Goal: Information Seeking & Learning: Compare options

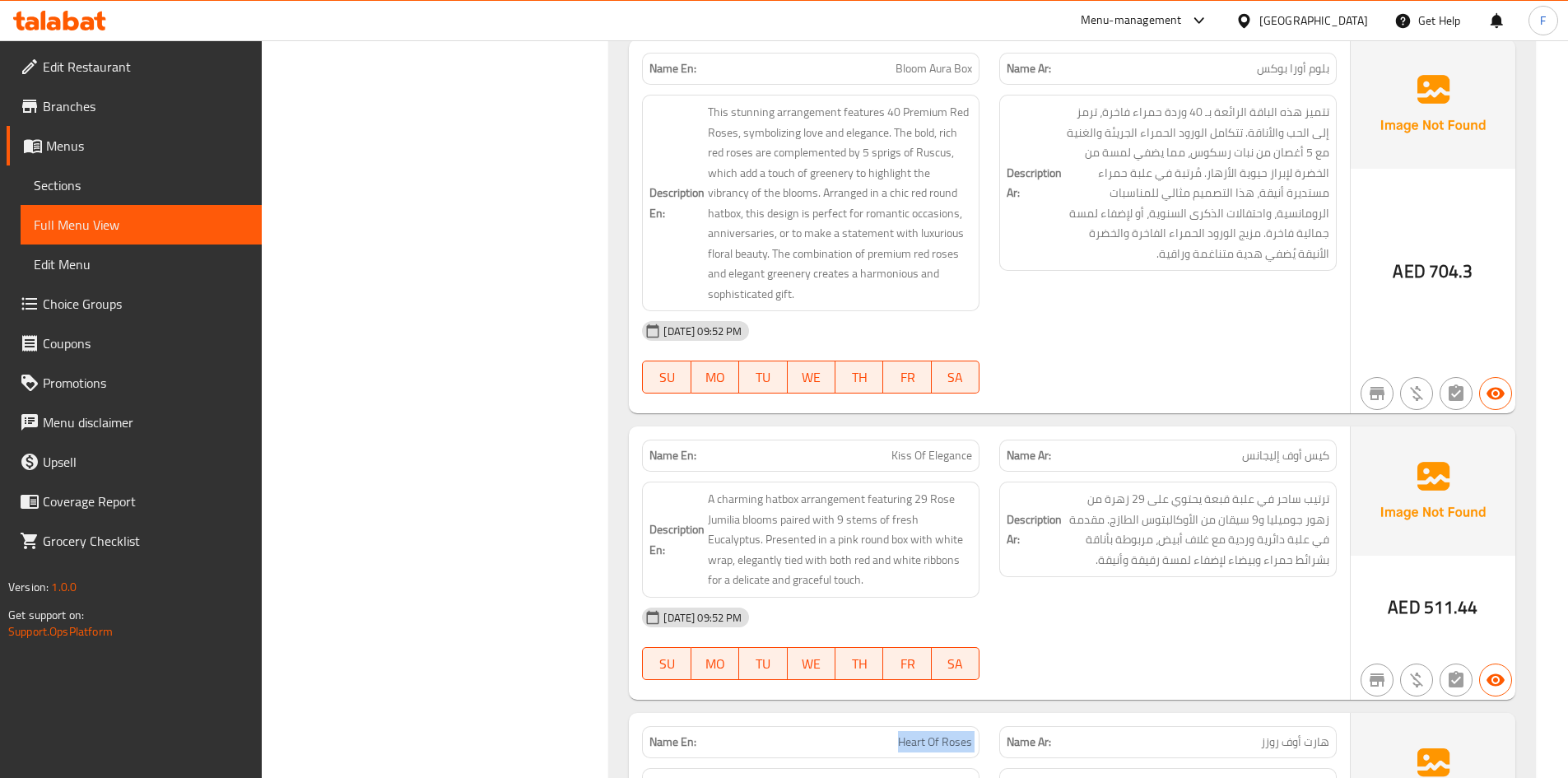
scroll to position [33421, 0]
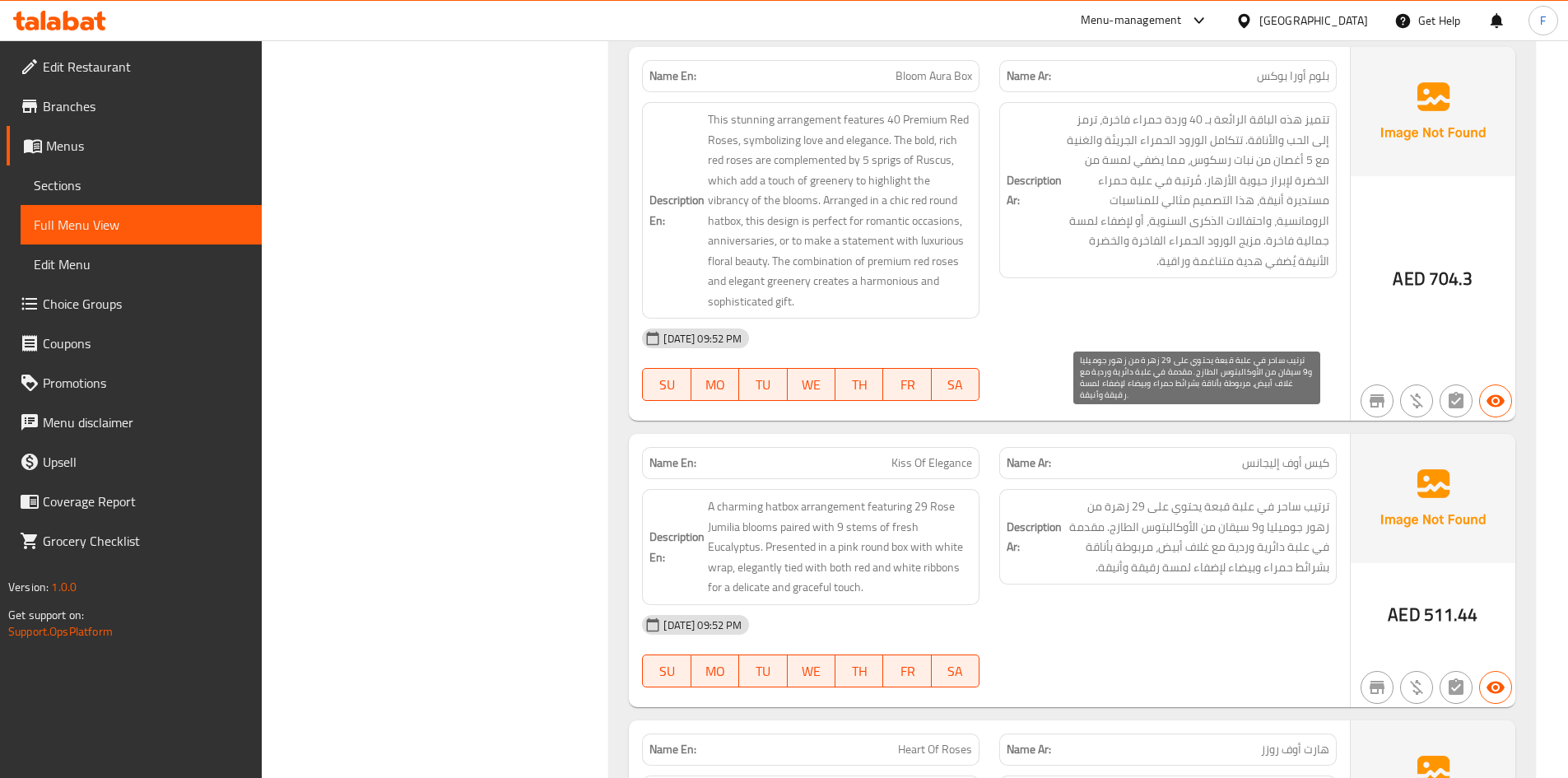
click at [1228, 497] on span "ترتيب ساحر في علبة قبعة يحتوي على 29 زهرة من زهور جوميليا و9 سيقان من الأوكالبت…" at bounding box center [1198, 537] width 265 height 81
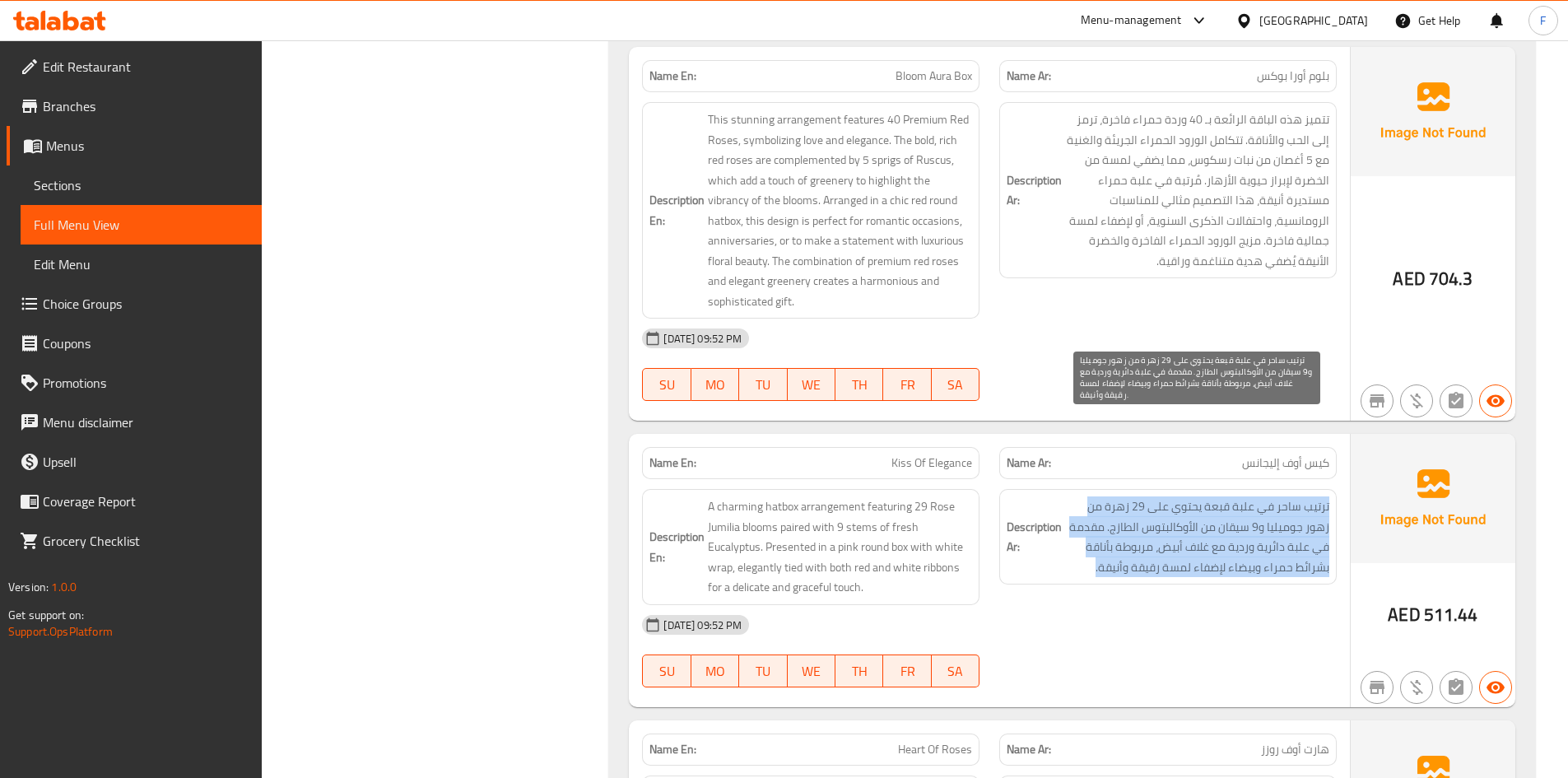
click at [1136, 497] on span "ترتيب ساحر في علبة قبعة يحتوي على 29 زهرة من زهور جوميليا و9 سيقان من الأوكالبت…" at bounding box center [1198, 537] width 265 height 81
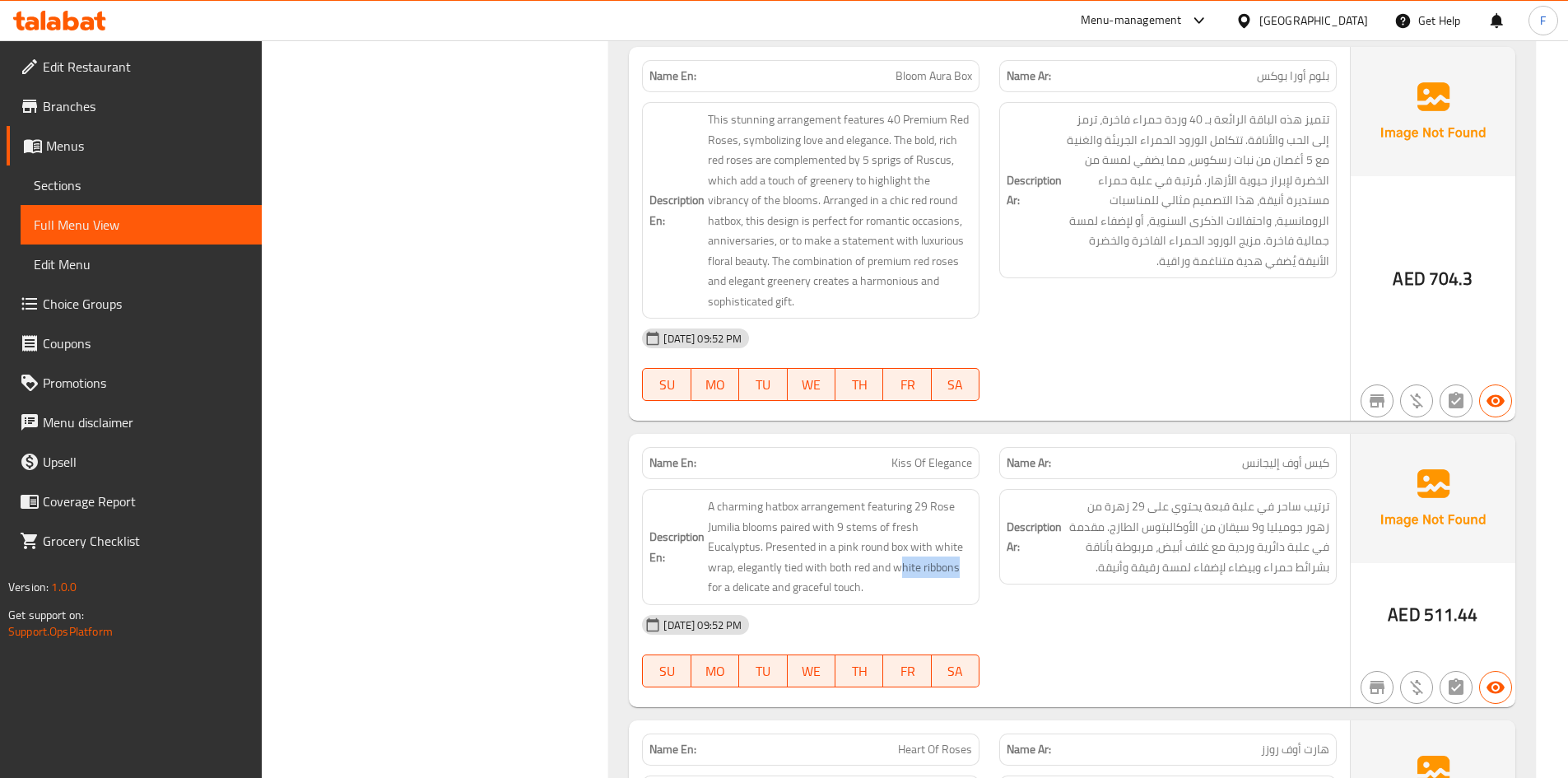
drag, startPoint x: 901, startPoint y: 493, endPoint x: 706, endPoint y: 501, distance: 195.2
click at [706, 501] on h6 "Description En: A charming hatbox arrangement featuring 29 Rose Jumilia blooms …" at bounding box center [811, 547] width 323 height 102
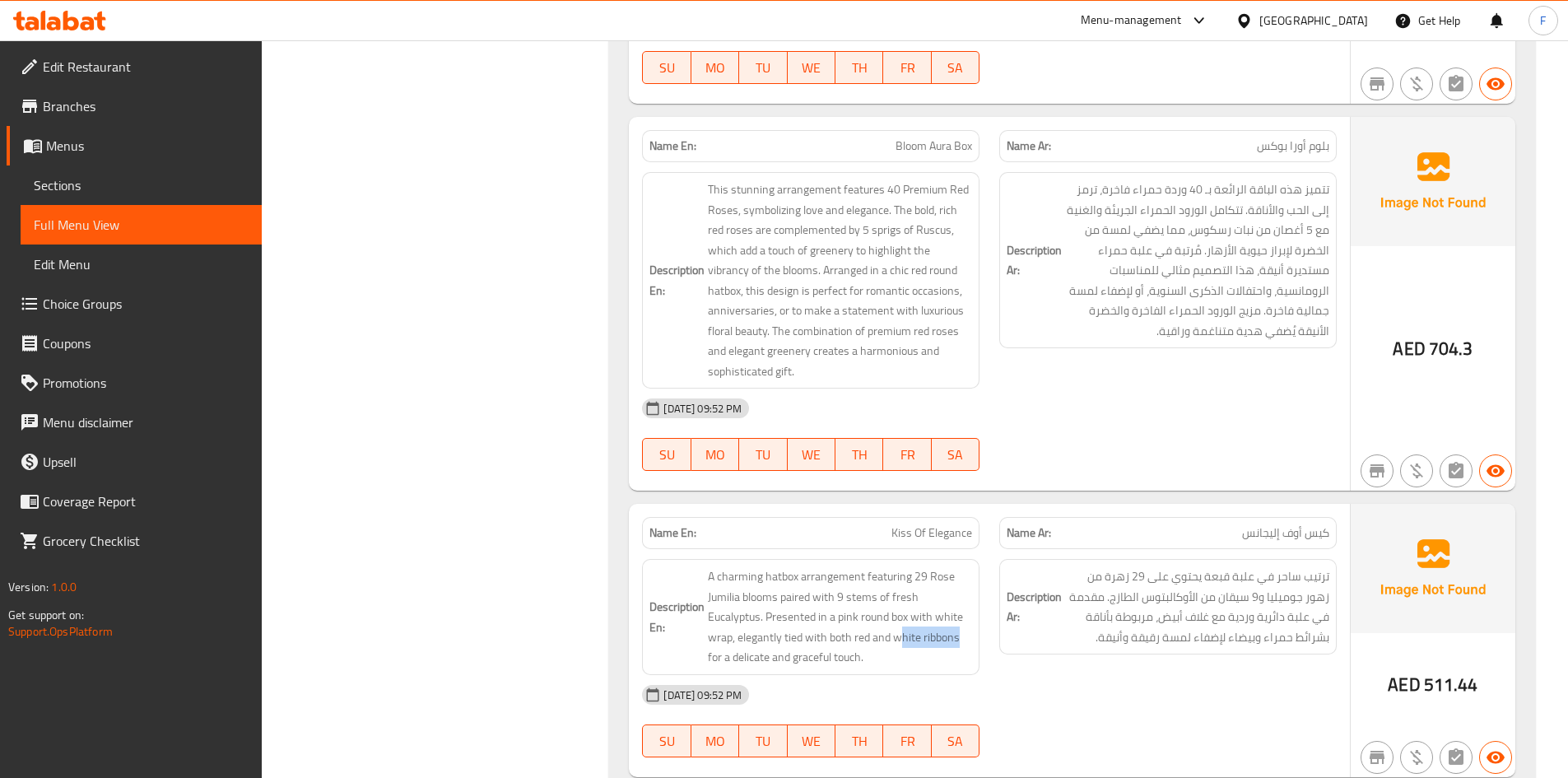
scroll to position [33256, 0]
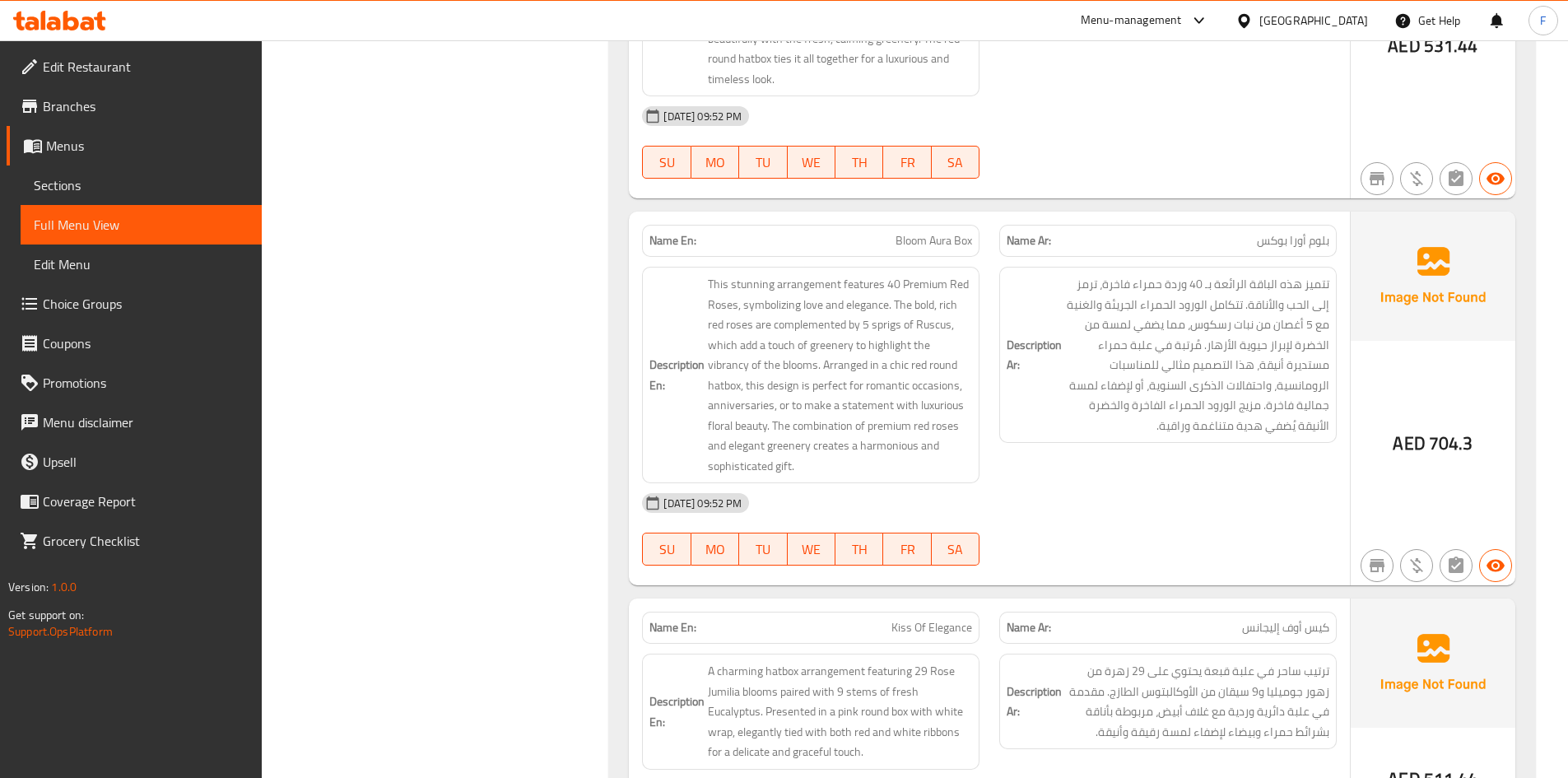
click at [1200, 359] on div "Description Ar: تتميز هذه الباقة الرائعة بـ 40 وردة حمراء فاخرة، ترمز إلى الحب …" at bounding box center [1168, 355] width 337 height 176
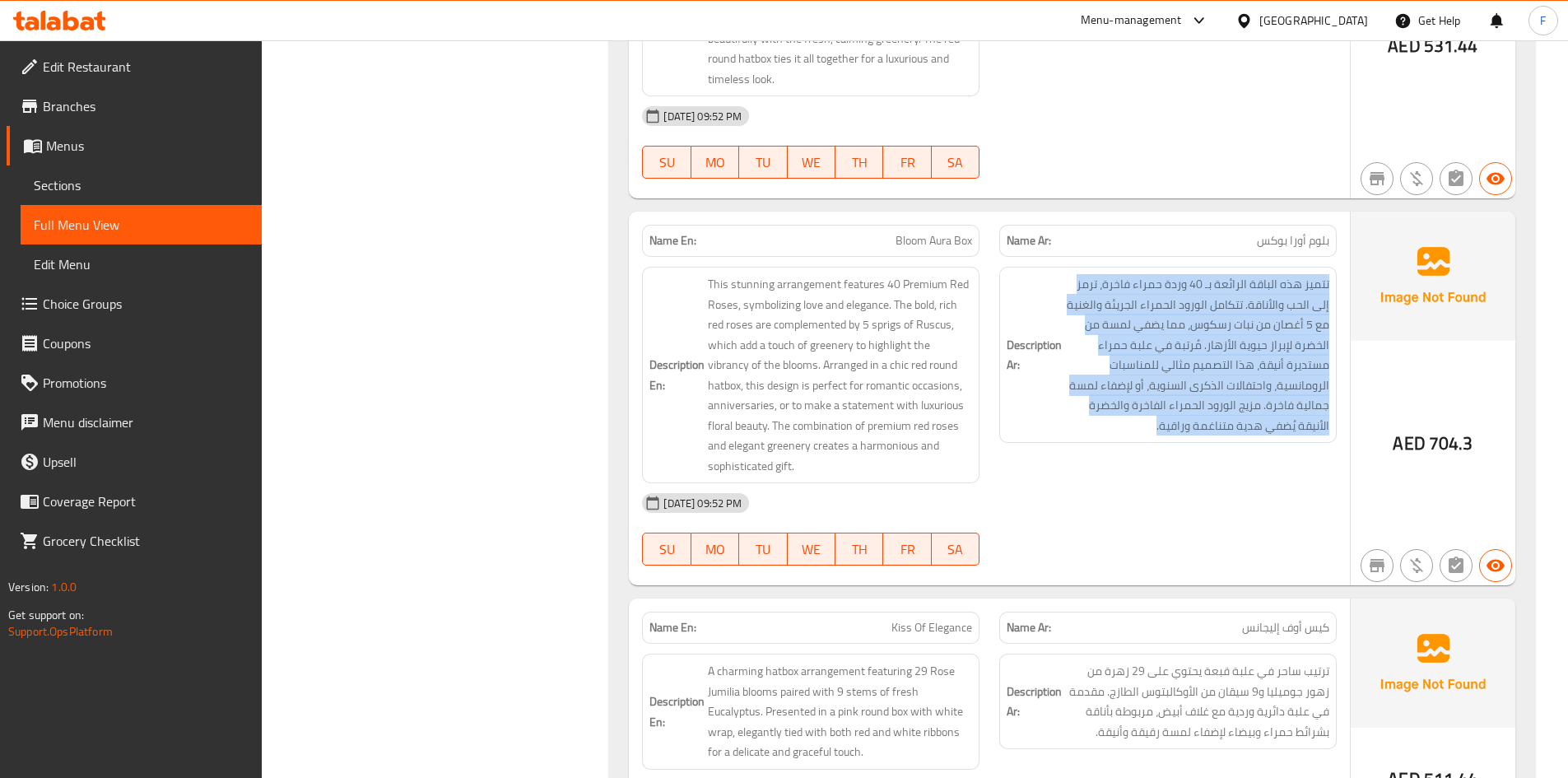
click at [1200, 359] on div "Description Ar: تتميز هذه الباقة الرائعة بـ 40 وردة حمراء فاخرة، ترمز إلى الحب …" at bounding box center [1168, 355] width 337 height 176
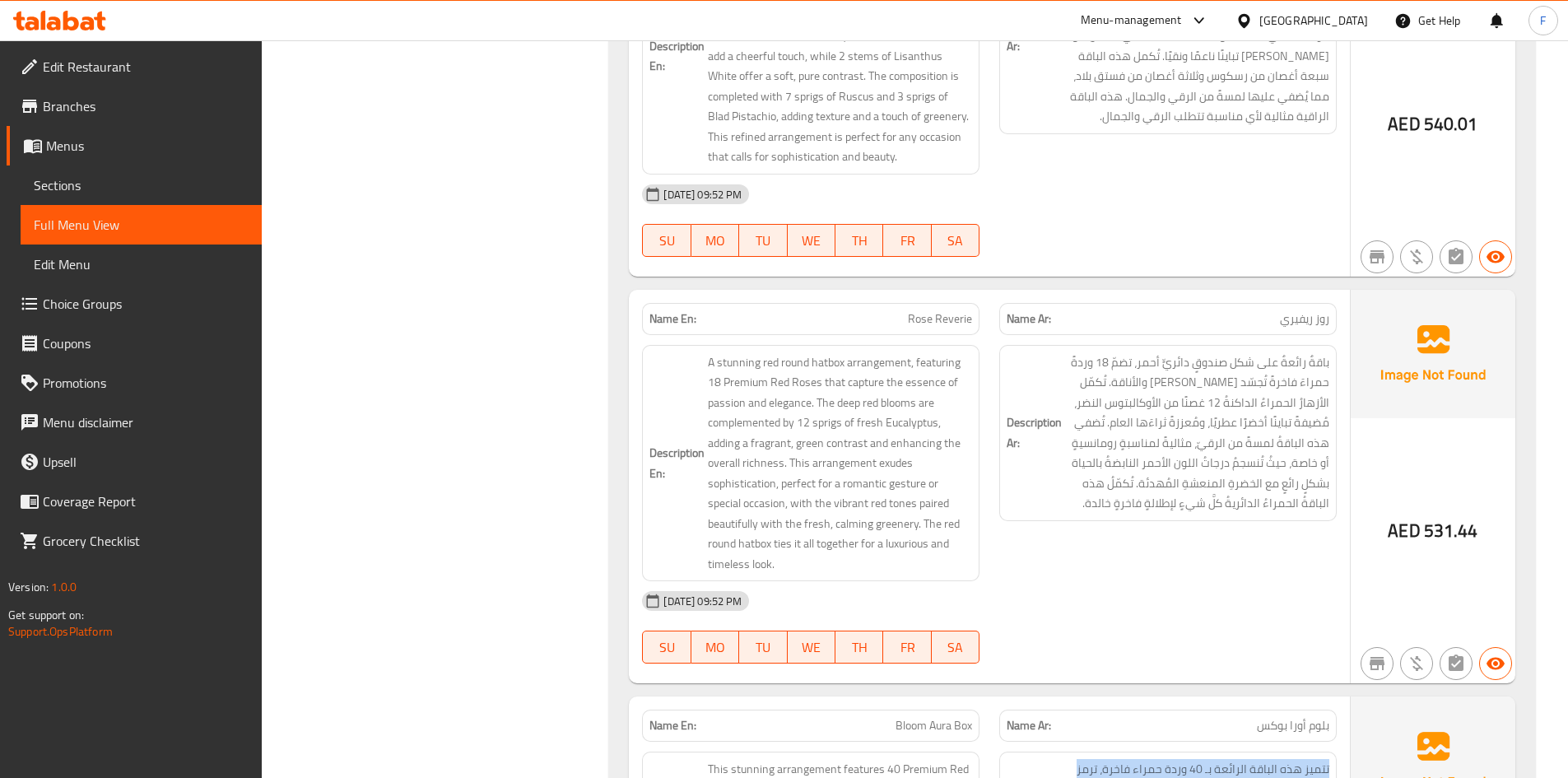
scroll to position [32762, 0]
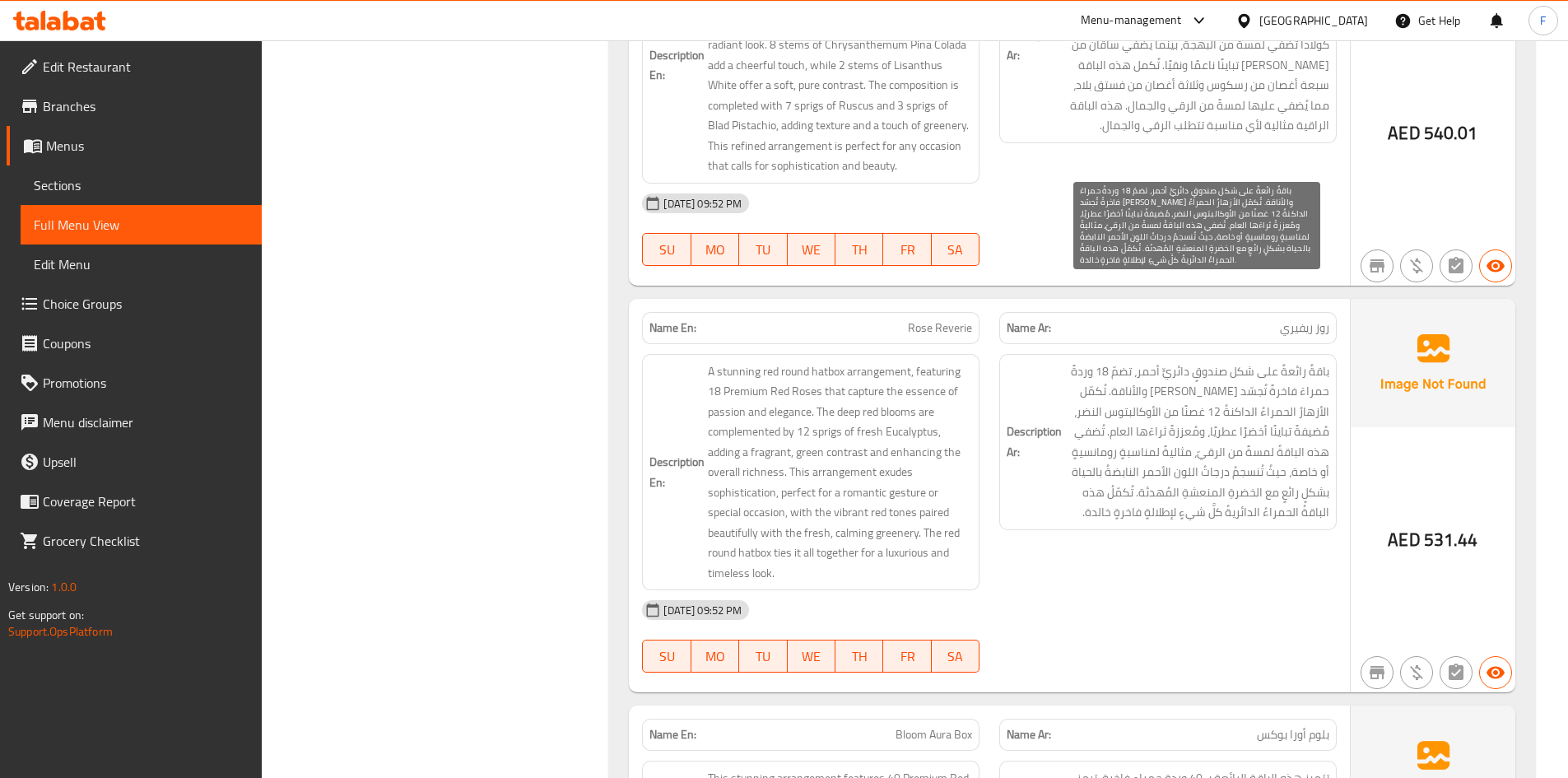
click at [1162, 361] on span "باقةٌ رائعةٌ على شكل صندوقٍ دائريٍّ أحمر، تضمّ 18 وردةً حمراءَ فاخرةً تُجسّد [P…" at bounding box center [1198, 442] width 265 height 161
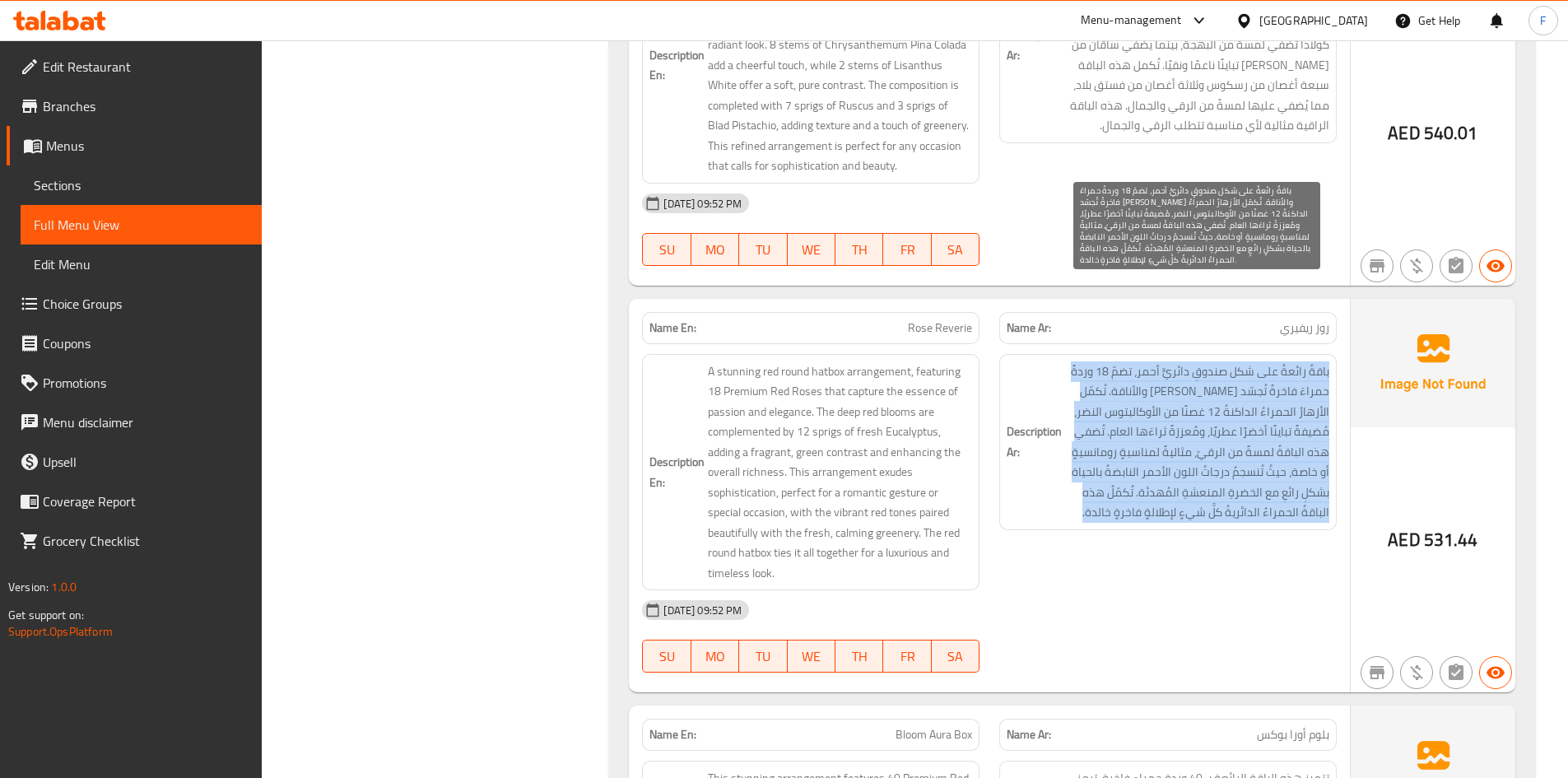
click at [1162, 361] on span "باقةٌ رائعةٌ على شكل صندوقٍ دائريٍّ أحمر، تضمّ 18 وردةً حمراءَ فاخرةً تُجسّد [P…" at bounding box center [1198, 442] width 265 height 161
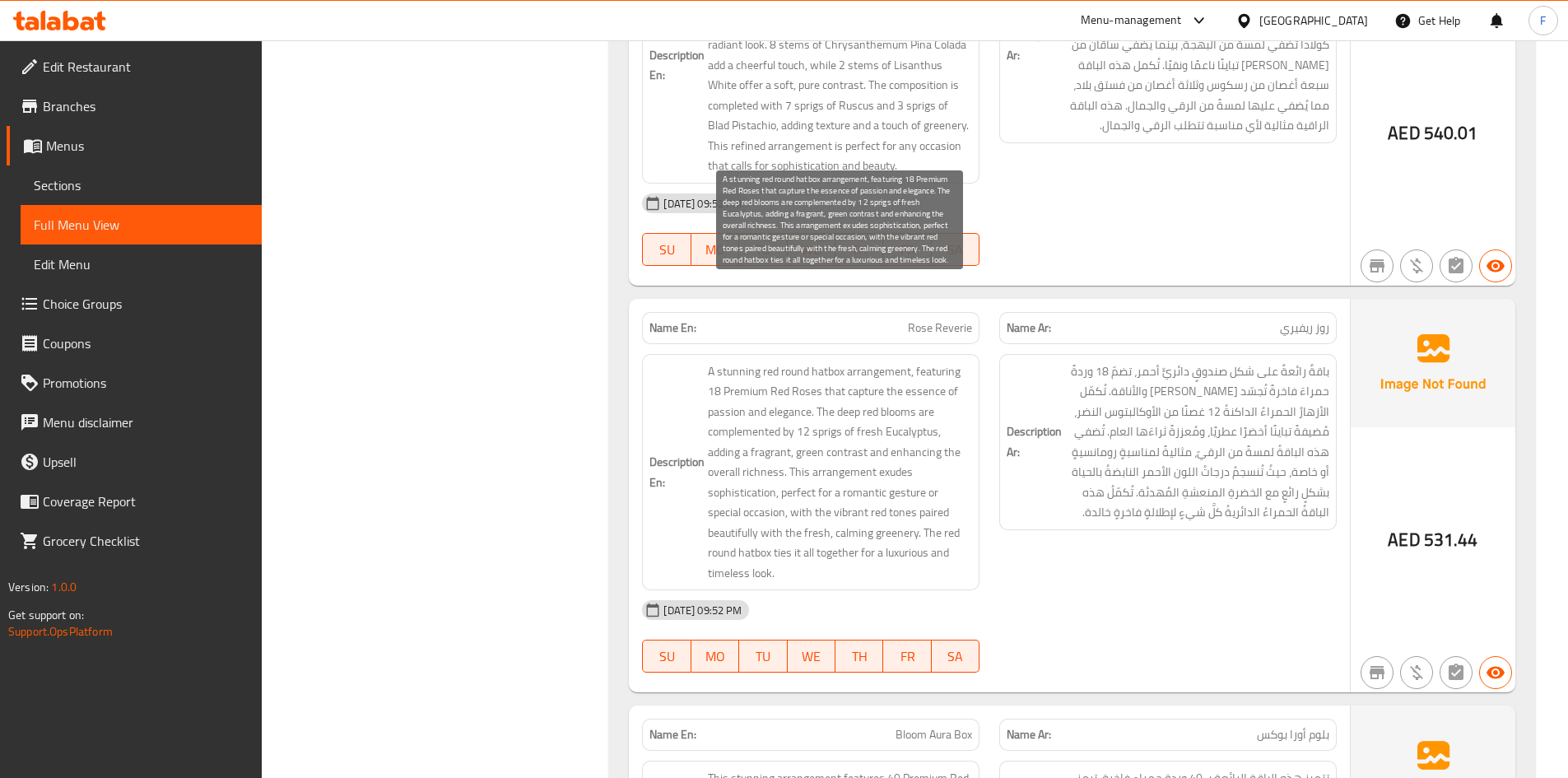
click at [906, 489] on span "A stunning red round hatbox arrangement, featuring 18 Premium Red Roses that ca…" at bounding box center [840, 472] width 265 height 222
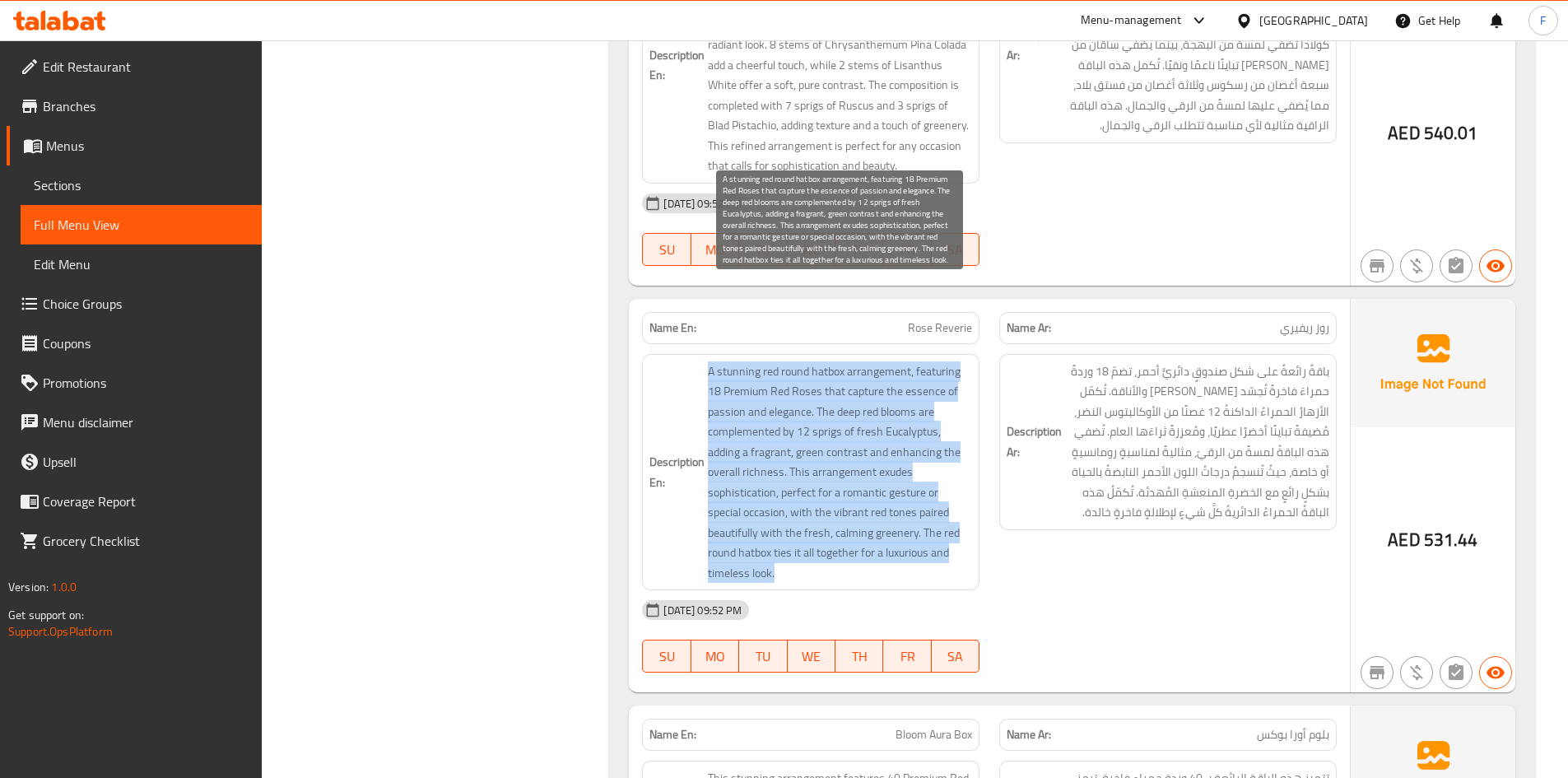
click at [906, 489] on span "A stunning red round hatbox arrangement, featuring 18 Premium Red Roses that ca…" at bounding box center [840, 472] width 265 height 222
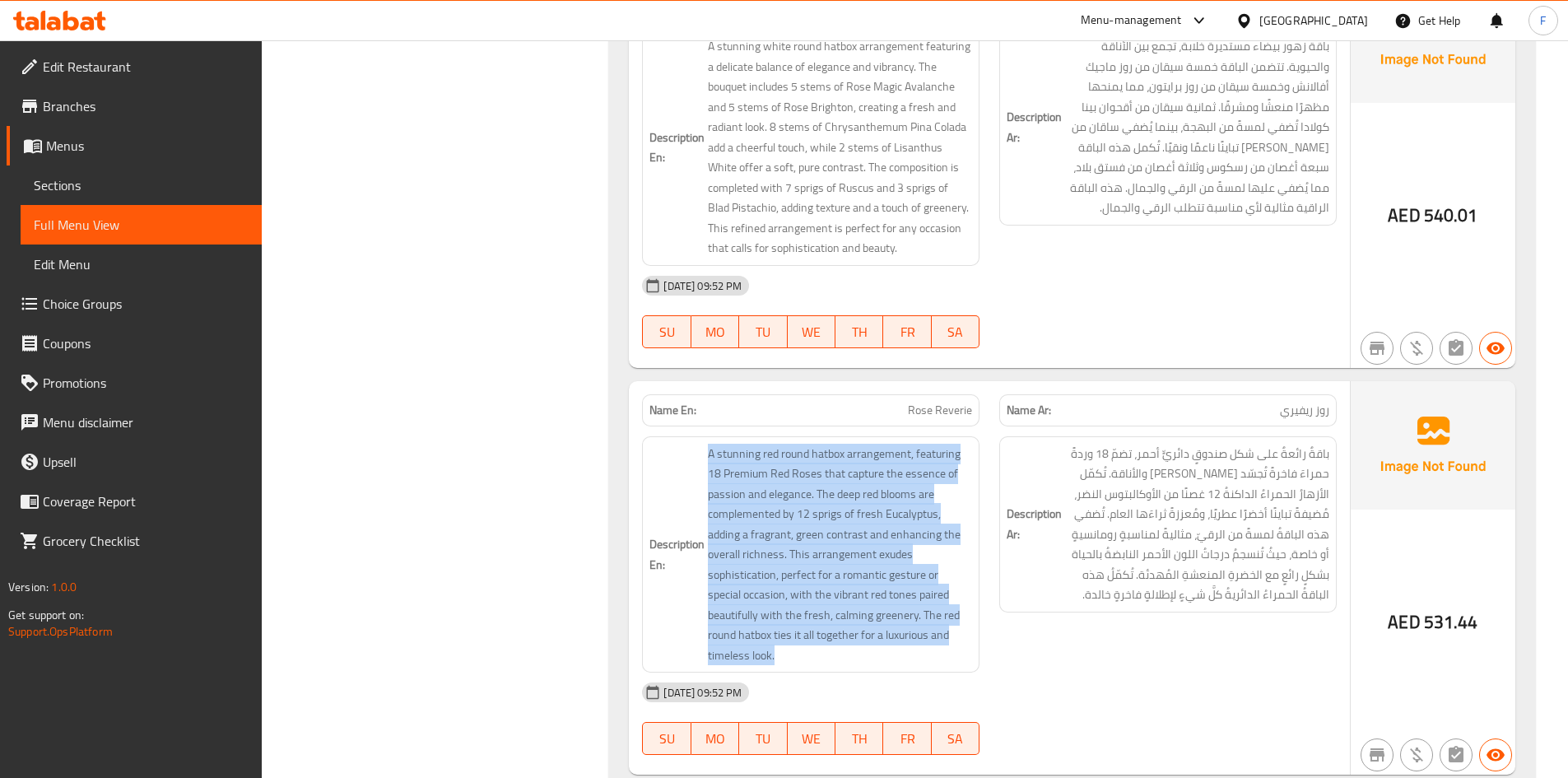
scroll to position [32597, 0]
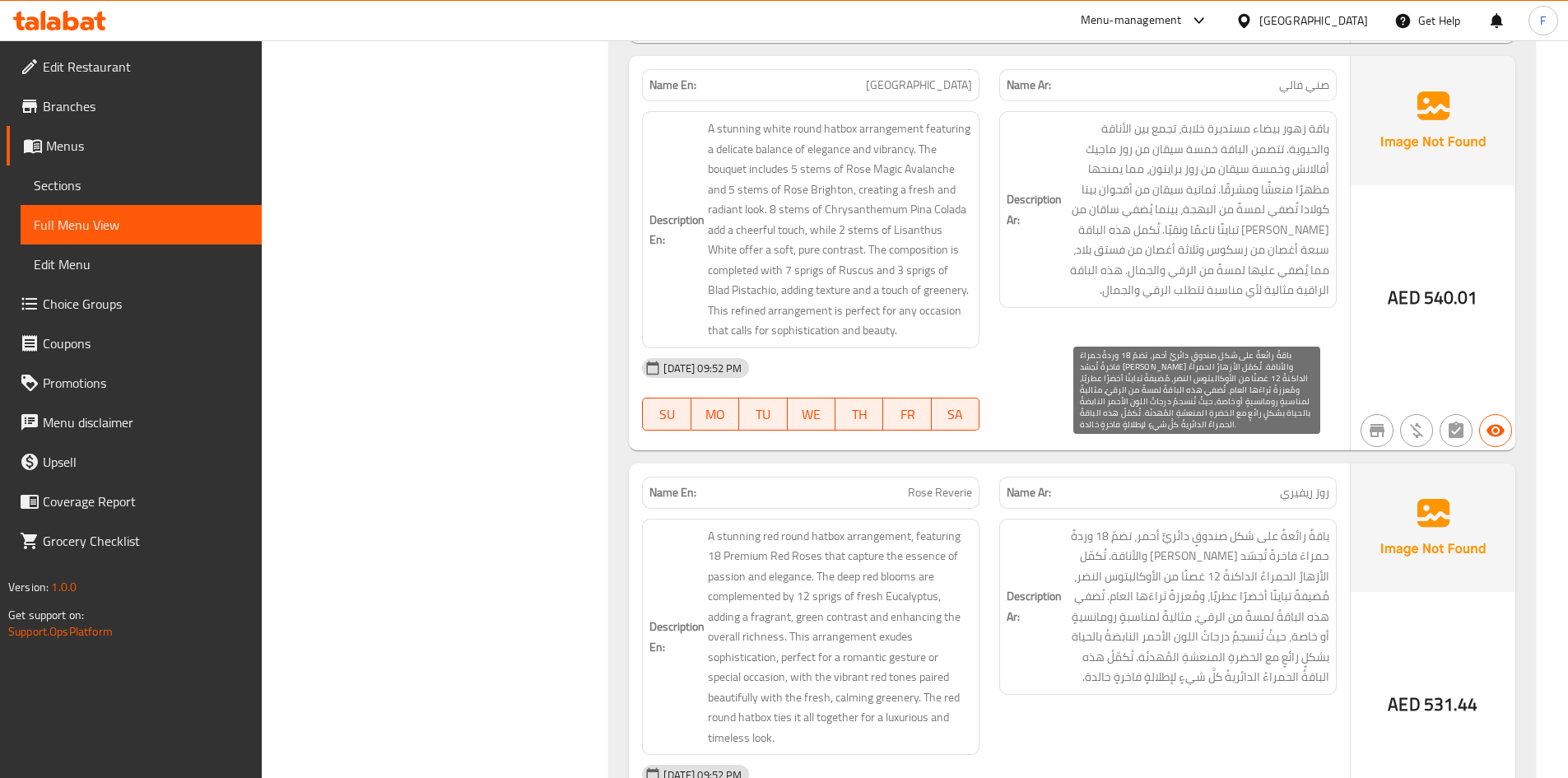
click at [1281, 526] on span "باقةٌ رائعةٌ على شكل صندوقٍ دائريٍّ أحمر، تضمّ 18 وردةً حمراءَ فاخرةً تُجسّد [P…" at bounding box center [1198, 606] width 265 height 161
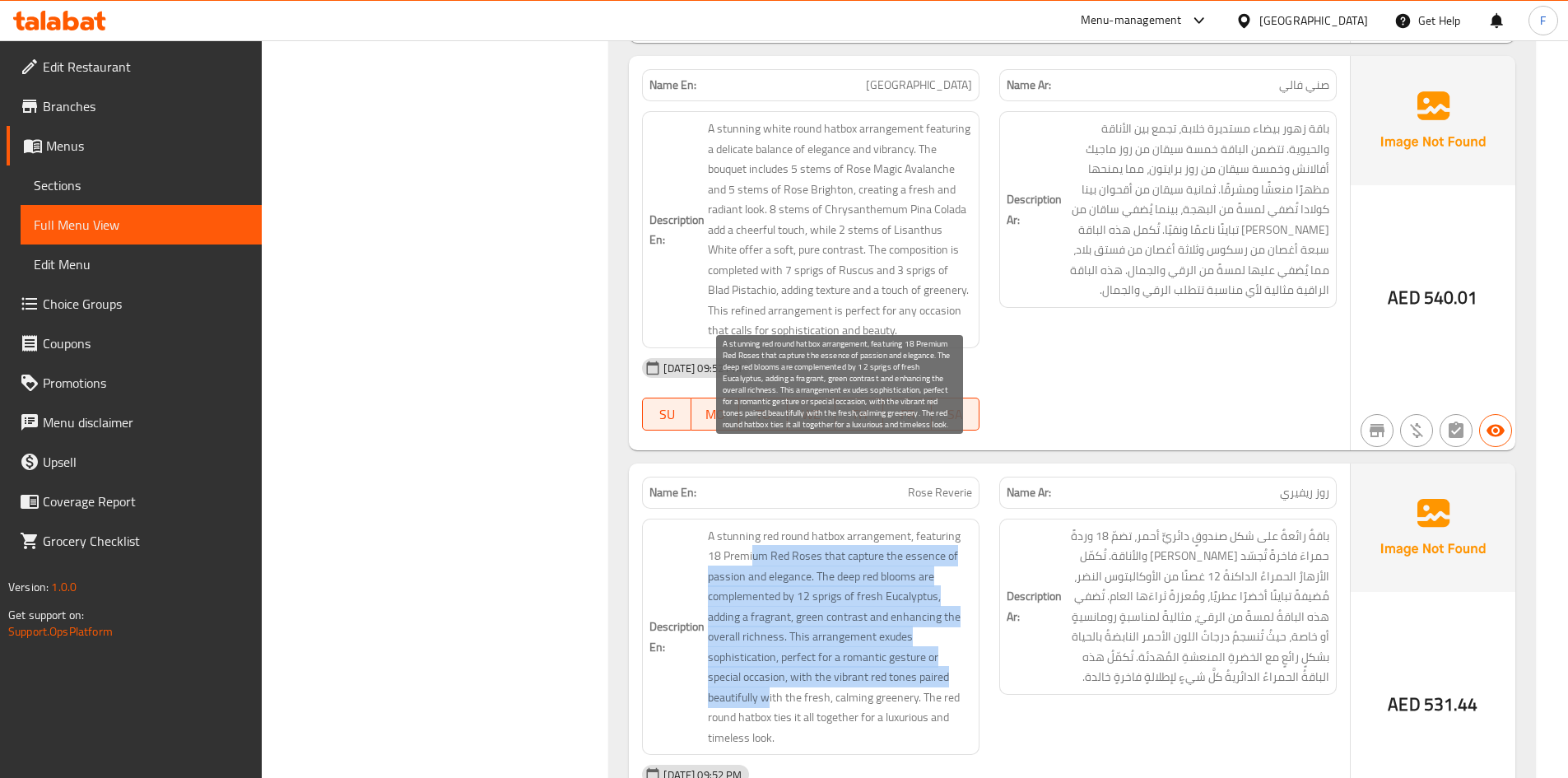
drag, startPoint x: 754, startPoint y: 480, endPoint x: 771, endPoint y: 615, distance: 136.1
click at [771, 615] on span "A stunning red round hatbox arrangement, featuring 18 Premium Red Roses that ca…" at bounding box center [840, 637] width 265 height 222
click at [784, 570] on span "A stunning red round hatbox arrangement, featuring 18 Premium Red Roses that ca…" at bounding box center [840, 637] width 265 height 222
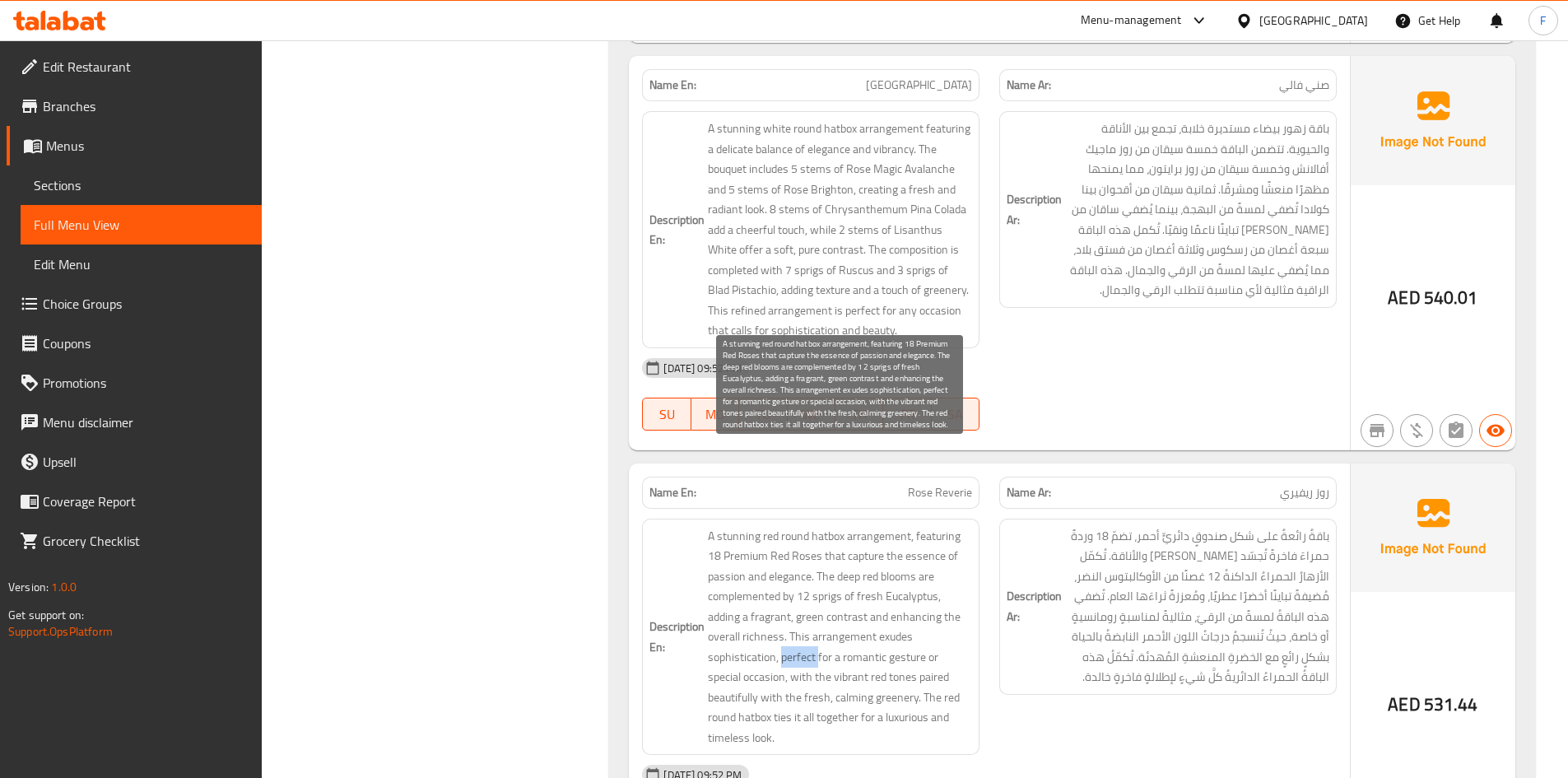
click at [784, 570] on span "A stunning red round hatbox arrangement, featuring 18 Premium Red Roses that ca…" at bounding box center [840, 637] width 265 height 222
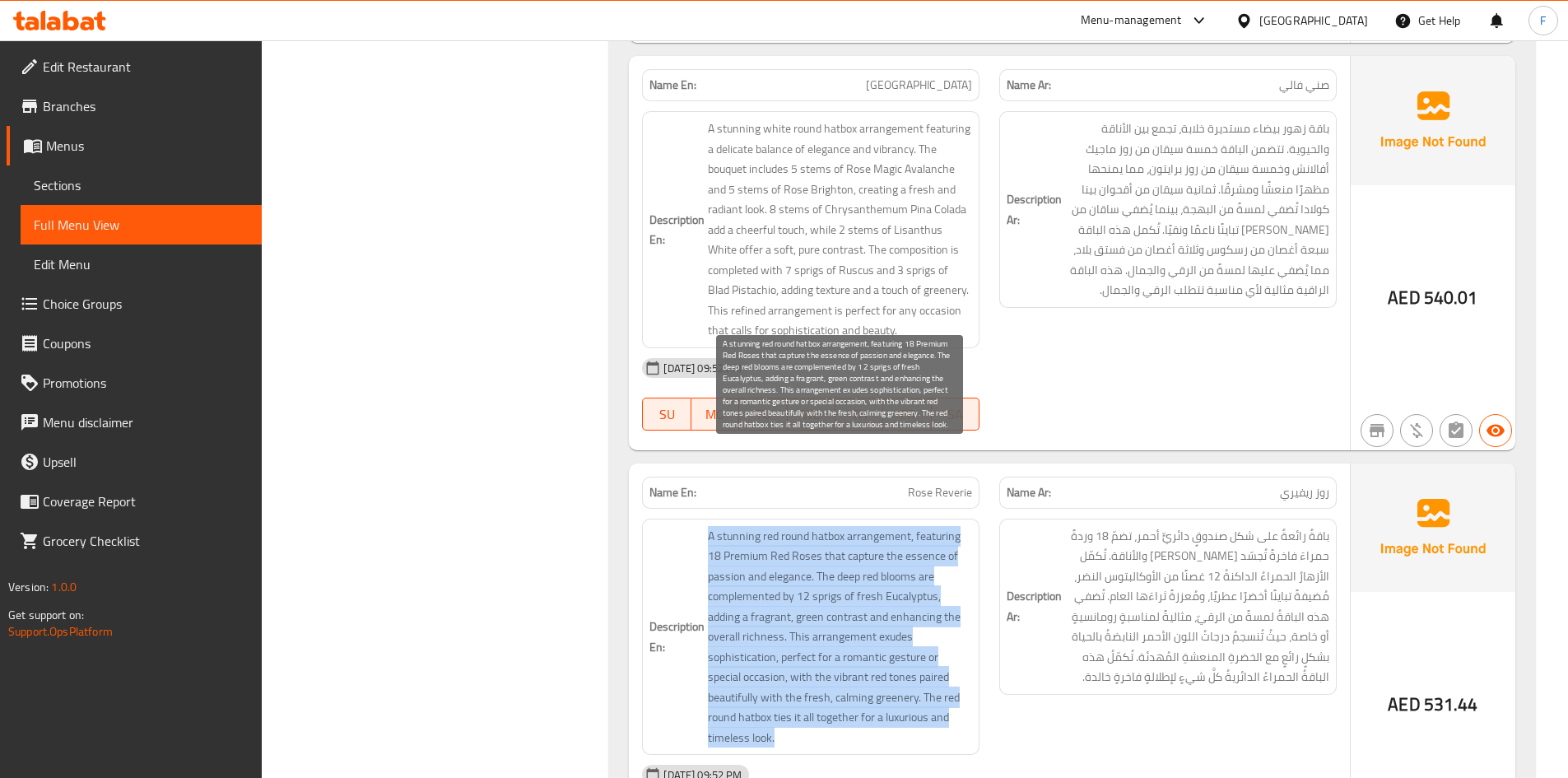
click at [784, 570] on span "A stunning red round hatbox arrangement, featuring 18 Premium Red Roses that ca…" at bounding box center [840, 637] width 265 height 222
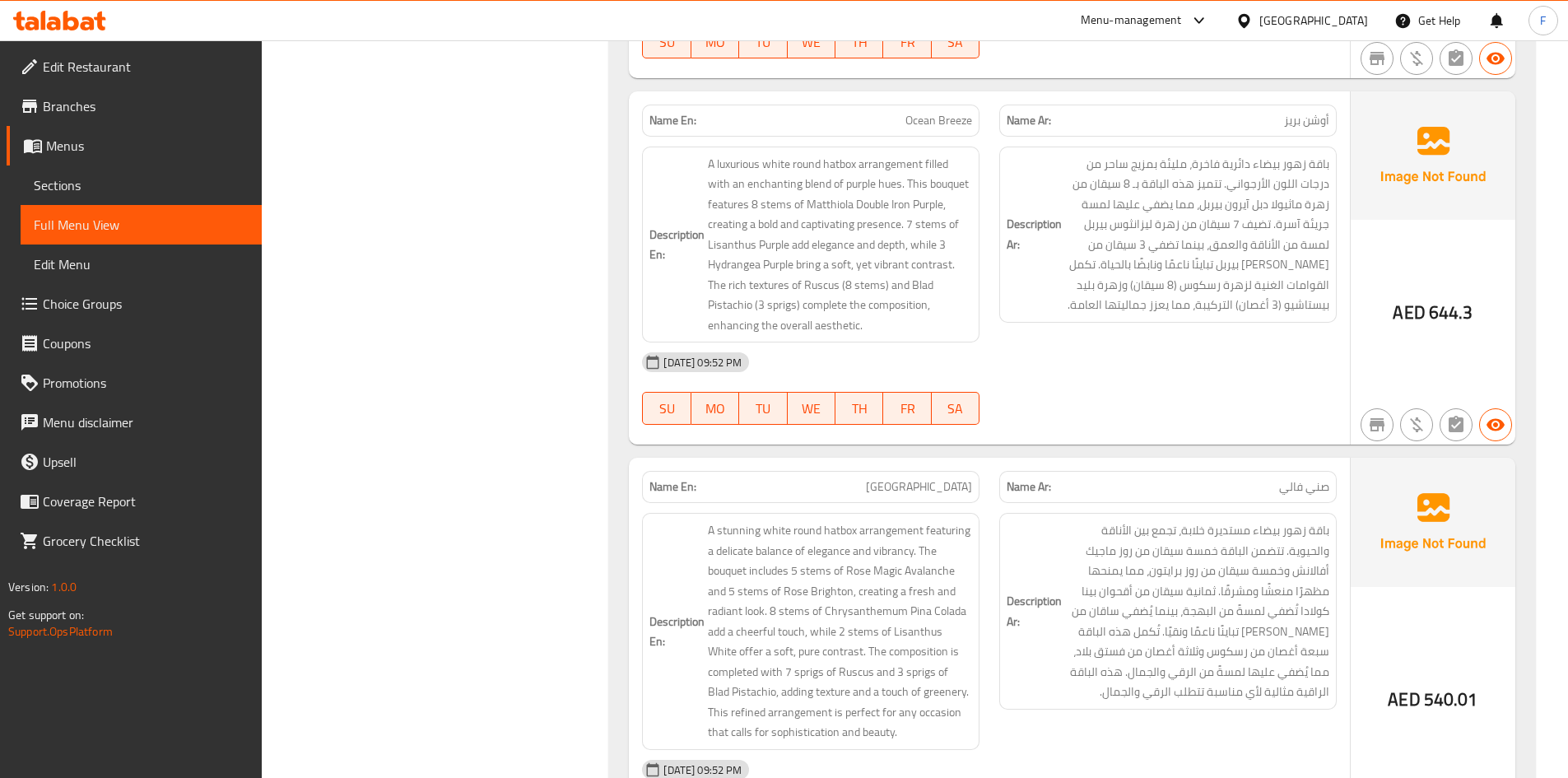
scroll to position [32185, 0]
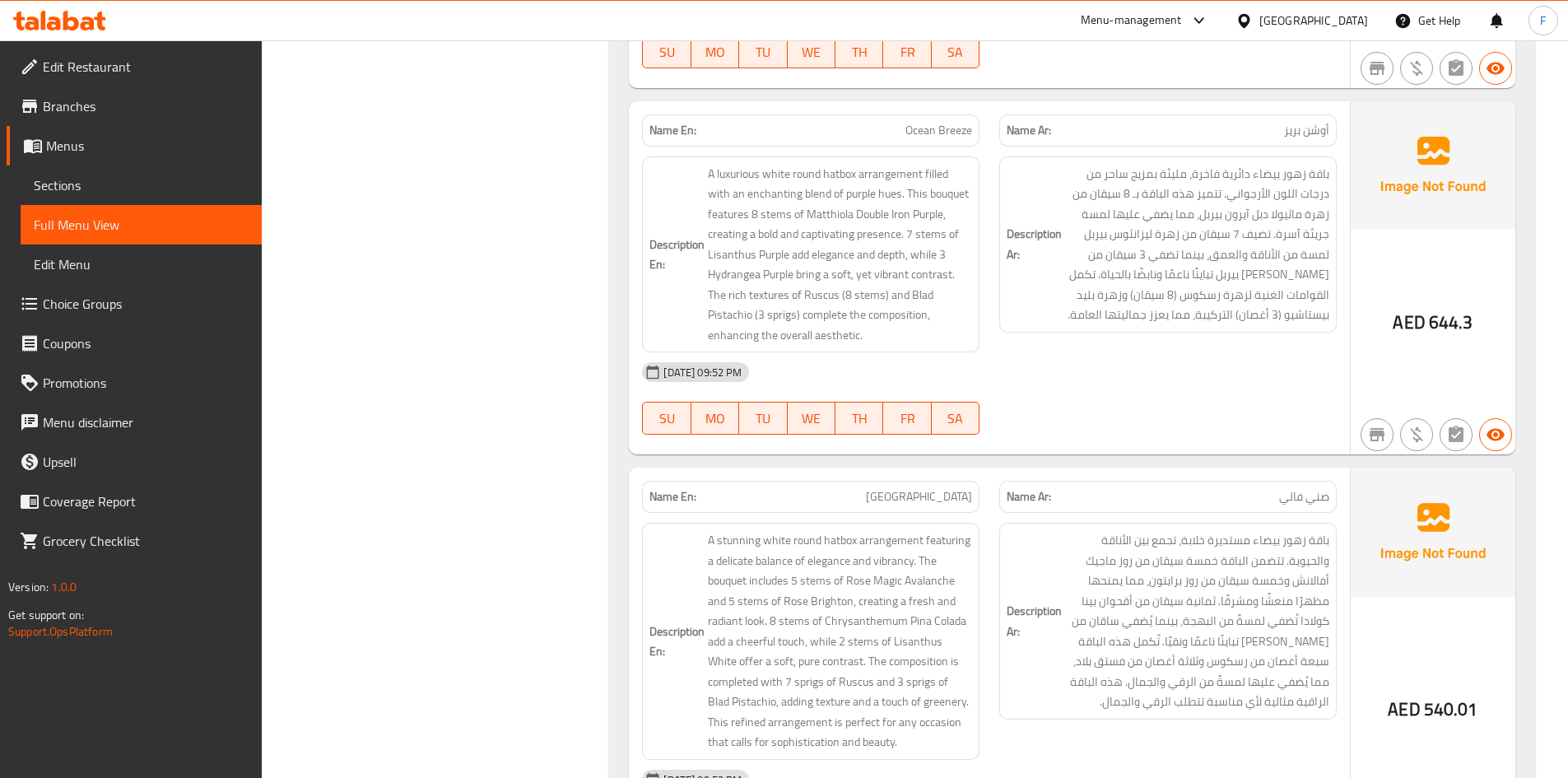
click at [926, 488] on span "[GEOGRAPHIC_DATA]" at bounding box center [919, 497] width 106 height 17
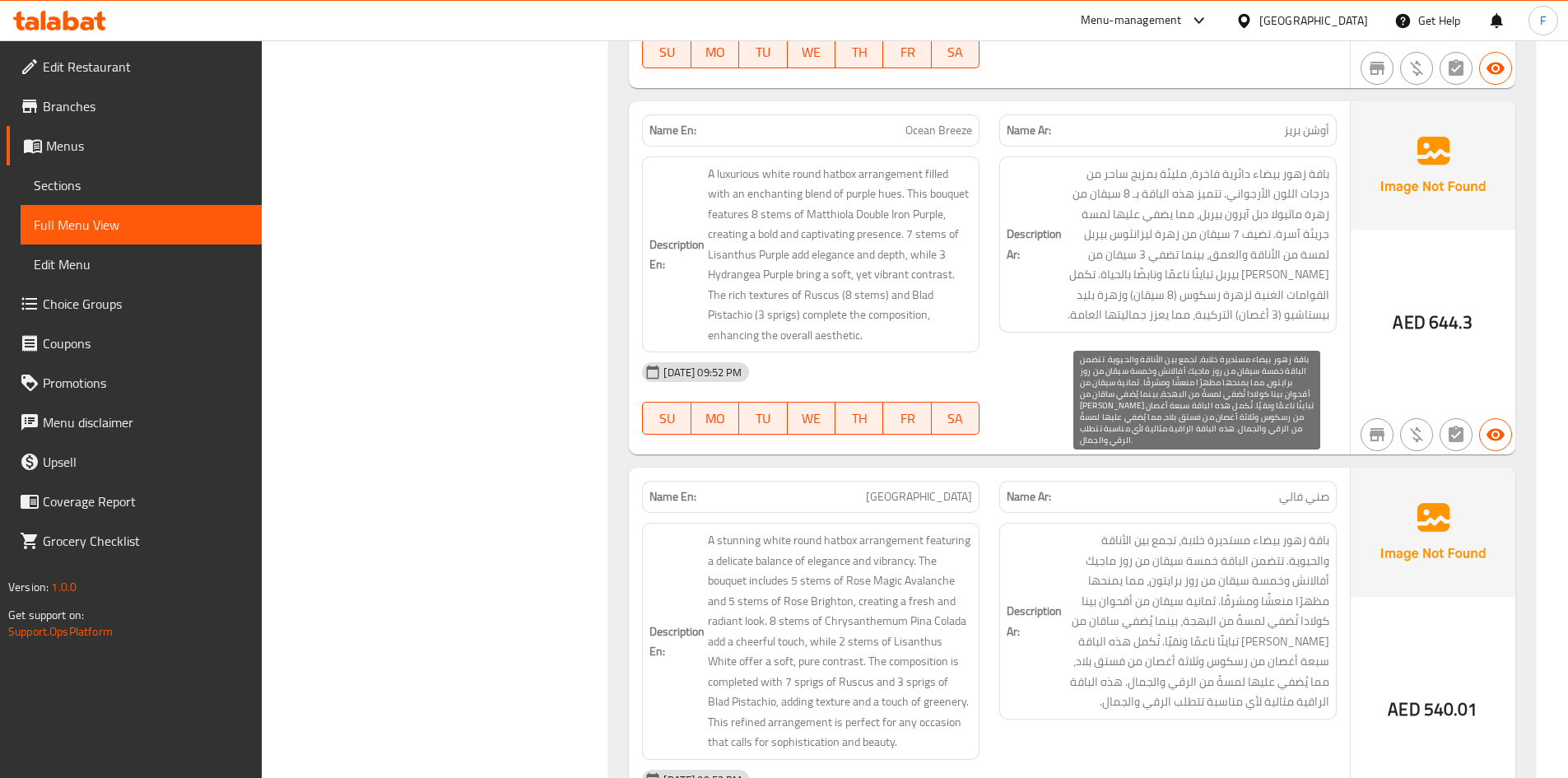
click at [1210, 530] on span "باقة زهور بيضاء مستديرة خلابة، تجمع بين الأناقة والحيوية. تتضمن الباقة خمسة سيق…" at bounding box center [1198, 621] width 265 height 182
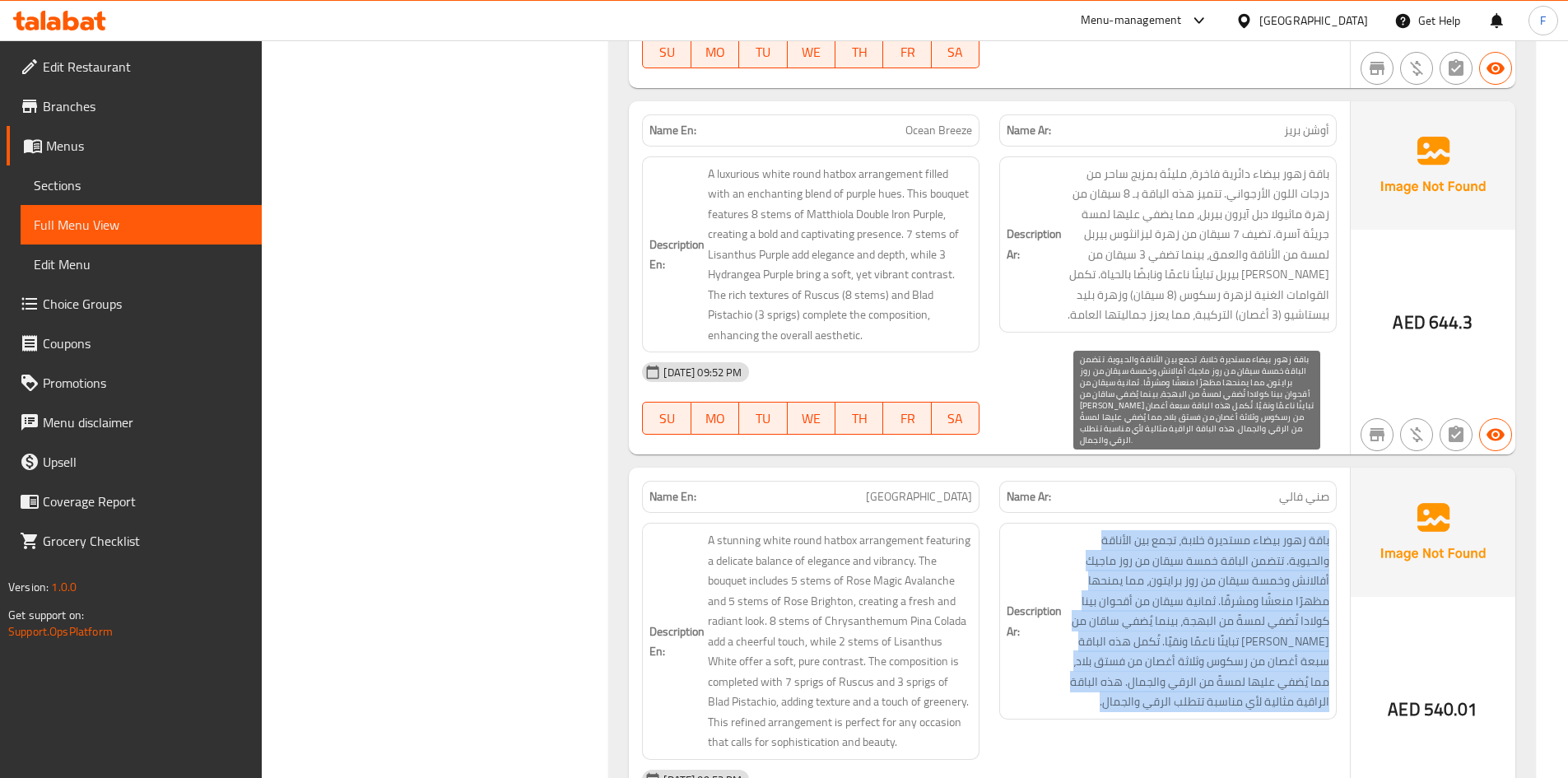
click at [1210, 530] on span "باقة زهور بيضاء مستديرة خلابة، تجمع بين الأناقة والحيوية. تتضمن الباقة خمسة سيق…" at bounding box center [1198, 621] width 265 height 182
click at [1116, 569] on span "باقة زهور بيضاء مستديرة خلابة، تجمع بين الأناقة والحيوية. تتضمن الباقة خمسة سيق…" at bounding box center [1198, 621] width 265 height 182
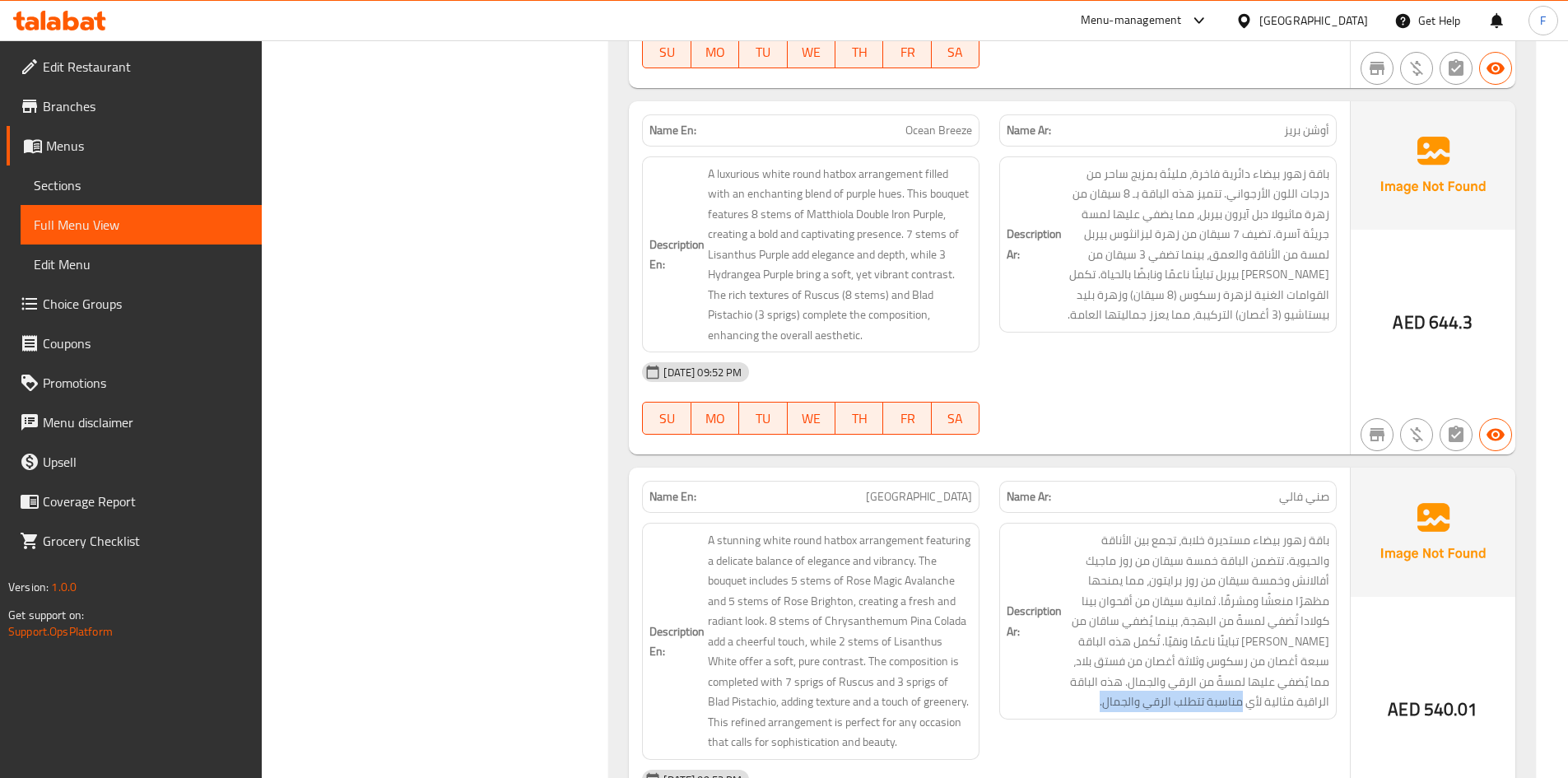
drag, startPoint x: 1241, startPoint y: 616, endPoint x: 1078, endPoint y: 637, distance: 164.3
click at [1078, 637] on div "Description Ar: باقة زهور بيضاء مستديرة خلابة، تجمع بين الأناقة والحيوية. تتضمن…" at bounding box center [1168, 621] width 337 height 197
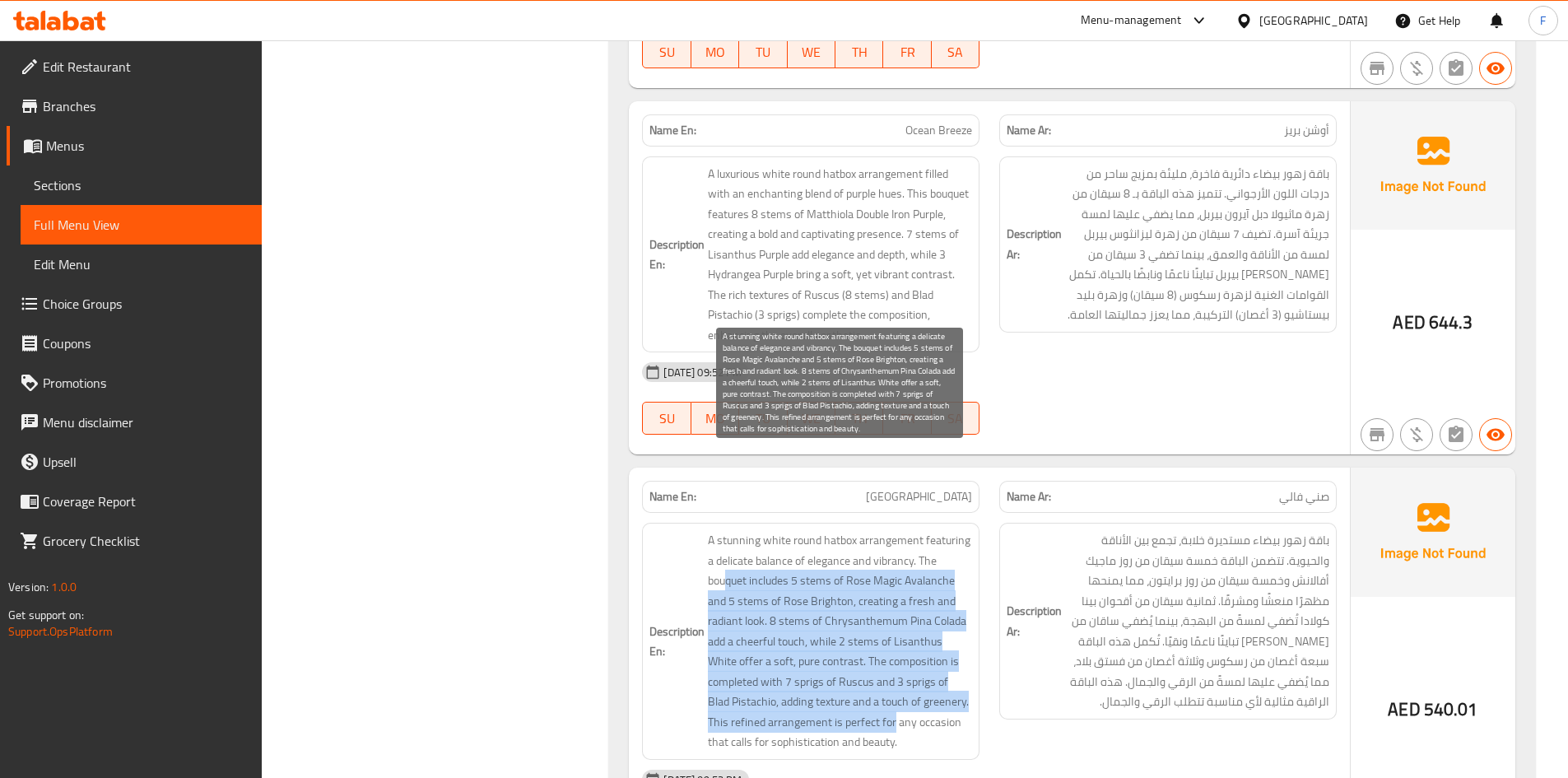
drag, startPoint x: 871, startPoint y: 638, endPoint x: 726, endPoint y: 510, distance: 193.4
click at [726, 530] on span "A stunning white round hatbox arrangement featuring a delicate balance of elega…" at bounding box center [840, 641] width 265 height 222
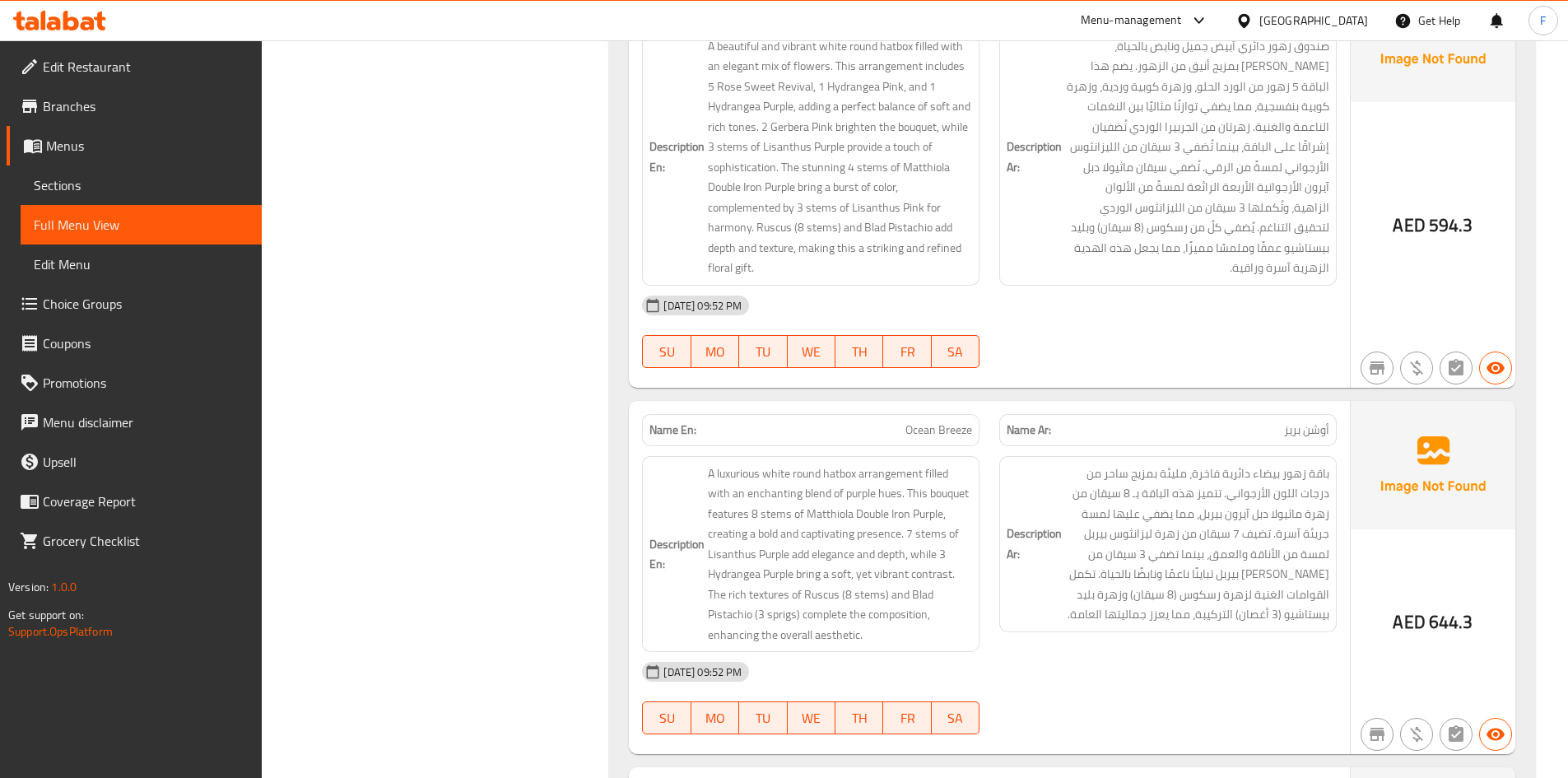
scroll to position [31856, 0]
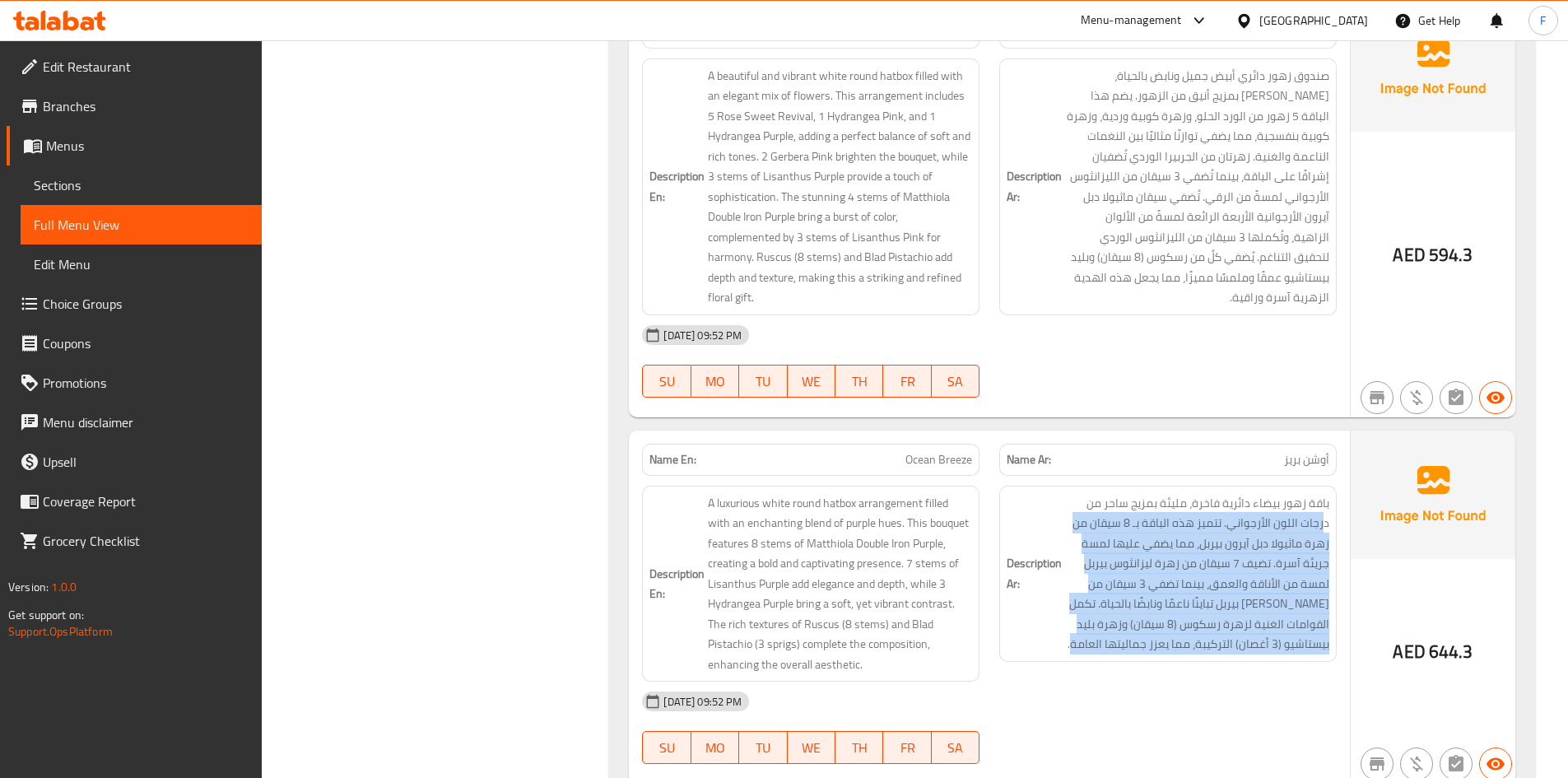
drag, startPoint x: 1323, startPoint y: 439, endPoint x: 1038, endPoint y: 555, distance: 307.7
click at [1038, 555] on h6 "Description Ar: باقة زهور بيضاء دائرية فاخرة، مليئة بمزيج ساحر من درجات اللون ا…" at bounding box center [1169, 574] width 323 height 161
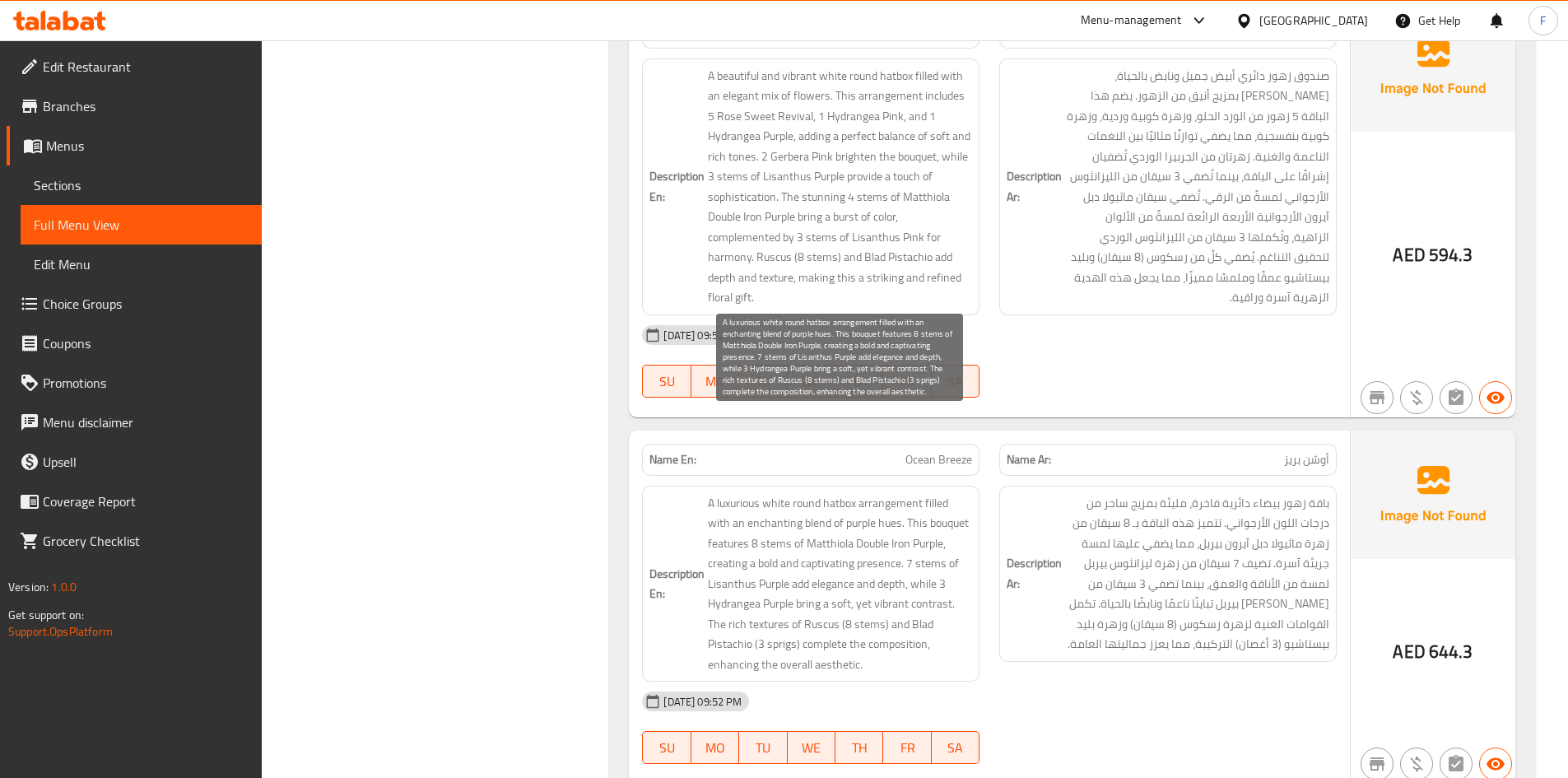
click at [784, 494] on span "A luxurious white round hatbox arrangement filled with an enchanting blend of p…" at bounding box center [840, 584] width 265 height 182
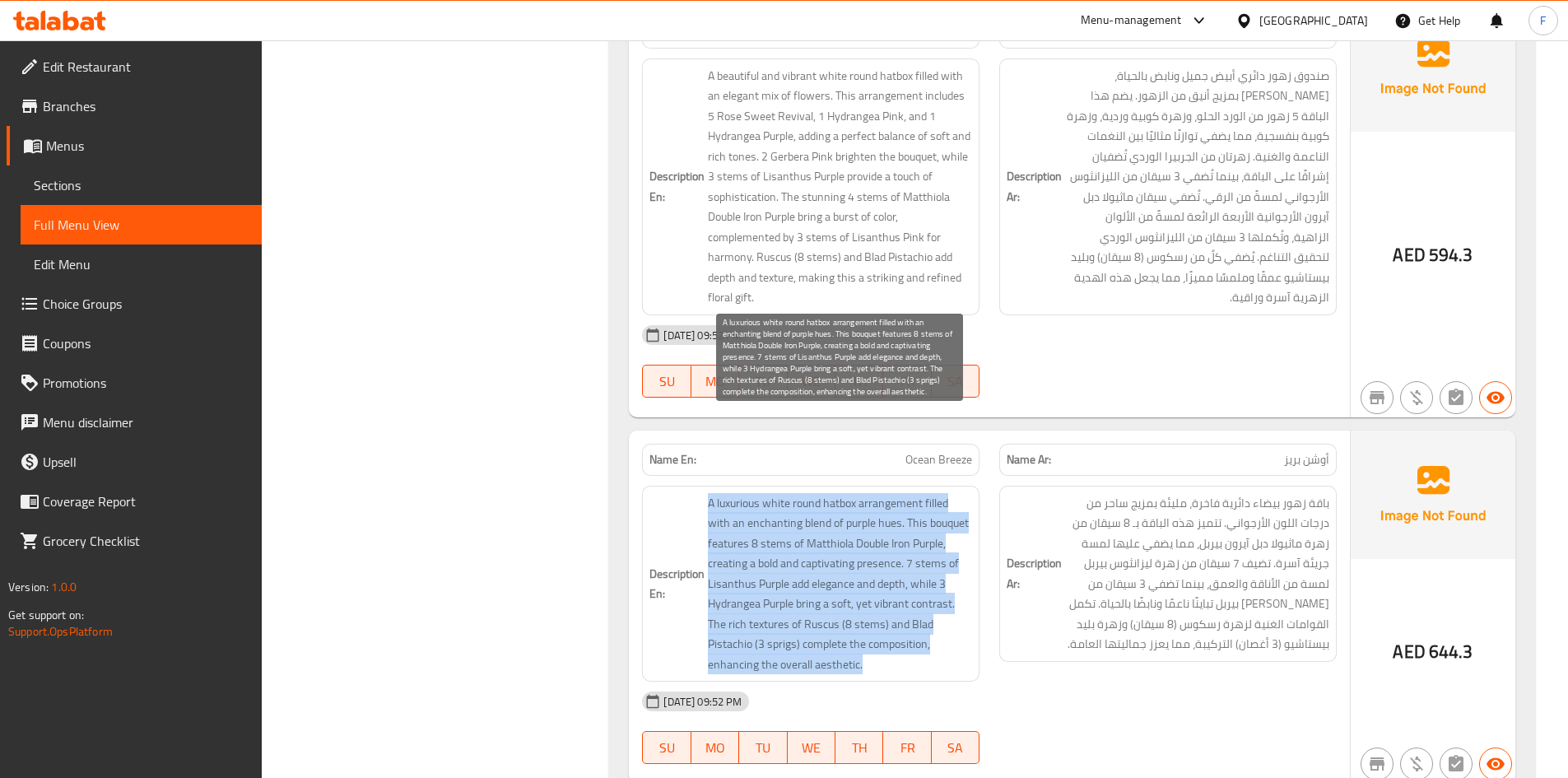
click at [784, 494] on span "A luxurious white round hatbox arrangement filled with an enchanting blend of p…" at bounding box center [840, 584] width 265 height 182
click at [786, 504] on span "A luxurious white round hatbox arrangement filled with an enchanting blend of p…" at bounding box center [840, 584] width 265 height 182
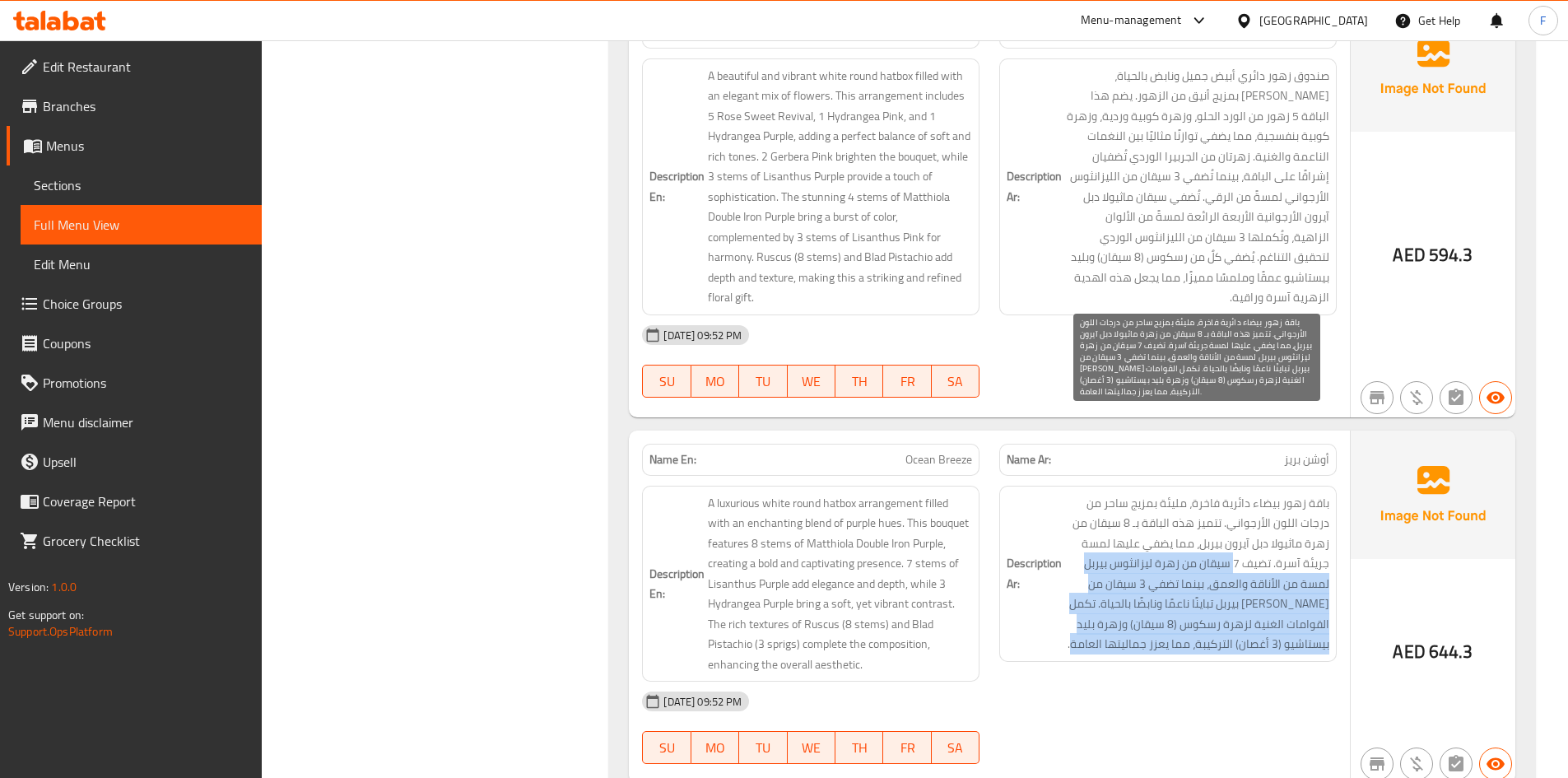
drag, startPoint x: 1237, startPoint y: 484, endPoint x: 1073, endPoint y: 555, distance: 178.7
click at [1073, 555] on span "باقة زهور بيضاء دائرية فاخرة، مليئة بمزيج ساحر من درجات اللون الأرجواني. تتميز …" at bounding box center [1198, 574] width 265 height 161
click at [1215, 523] on span "باقة زهور بيضاء دائرية فاخرة، مليئة بمزيج ساحر من درجات اللون الأرجواني. تتميز …" at bounding box center [1198, 574] width 265 height 161
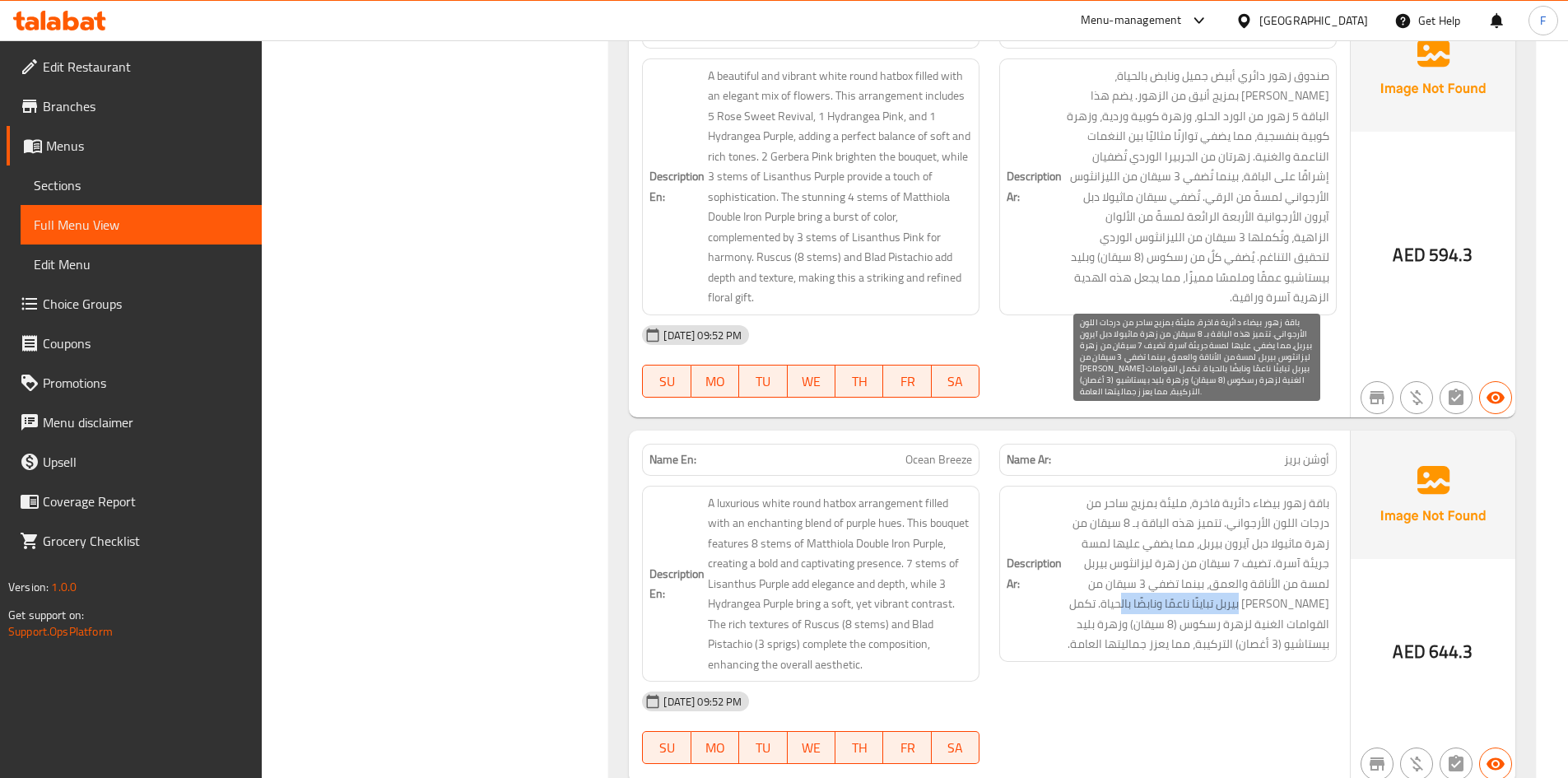
drag, startPoint x: 1262, startPoint y: 523, endPoint x: 1143, endPoint y: 527, distance: 119.1
click at [1143, 527] on span "باقة زهور بيضاء دائرية فاخرة، مليئة بمزيج ساحر من درجات اللون الأرجواني. تتميز …" at bounding box center [1198, 574] width 265 height 161
click at [1233, 529] on span "باقة زهور بيضاء دائرية فاخرة، مليئة بمزيج ساحر من درجات اللون الأرجواني. تتميز …" at bounding box center [1198, 574] width 265 height 161
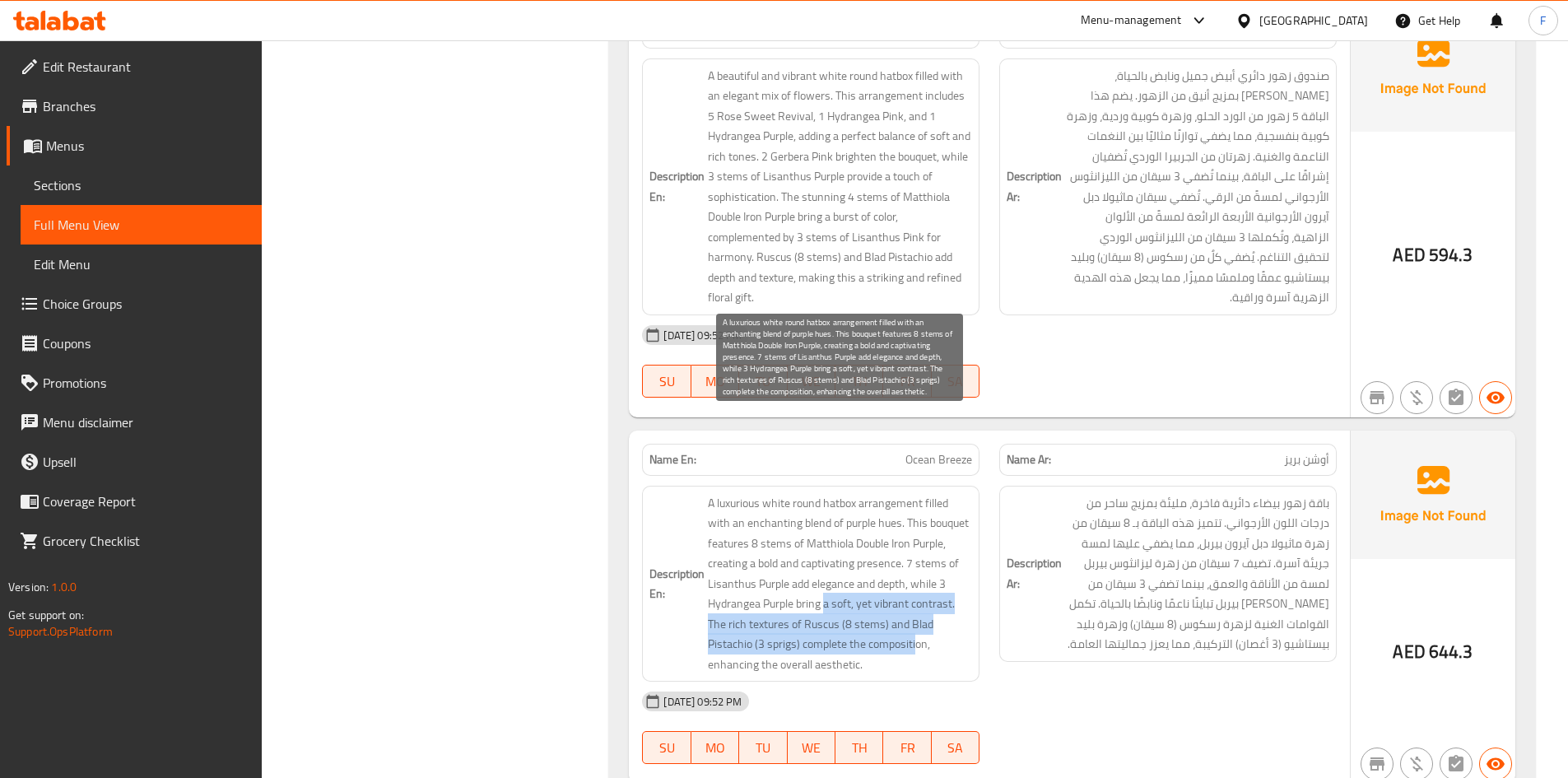
drag, startPoint x: 826, startPoint y: 518, endPoint x: 917, endPoint y: 564, distance: 102.0
click at [917, 564] on span "A luxurious white round hatbox arrangement filled with an enchanting blend of p…" at bounding box center [840, 584] width 265 height 182
click at [842, 541] on span "A luxurious white round hatbox arrangement filled with an enchanting blend of p…" at bounding box center [840, 584] width 265 height 182
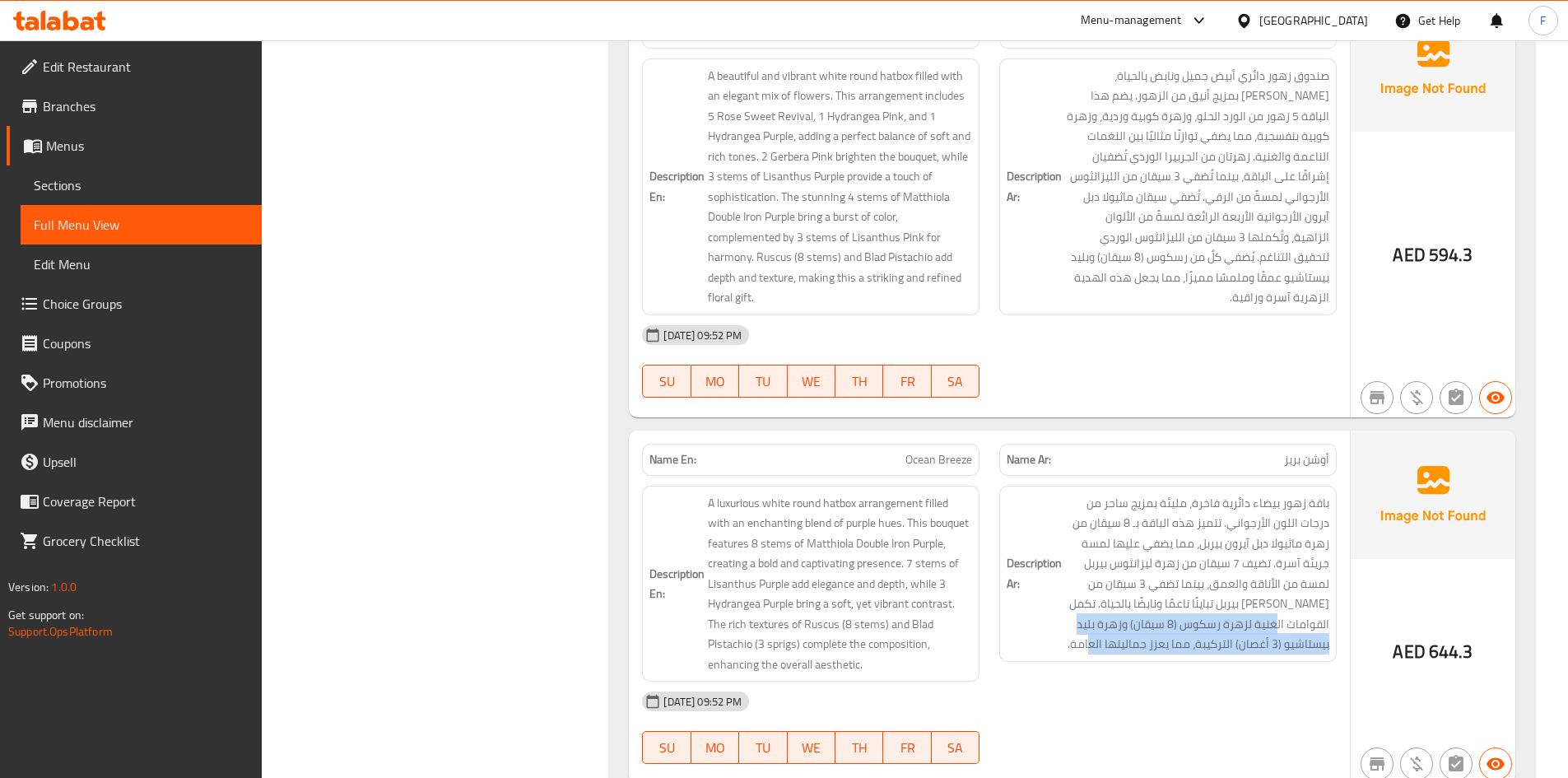
drag, startPoint x: 1273, startPoint y: 544, endPoint x: 1087, endPoint y: 586, distance: 190.7
click at [1087, 586] on div "Description Ar: باقة زهور بيضاء دائرية فاخرة، مليئة بمزيج ساحر من درجات اللون ا…" at bounding box center [1168, 584] width 358 height 217
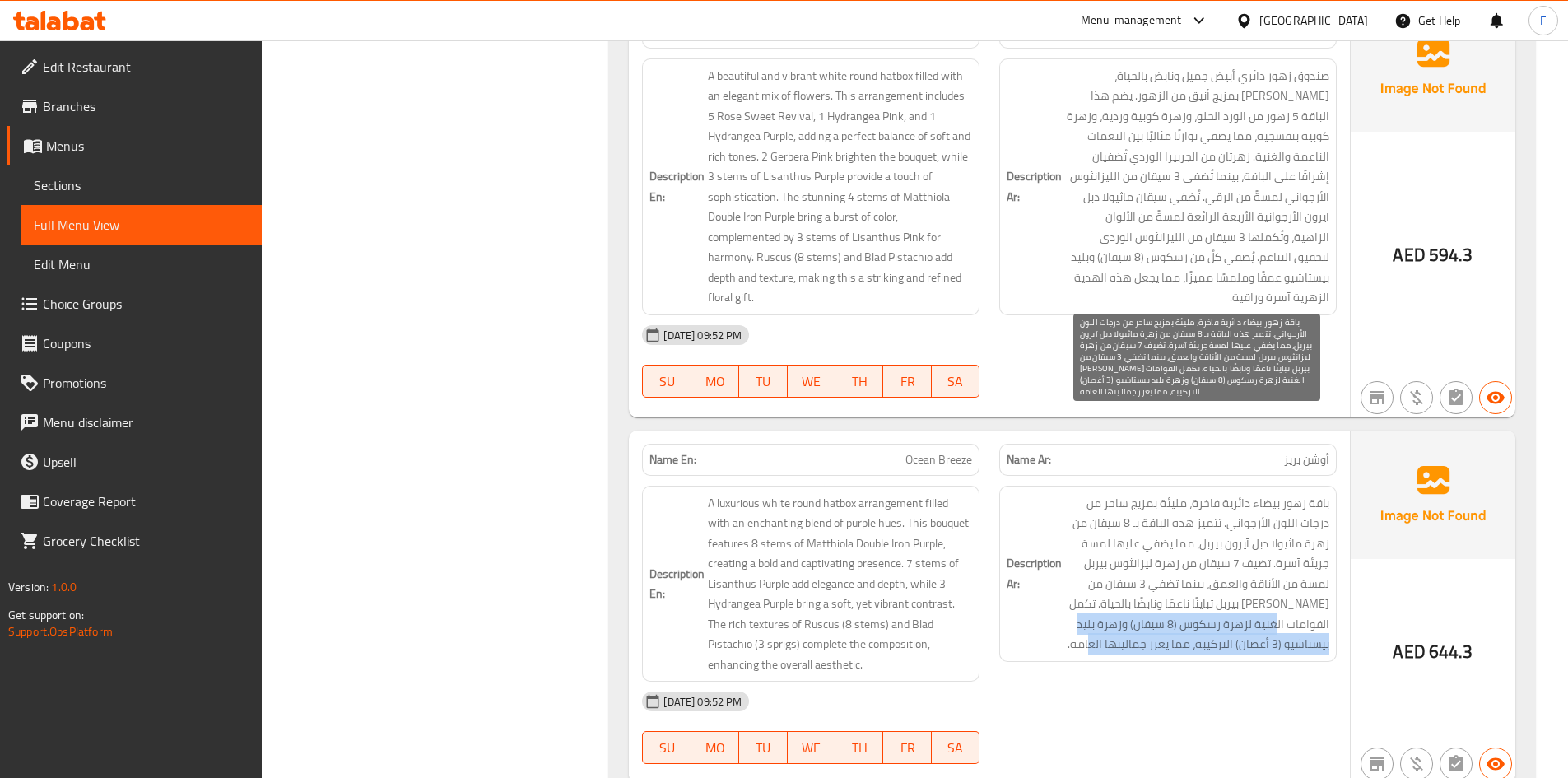
click at [1131, 561] on span "باقة زهور بيضاء دائرية فاخرة، مليئة بمزيج ساحر من درجات اللون الأرجواني. تتميز …" at bounding box center [1198, 574] width 265 height 161
click at [1311, 563] on span "باقة زهور بيضاء دائرية فاخرة، مليئة بمزيج ساحر من درجات اللون الأرجواني. تتميز …" at bounding box center [1198, 574] width 265 height 161
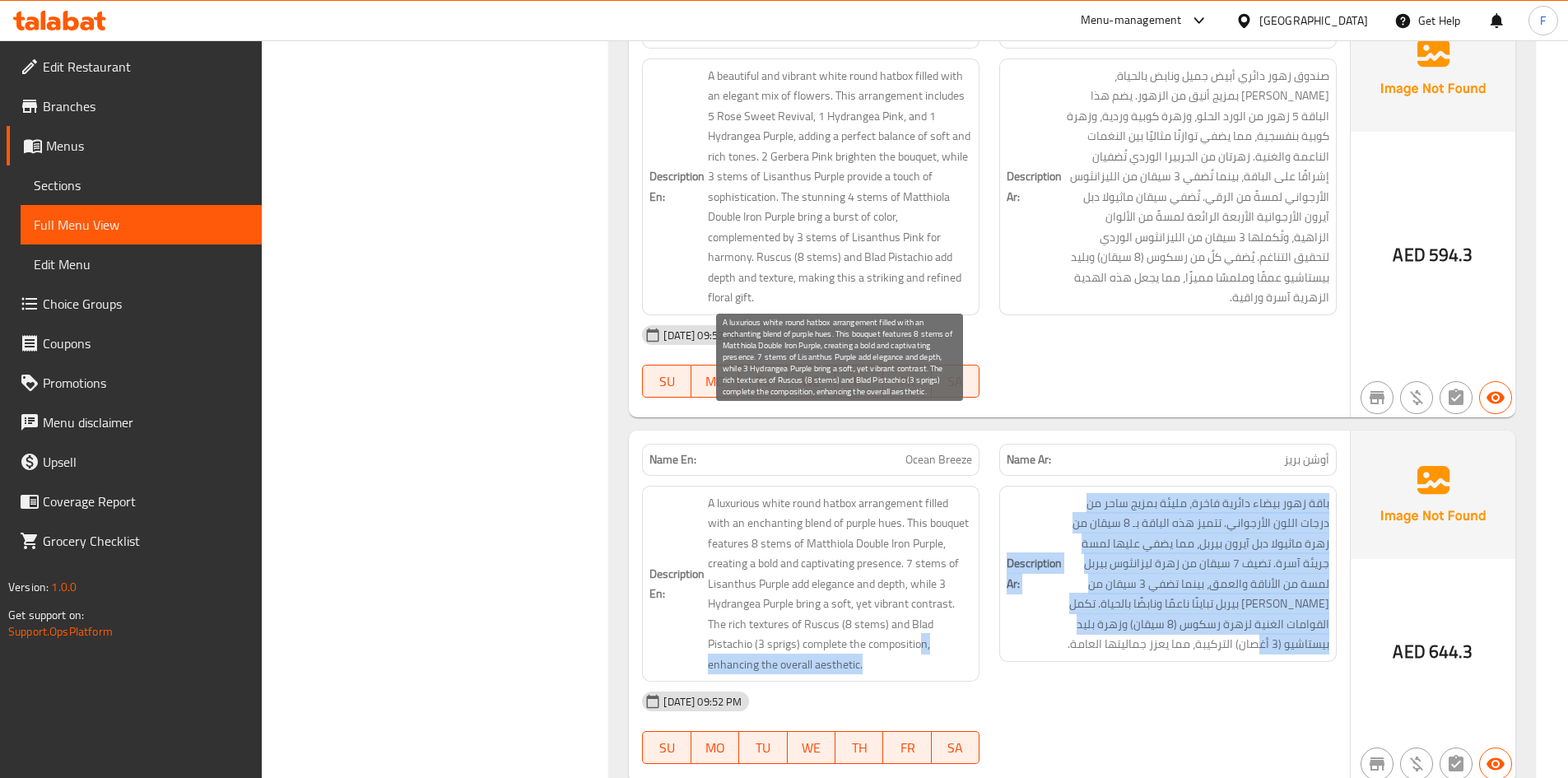
drag, startPoint x: 1250, startPoint y: 564, endPoint x: 921, endPoint y: 564, distance: 329.0
click at [921, 564] on div "Description En: A luxurious white round hatbox arrangement filled with an encha…" at bounding box center [989, 584] width 714 height 217
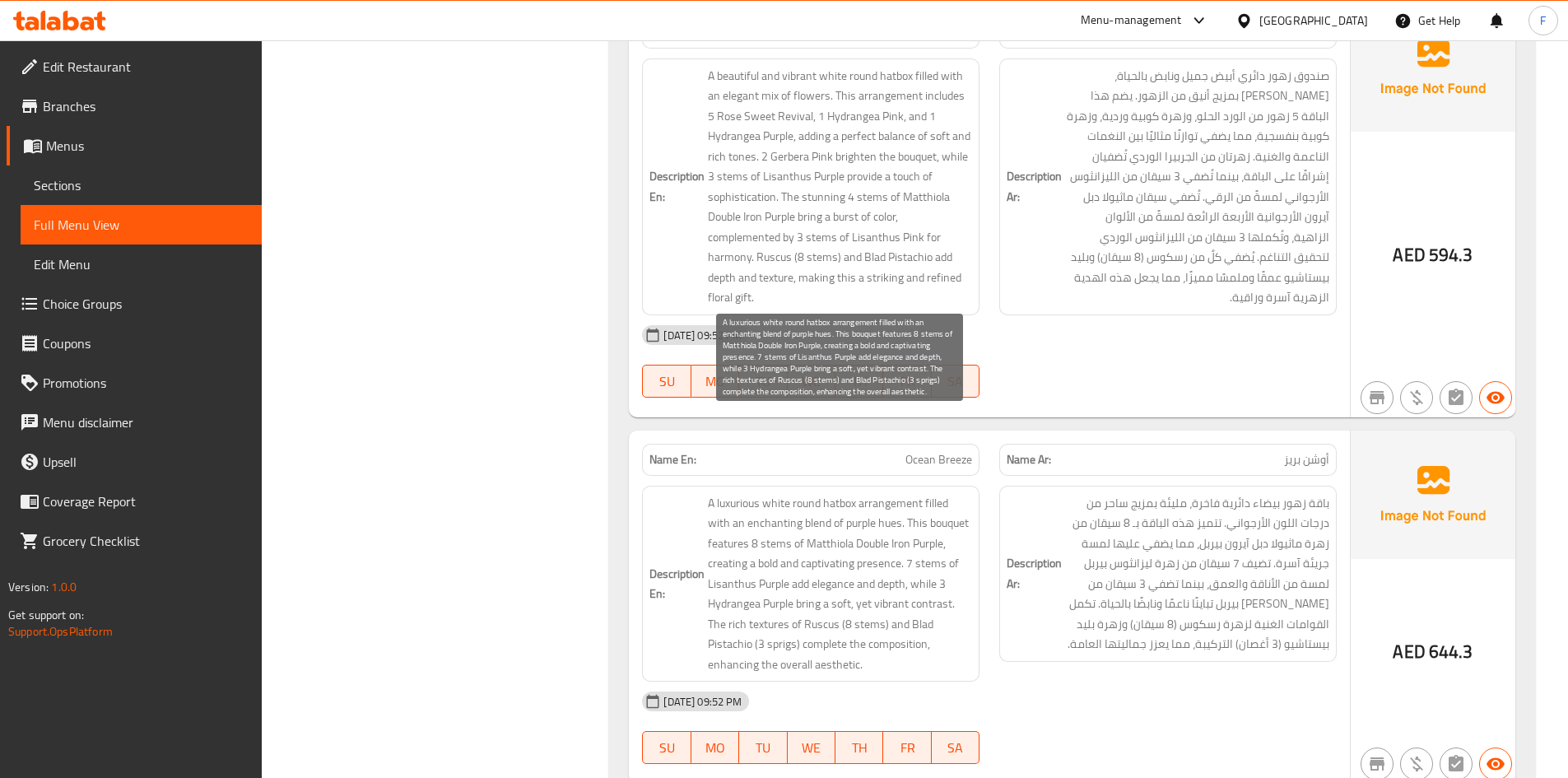
click at [833, 565] on span "A luxurious white round hatbox arrangement filled with an enchanting blend of p…" at bounding box center [840, 584] width 265 height 182
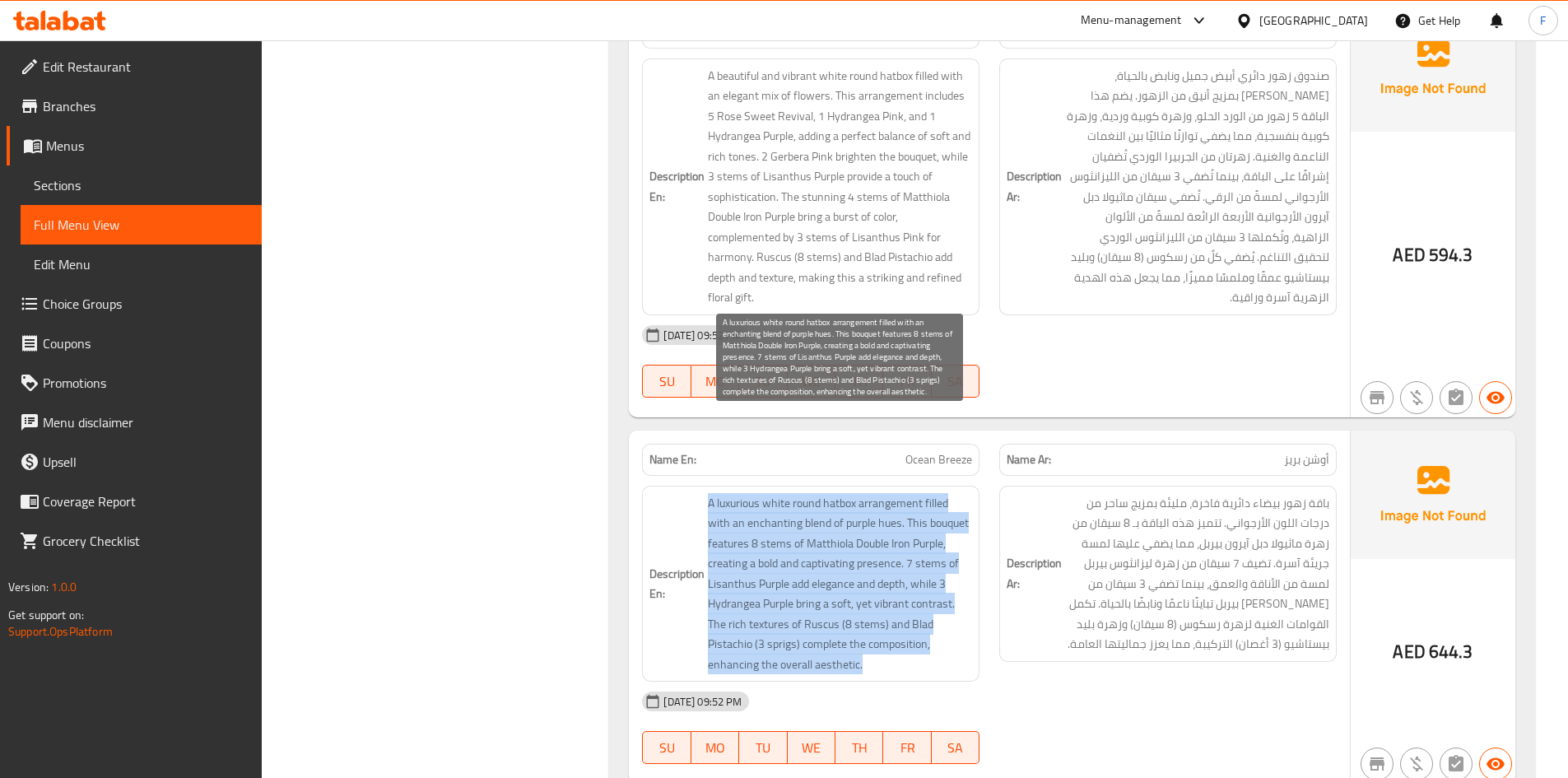
click at [833, 565] on span "A luxurious white round hatbox arrangement filled with an enchanting blend of p…" at bounding box center [840, 584] width 265 height 182
click at [779, 567] on span "A luxurious white round hatbox arrangement filled with an enchanting blend of p…" at bounding box center [840, 584] width 265 height 182
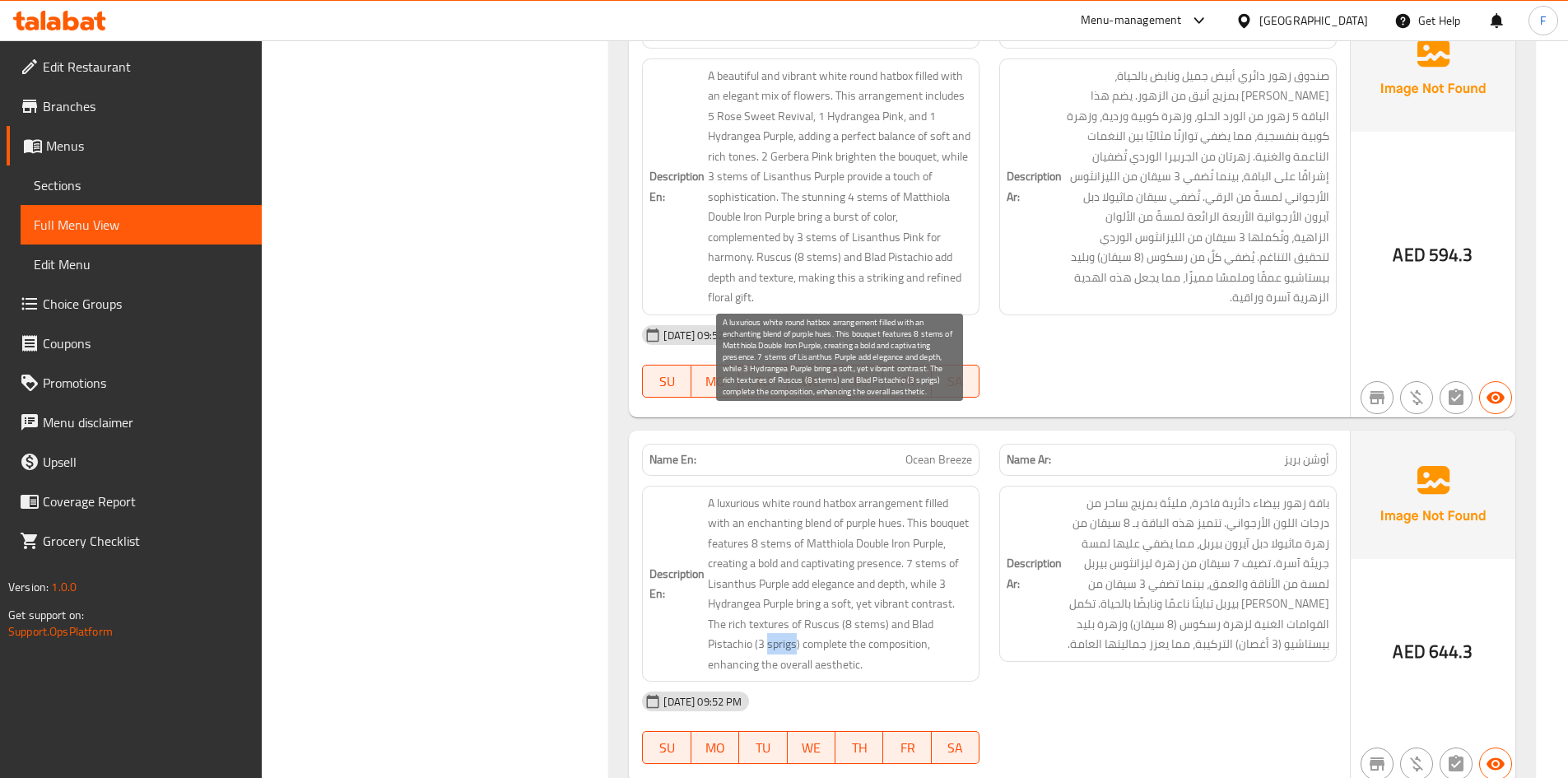
click at [779, 565] on span "A luxurious white round hatbox arrangement filled with an enchanting blend of p…" at bounding box center [840, 584] width 265 height 182
click at [817, 569] on span "A luxurious white round hatbox arrangement filled with an enchanting blend of p…" at bounding box center [840, 584] width 265 height 182
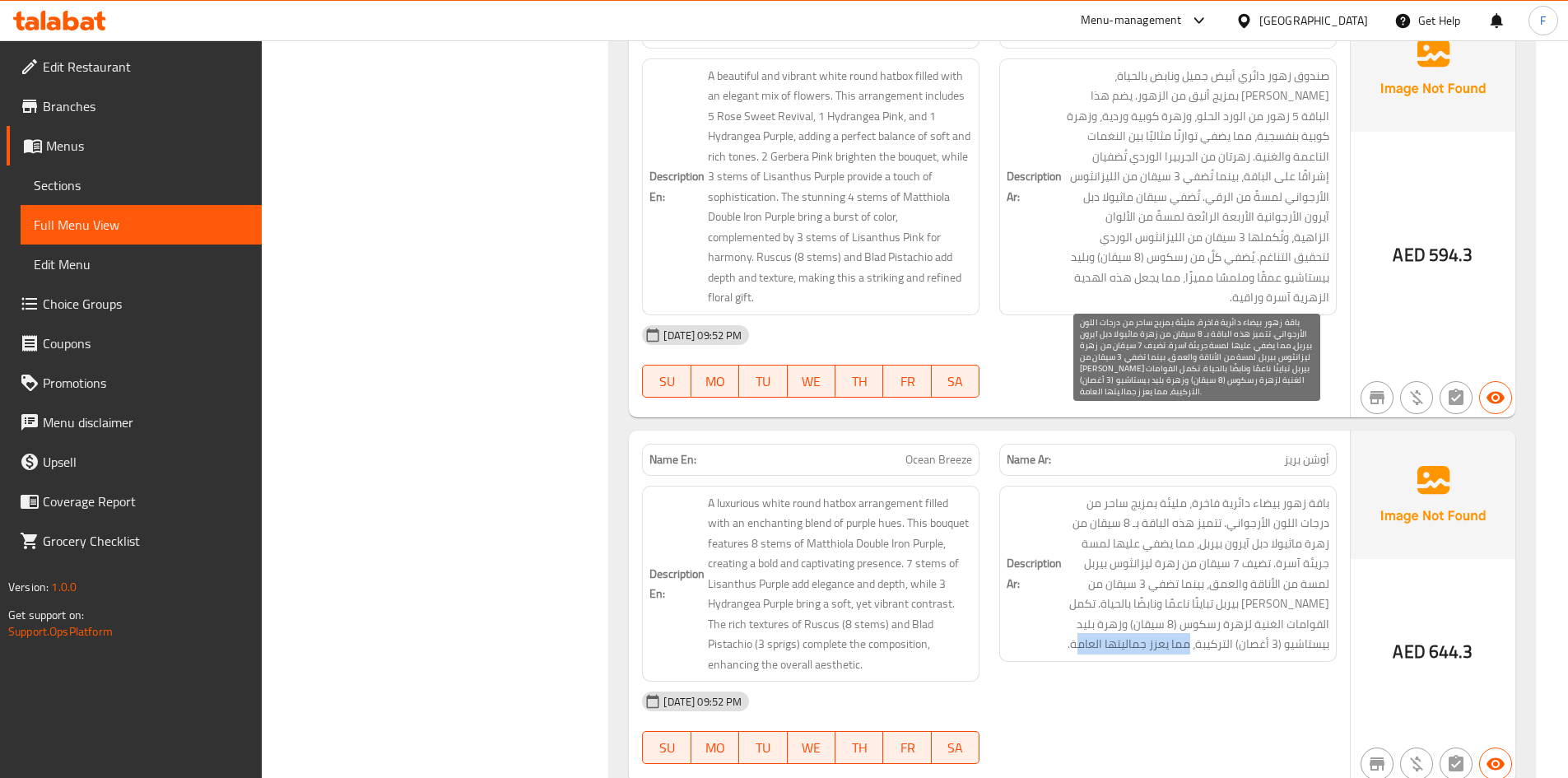
drag, startPoint x: 1186, startPoint y: 567, endPoint x: 1075, endPoint y: 569, distance: 111.0
click at [1075, 569] on span "باقة زهور بيضاء دائرية فاخرة، مليئة بمزيج ساحر من درجات اللون الأرجواني. تتميز …" at bounding box center [1198, 574] width 265 height 161
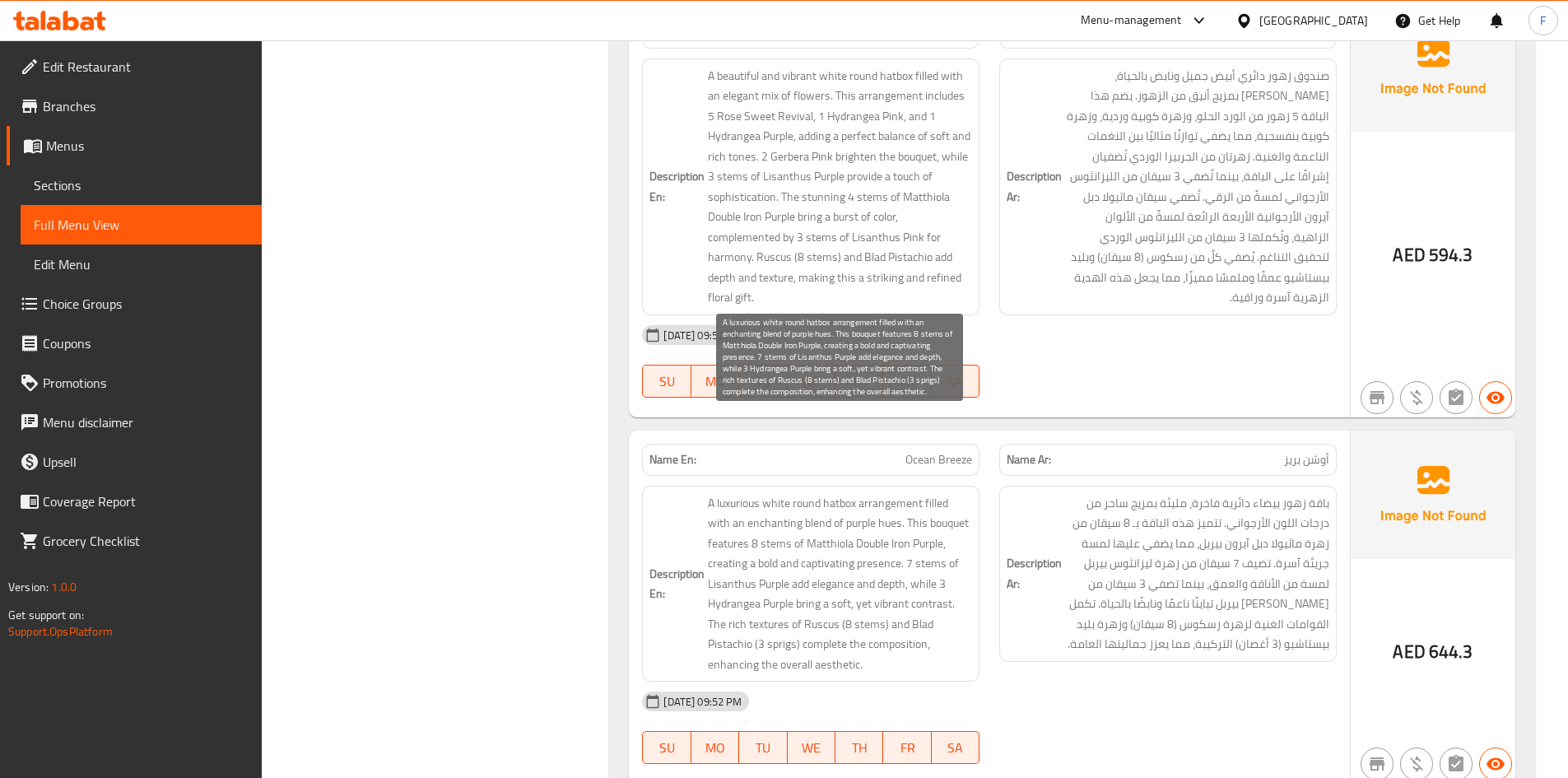
click at [749, 582] on span "A luxurious white round hatbox arrangement filled with an enchanting blend of p…" at bounding box center [840, 584] width 265 height 182
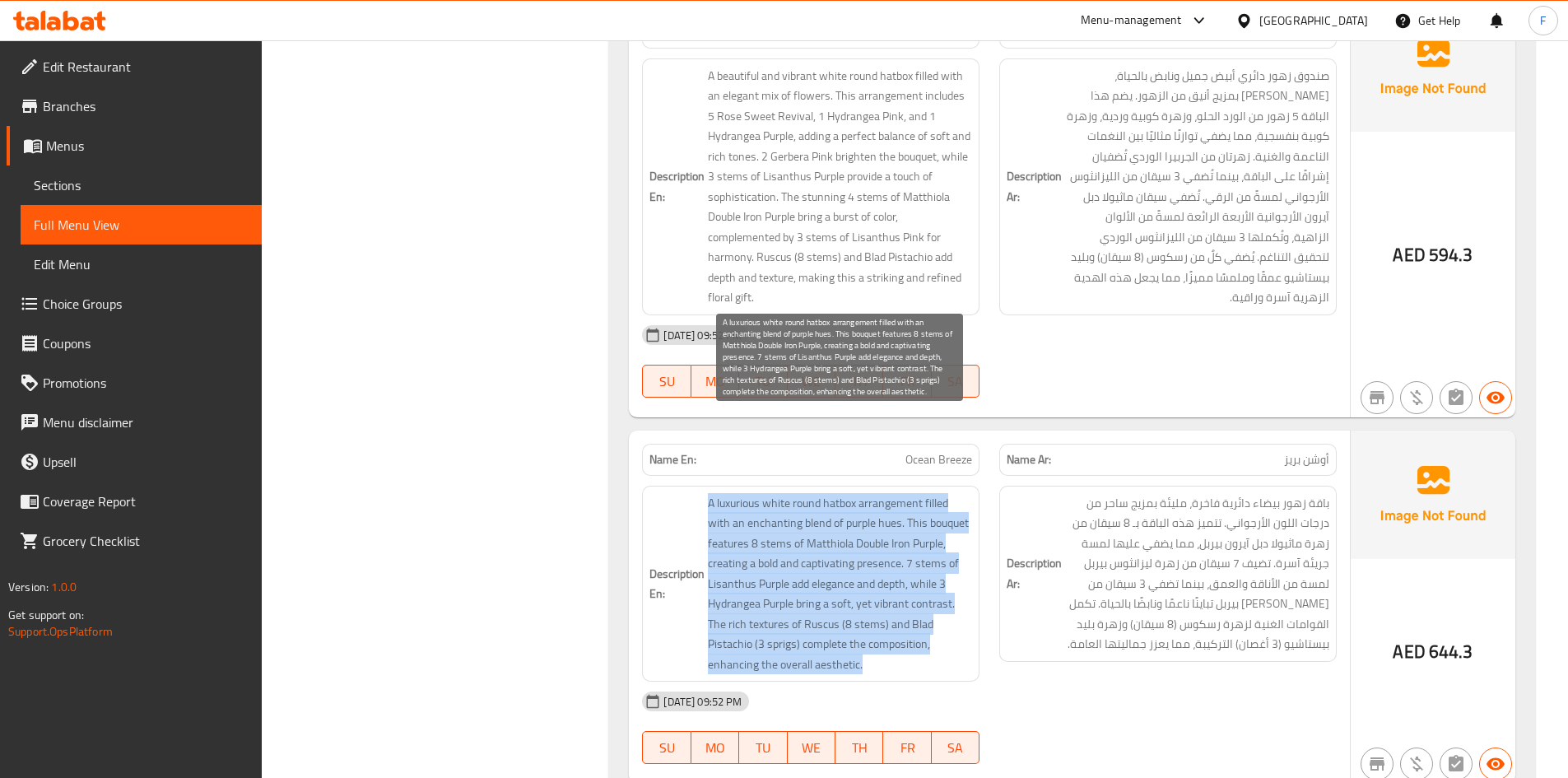
click at [749, 582] on span "A luxurious white round hatbox arrangement filled with an enchanting blend of p…" at bounding box center [840, 584] width 265 height 182
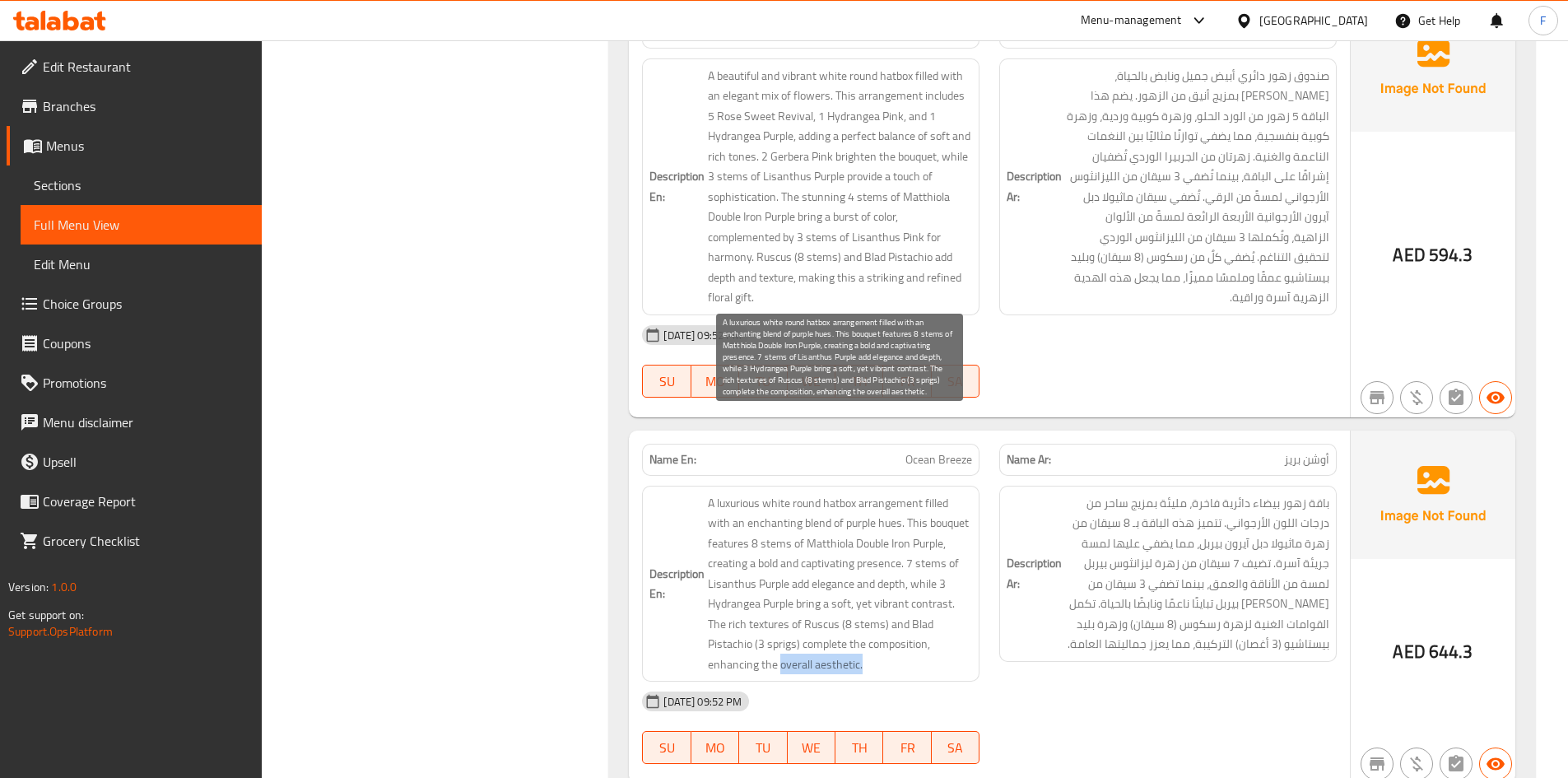
drag, startPoint x: 778, startPoint y: 586, endPoint x: 870, endPoint y: 582, distance: 92.1
click at [870, 582] on span "A luxurious white round hatbox arrangement filled with an enchanting blend of p…" at bounding box center [840, 584] width 265 height 182
click at [828, 549] on span "A luxurious white round hatbox arrangement filled with an enchanting blend of p…" at bounding box center [840, 584] width 265 height 182
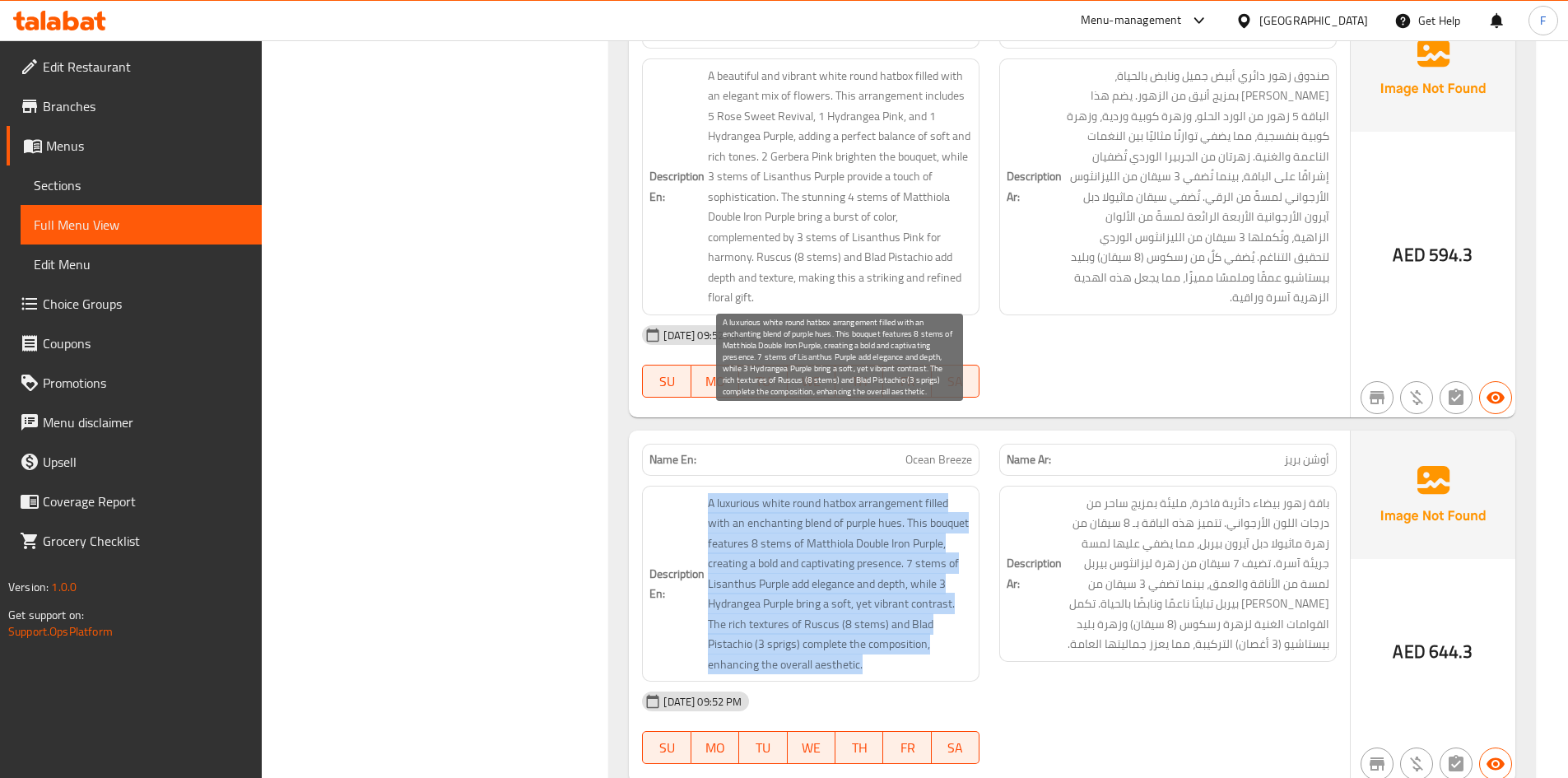
click at [828, 549] on span "A luxurious white round hatbox arrangement filled with an enchanting blend of p…" at bounding box center [840, 584] width 265 height 182
copy span "A luxurious white round hatbox arrangement filled with an enchanting blend of p…"
click at [802, 494] on span "A luxurious white round hatbox arrangement filled with an enchanting blend of p…" at bounding box center [840, 584] width 265 height 182
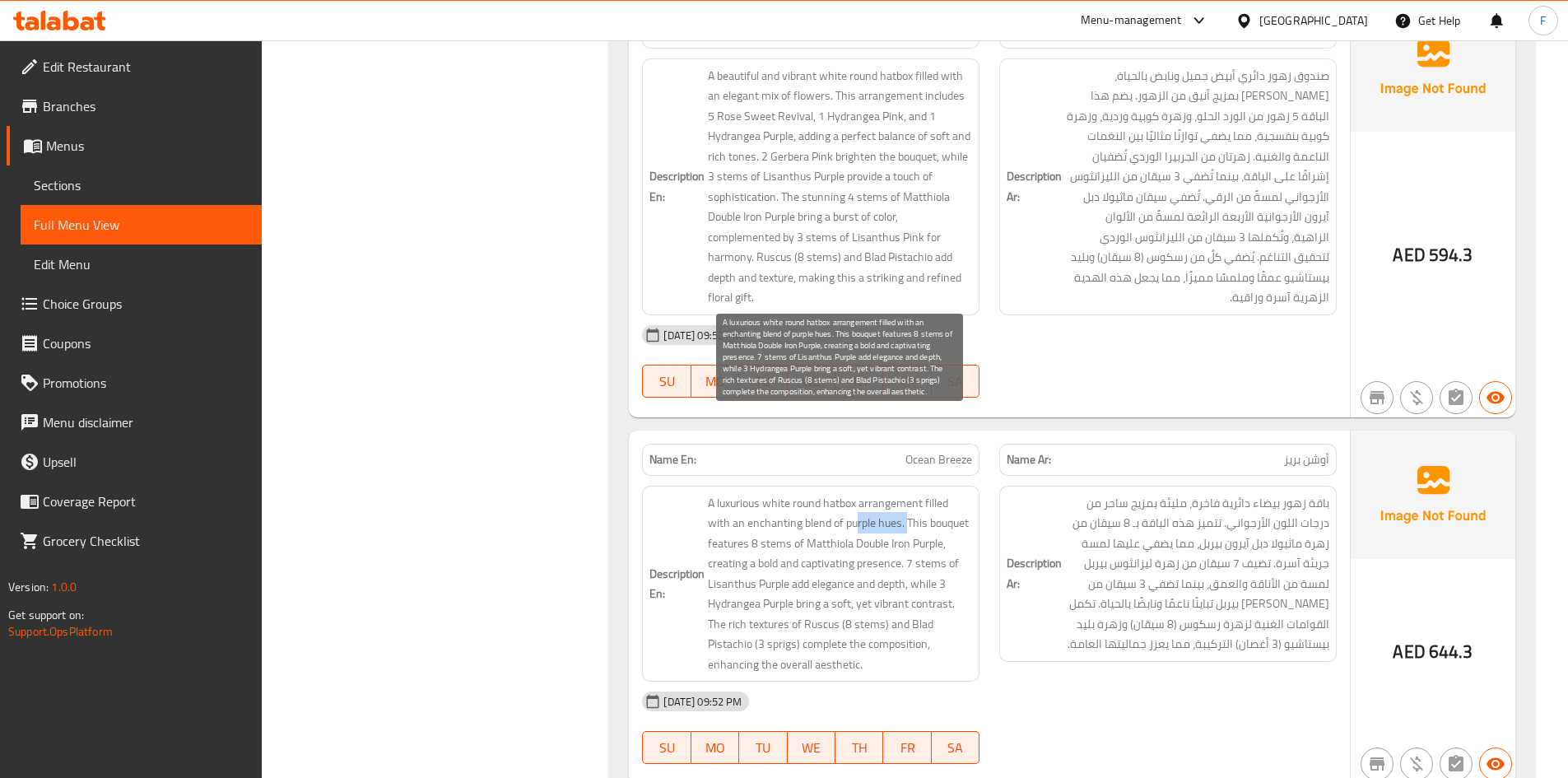
drag, startPoint x: 858, startPoint y: 447, endPoint x: 909, endPoint y: 447, distance: 51.0
click at [909, 494] on span "A luxurious white round hatbox arrangement filled with an enchanting blend of p…" at bounding box center [840, 584] width 265 height 182
click at [948, 494] on span "A luxurious white round hatbox arrangement filled with an enchanting blend of p…" at bounding box center [840, 584] width 265 height 182
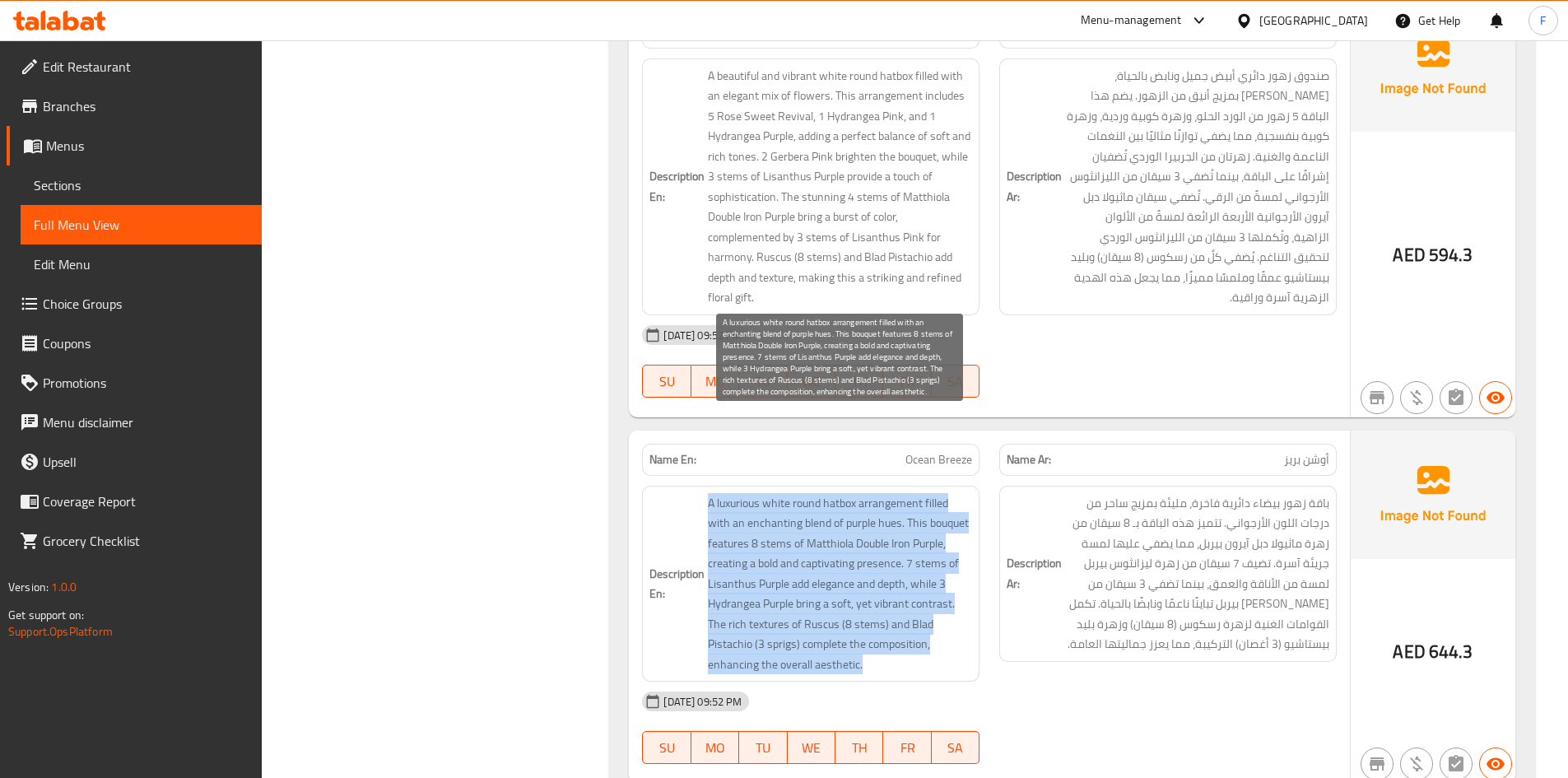
click at [948, 494] on span "A luxurious white round hatbox arrangement filled with an enchanting blend of p…" at bounding box center [840, 584] width 265 height 182
click at [854, 494] on span "A luxurious white round hatbox arrangement filled with an enchanting blend of p…" at bounding box center [840, 584] width 265 height 182
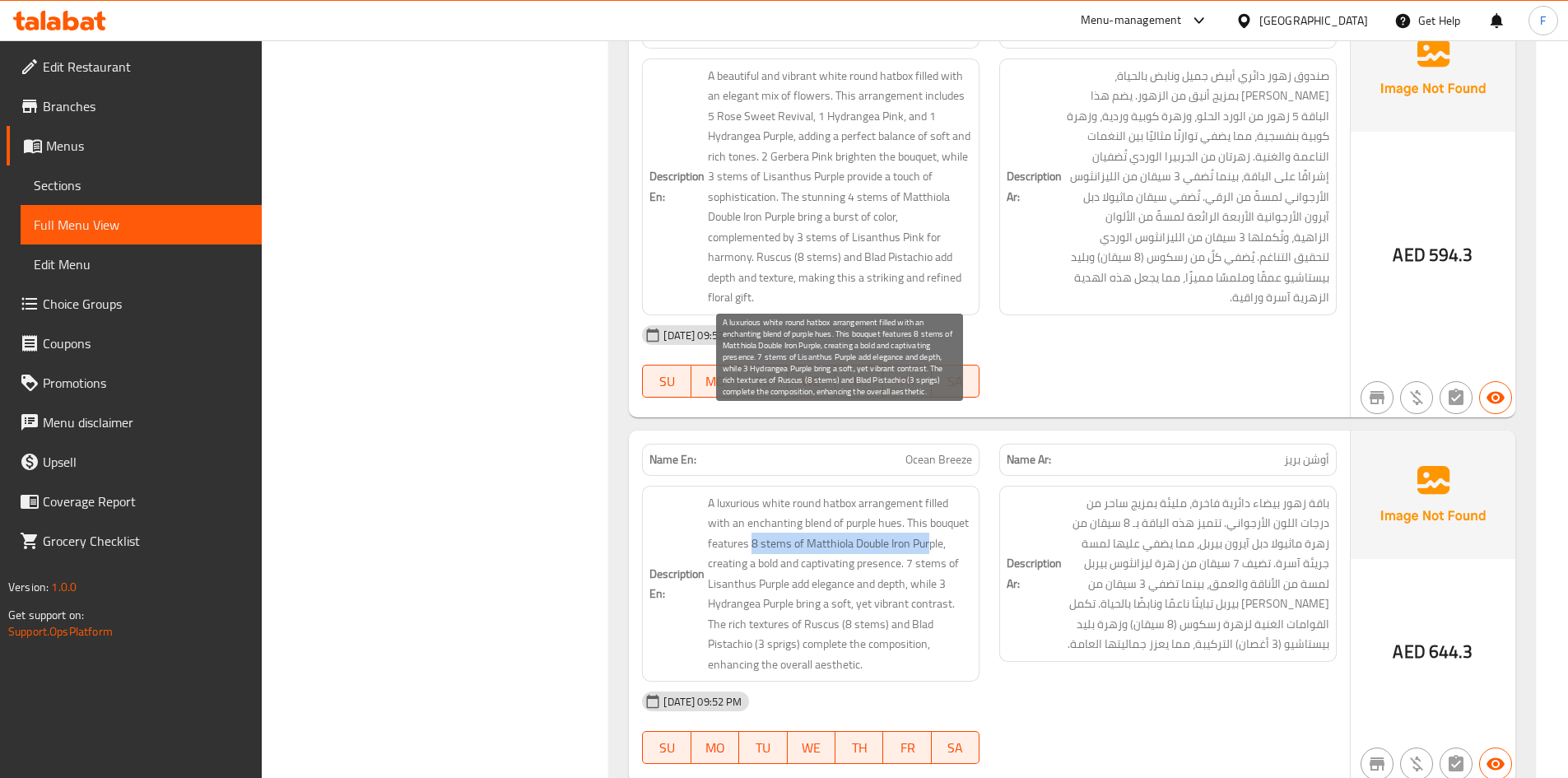
drag, startPoint x: 772, startPoint y: 471, endPoint x: 930, endPoint y: 465, distance: 158.1
click at [930, 494] on span "A luxurious white round hatbox arrangement filled with an enchanting blend of p…" at bounding box center [840, 584] width 265 height 182
click at [897, 494] on span "A luxurious white round hatbox arrangement filled with an enchanting blend of p…" at bounding box center [840, 584] width 265 height 182
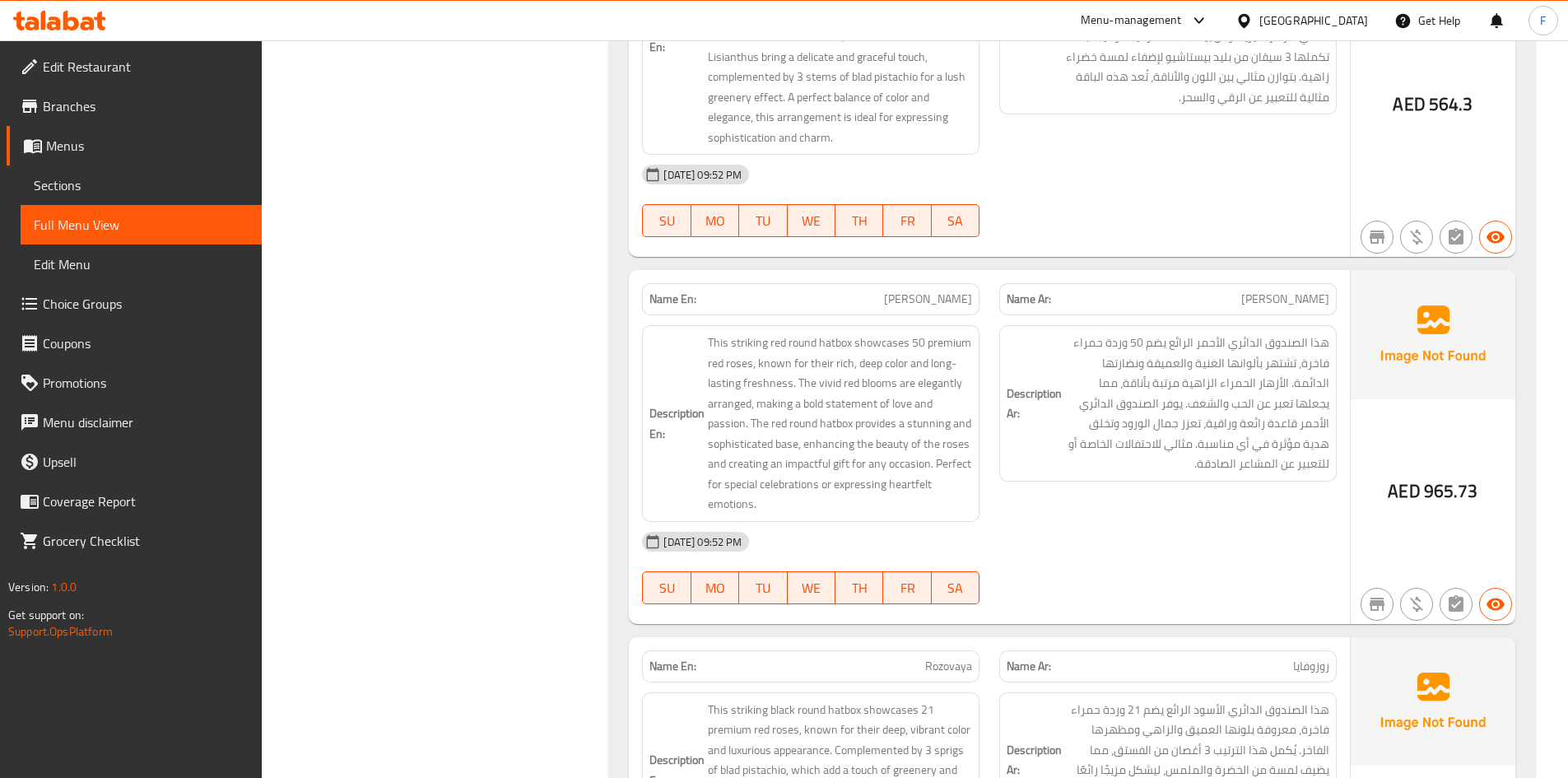
scroll to position [29631, 0]
click at [1319, 659] on span "روزوفايا" at bounding box center [1311, 668] width 36 height 17
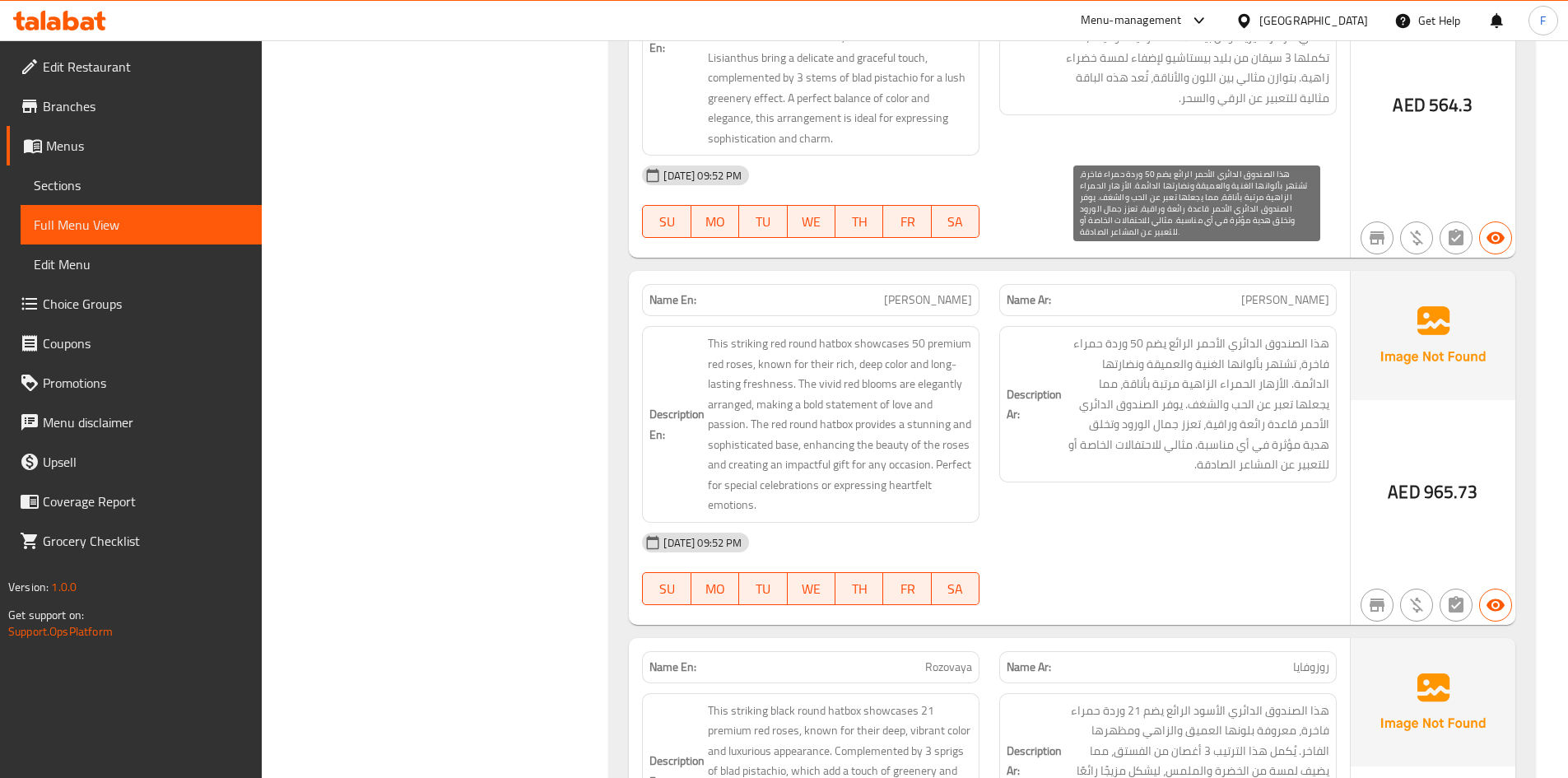
click at [1290, 334] on span "هذا الصندوق الدائري الأحمر الرائع يضم 50 وردة حمراء فاخرة، تشتهر بألوانها الغني…" at bounding box center [1198, 405] width 265 height 142
click at [1289, 334] on span "هذا الصندوق الدائري الأحمر الرائع يضم 50 وردة حمراء فاخرة، تشتهر بألوانها الغني…" at bounding box center [1198, 405] width 265 height 142
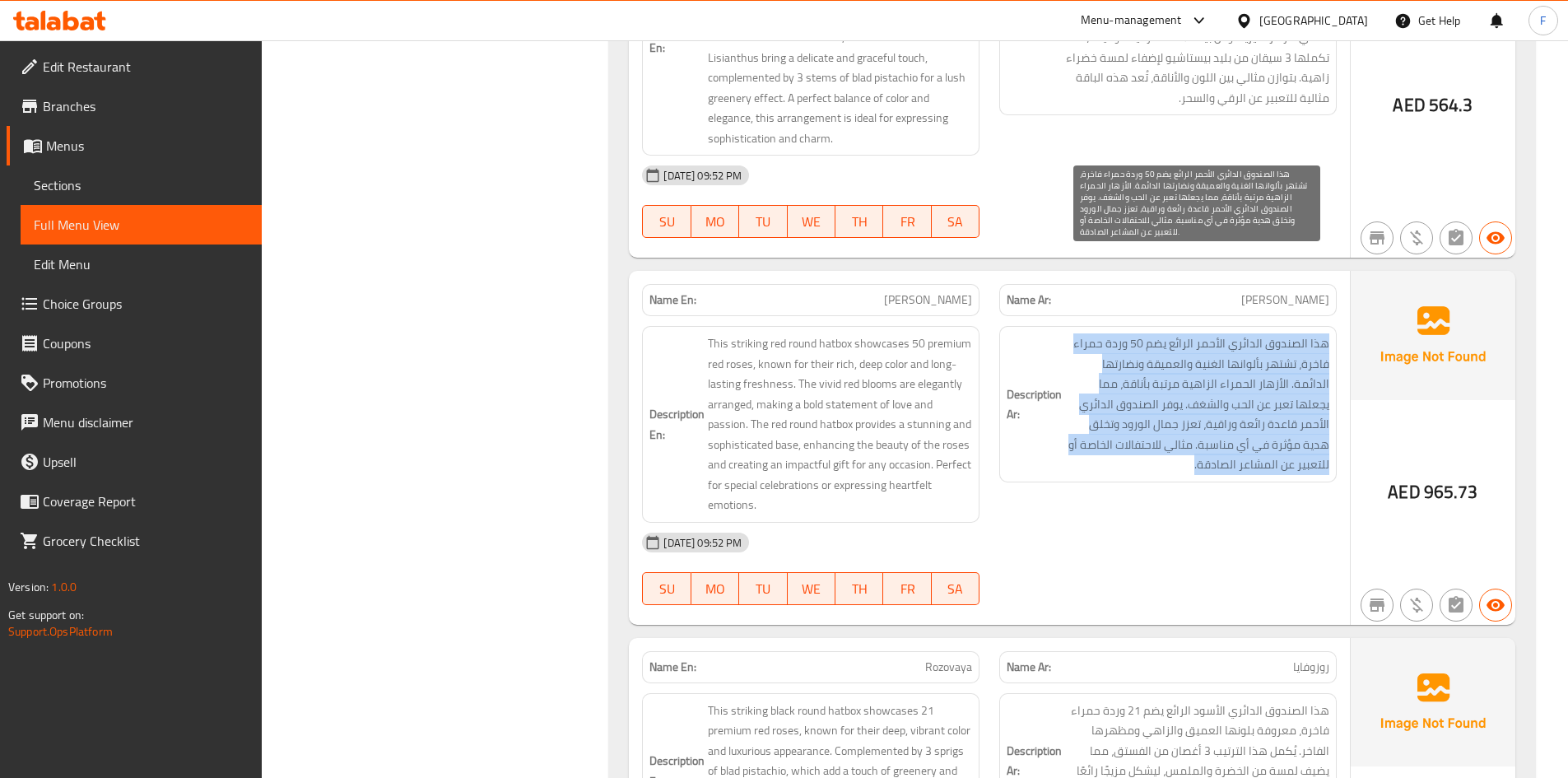
click at [1289, 334] on span "هذا الصندوق الدائري الأحمر الرائع يضم 50 وردة حمراء فاخرة، تشتهر بألوانها الغني…" at bounding box center [1198, 405] width 265 height 142
click at [1275, 347] on span "هذا الصندوق الدائري الأحمر الرائع يضم 50 وردة حمراء فاخرة، تشتهر بألوانها الغني…" at bounding box center [1198, 405] width 265 height 142
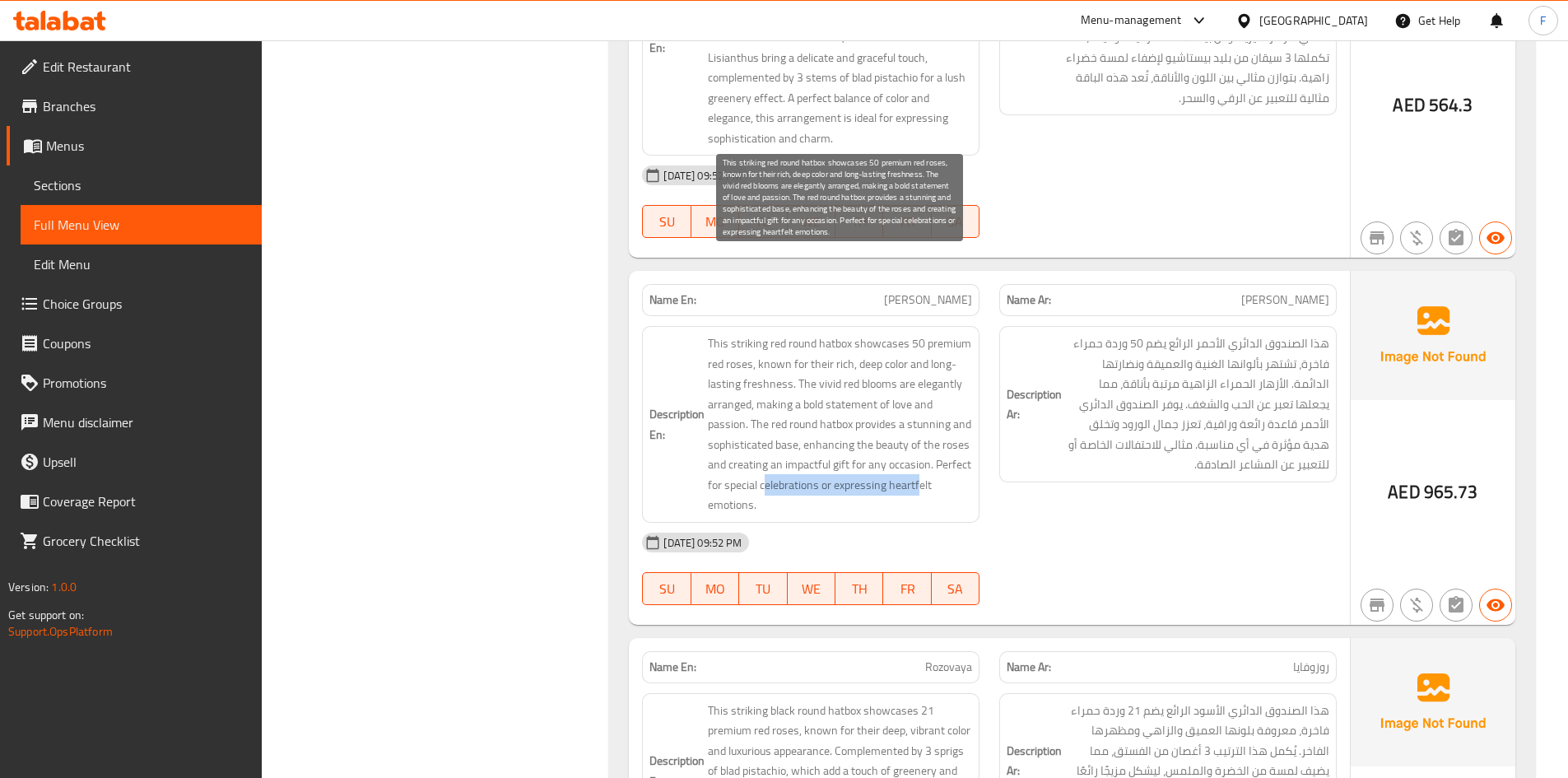
drag, startPoint x: 920, startPoint y: 411, endPoint x: 764, endPoint y: 399, distance: 156.5
click at [764, 399] on span "This striking red round hatbox showcases 50 premium red roses, known for their …" at bounding box center [840, 424] width 265 height 182
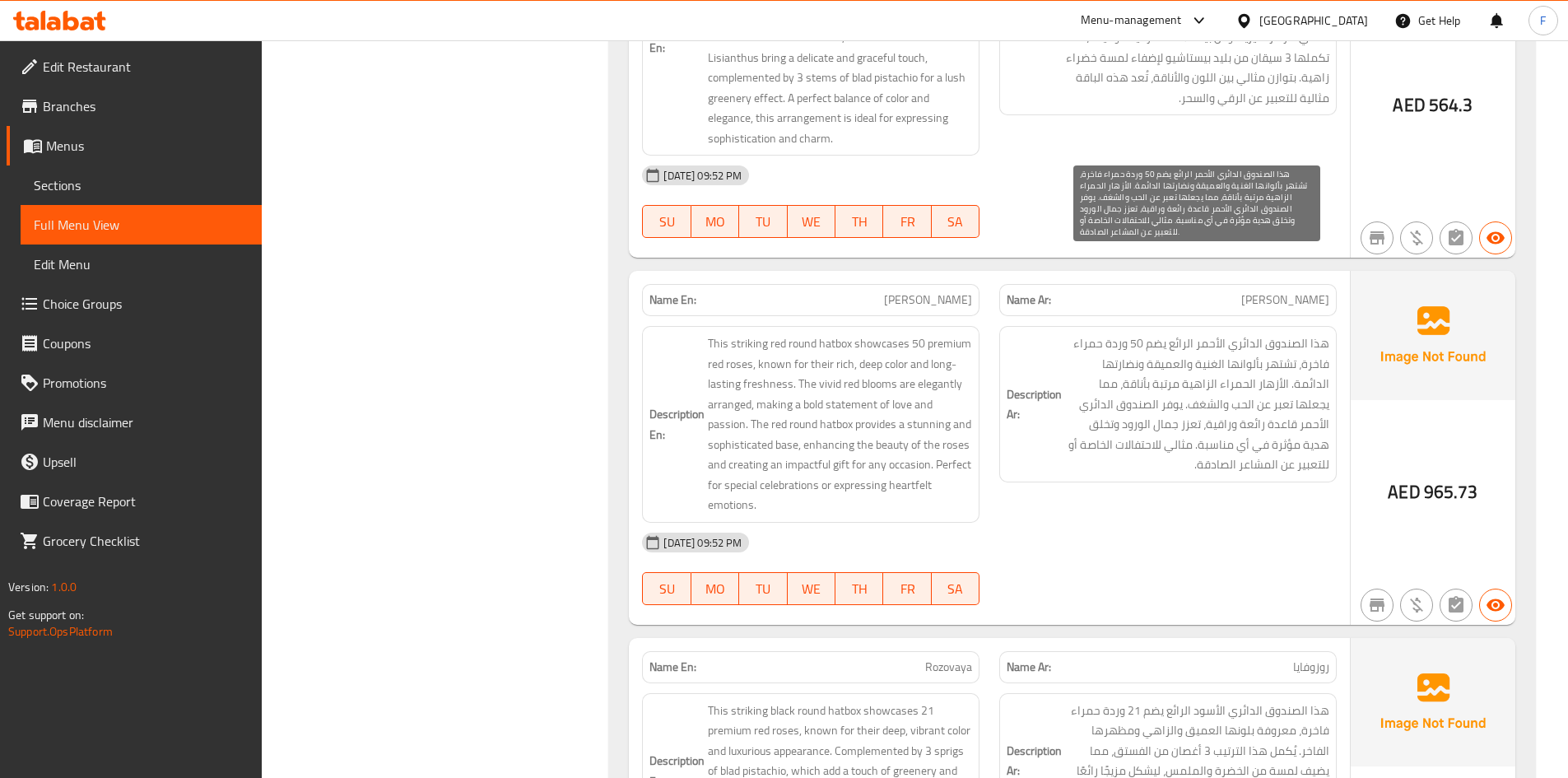
click at [1221, 334] on span "هذا الصندوق الدائري الأحمر الرائع يضم 50 وردة حمراء فاخرة، تشتهر بألوانها الغني…" at bounding box center [1198, 405] width 265 height 142
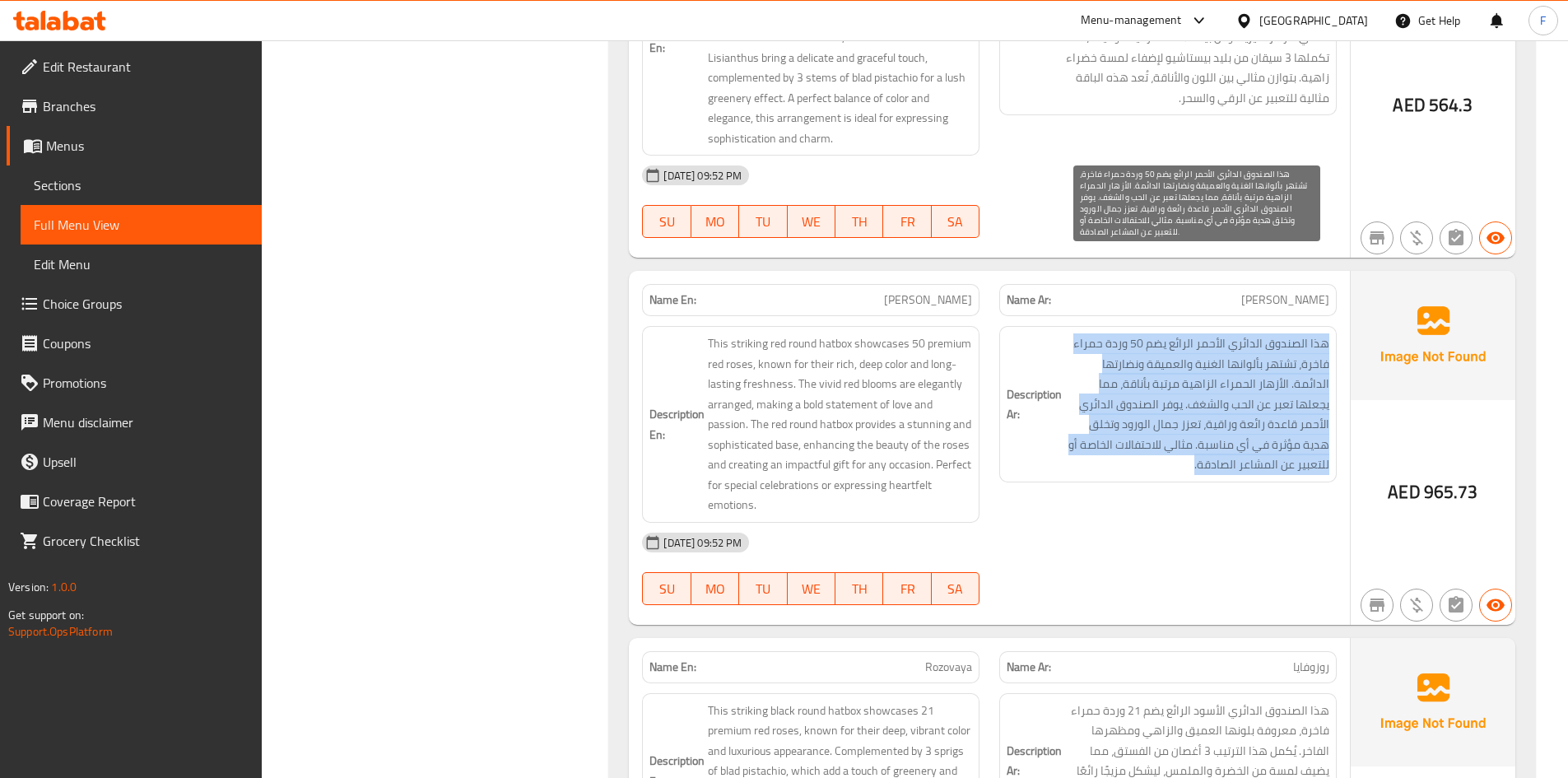
click at [1221, 334] on span "هذا الصندوق الدائري الأحمر الرائع يضم 50 وردة حمراء فاخرة، تشتهر بألوانها الغني…" at bounding box center [1198, 405] width 265 height 142
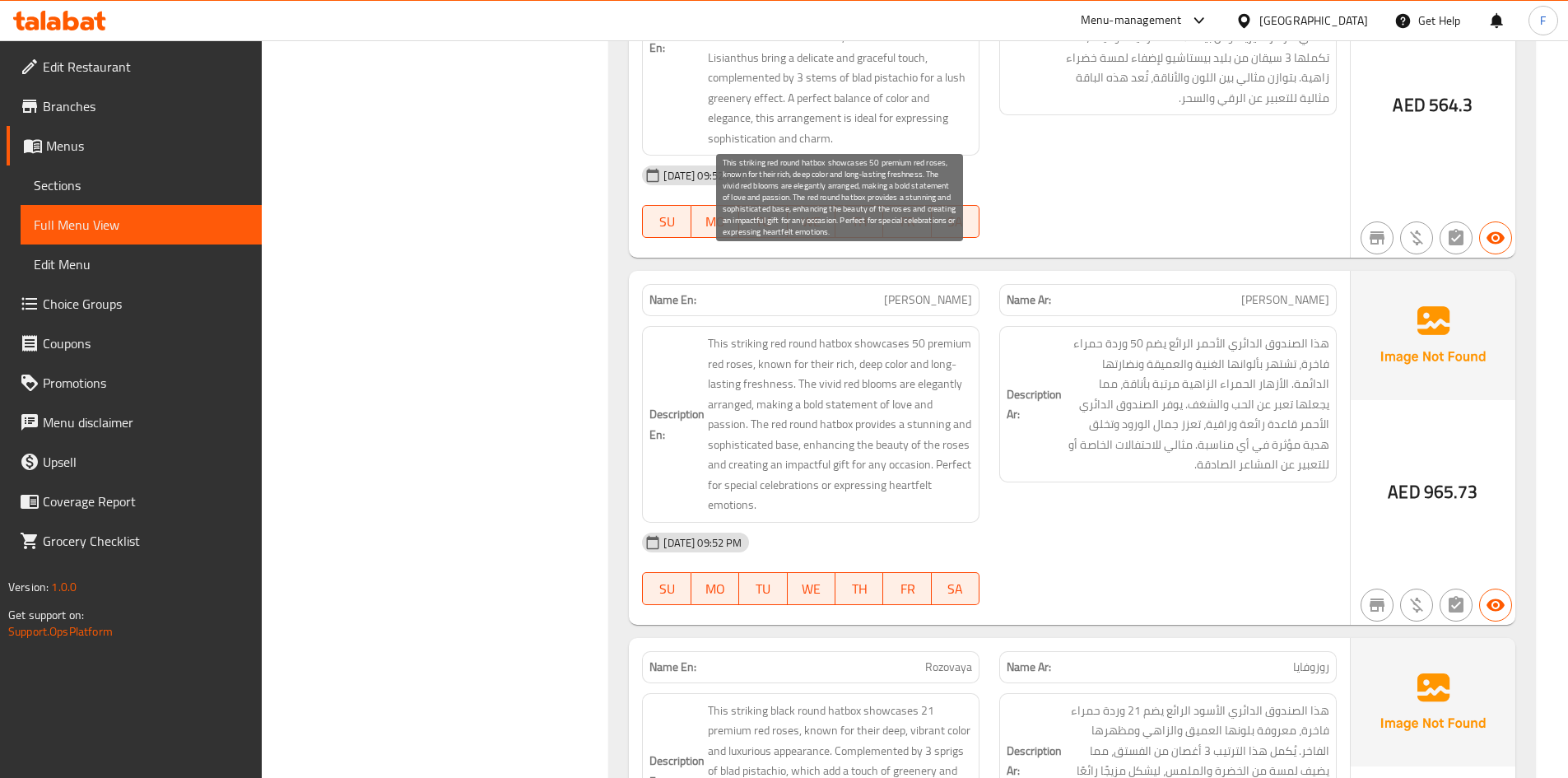
click at [741, 345] on span "This striking red round hatbox showcases 50 premium red roses, known for their …" at bounding box center [840, 424] width 265 height 182
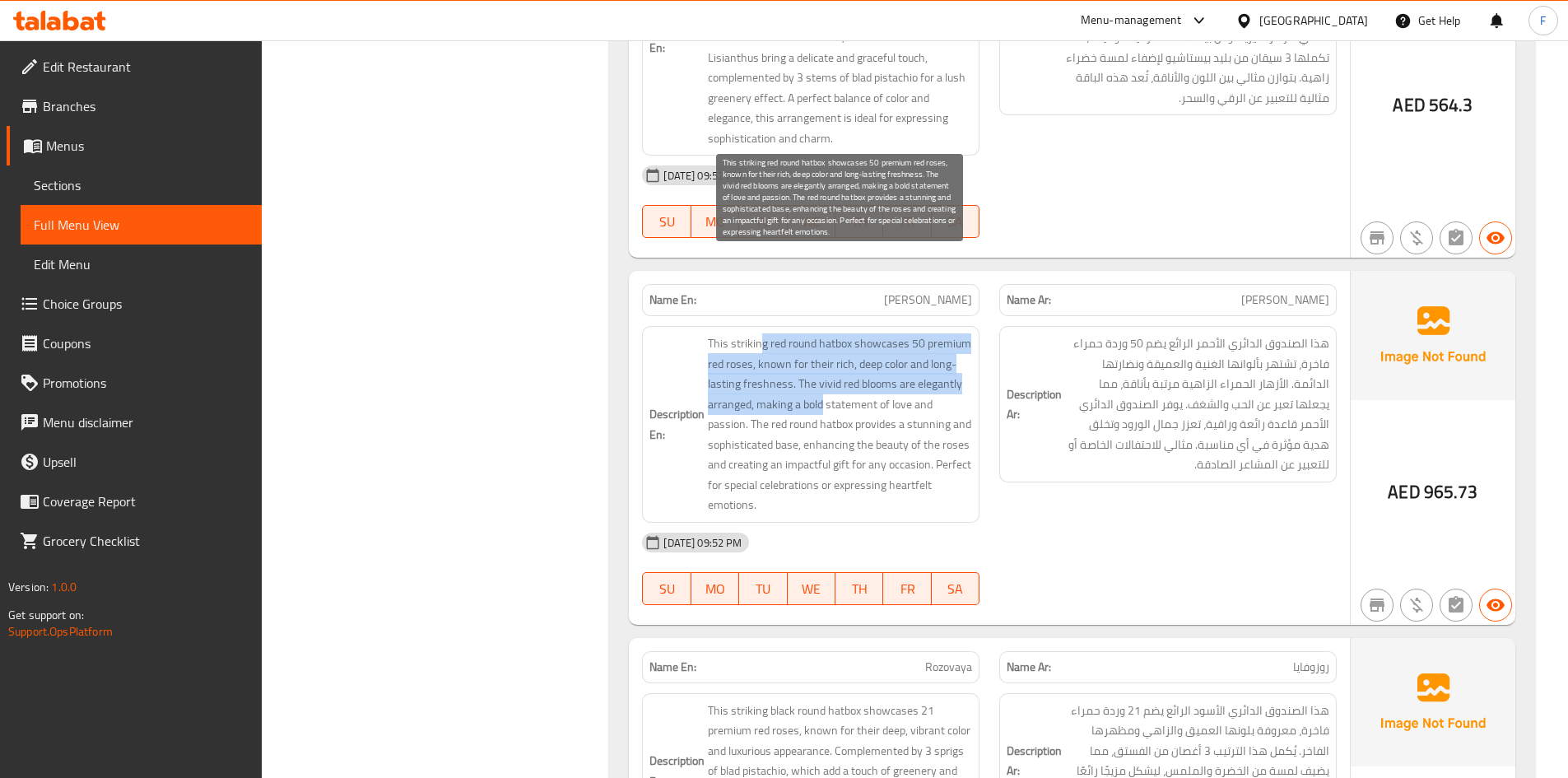
drag, startPoint x: 762, startPoint y: 265, endPoint x: 825, endPoint y: 325, distance: 87.0
click at [825, 334] on span "This striking red round hatbox showcases 50 premium red roses, known for their …" at bounding box center [840, 424] width 265 height 182
click at [838, 334] on span "This striking red round hatbox showcases 50 premium red roses, known for their …" at bounding box center [840, 424] width 265 height 182
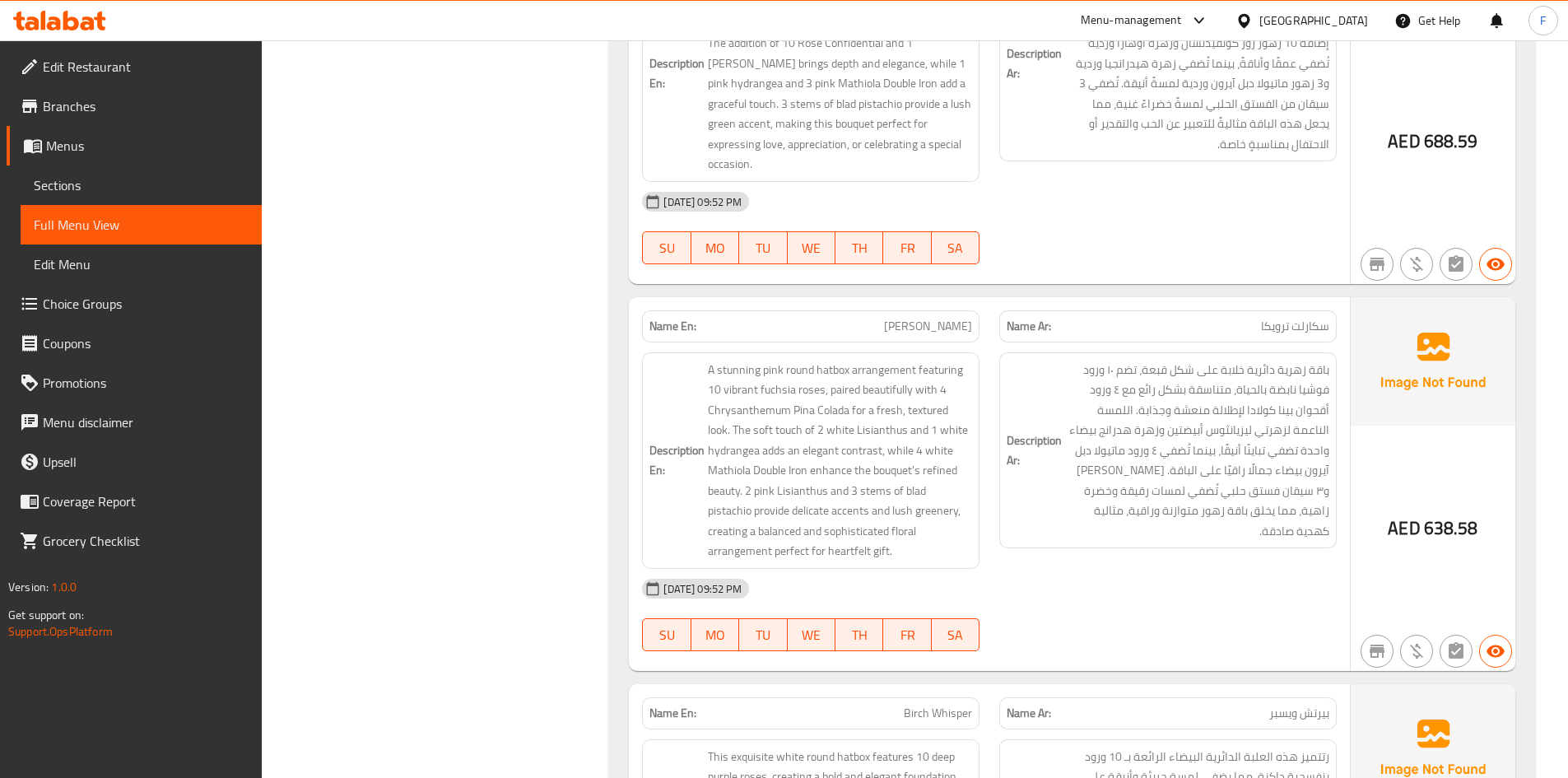
scroll to position [28808, 0]
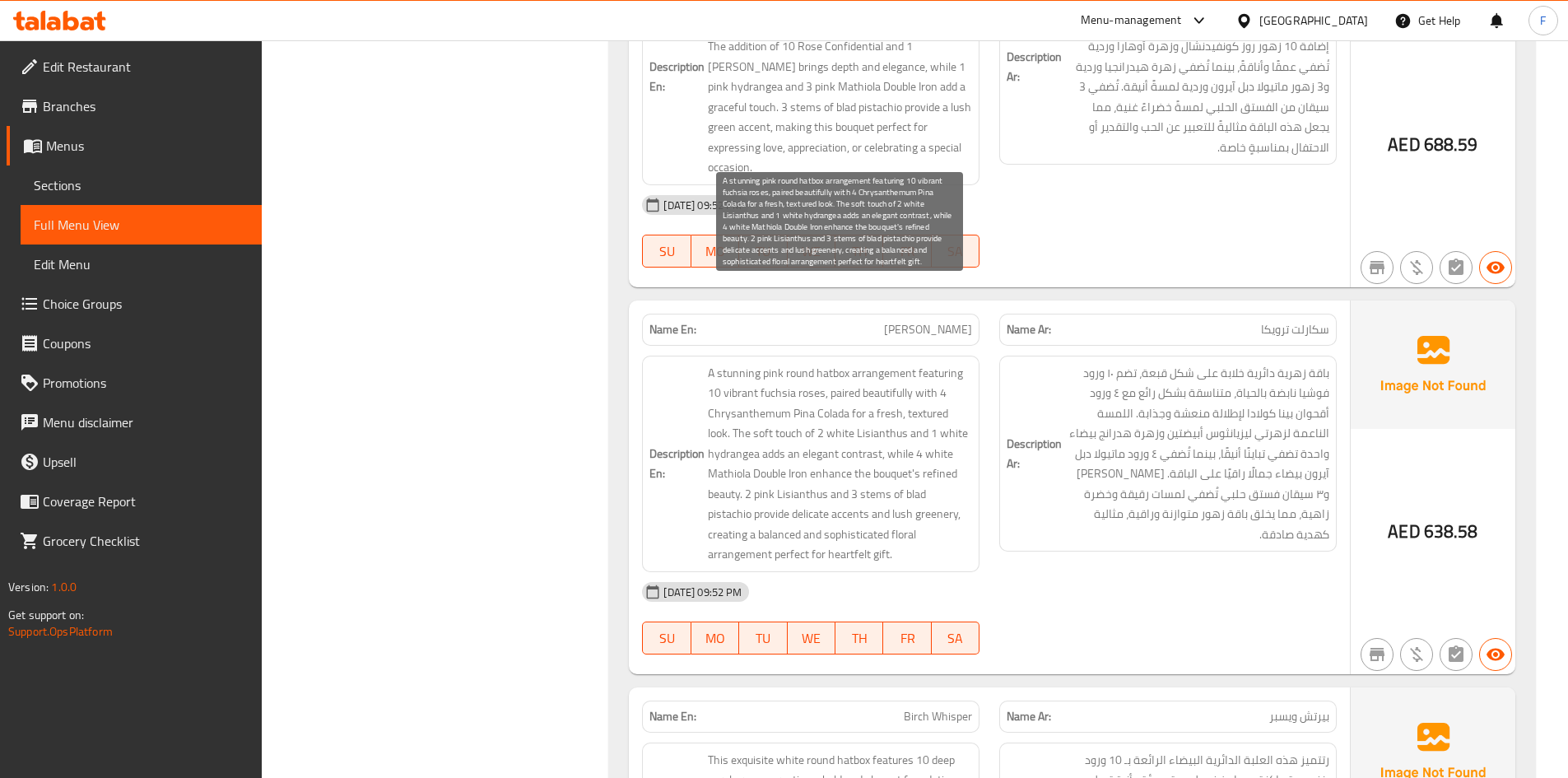
click at [755, 398] on span "A stunning pink round hatbox arrangement featuring 10 vibrant fuchsia roses, pa…" at bounding box center [840, 464] width 265 height 202
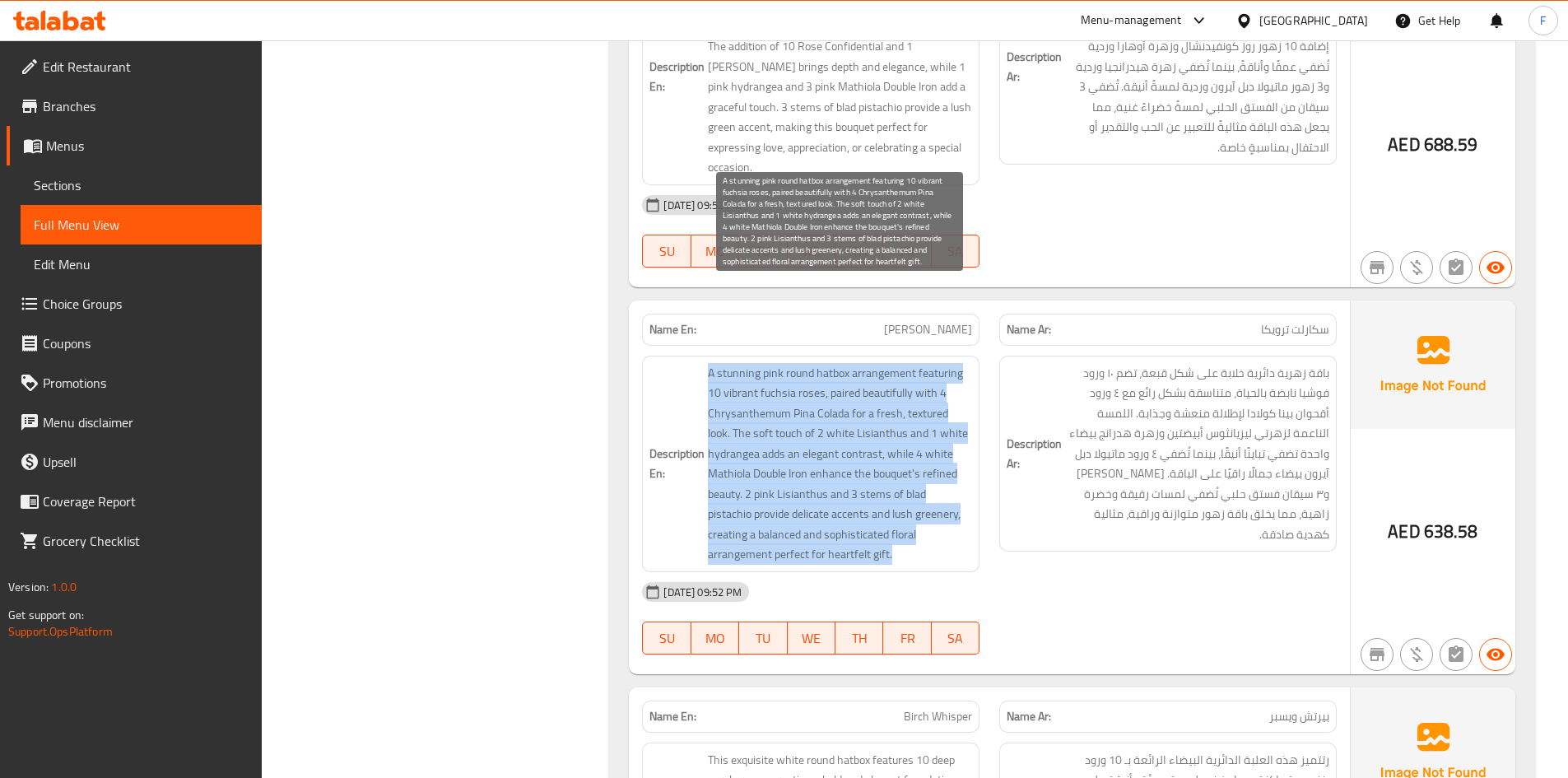
click at [755, 398] on span "A stunning pink round hatbox arrangement featuring 10 vibrant fuchsia roses, pa…" at bounding box center [840, 464] width 265 height 202
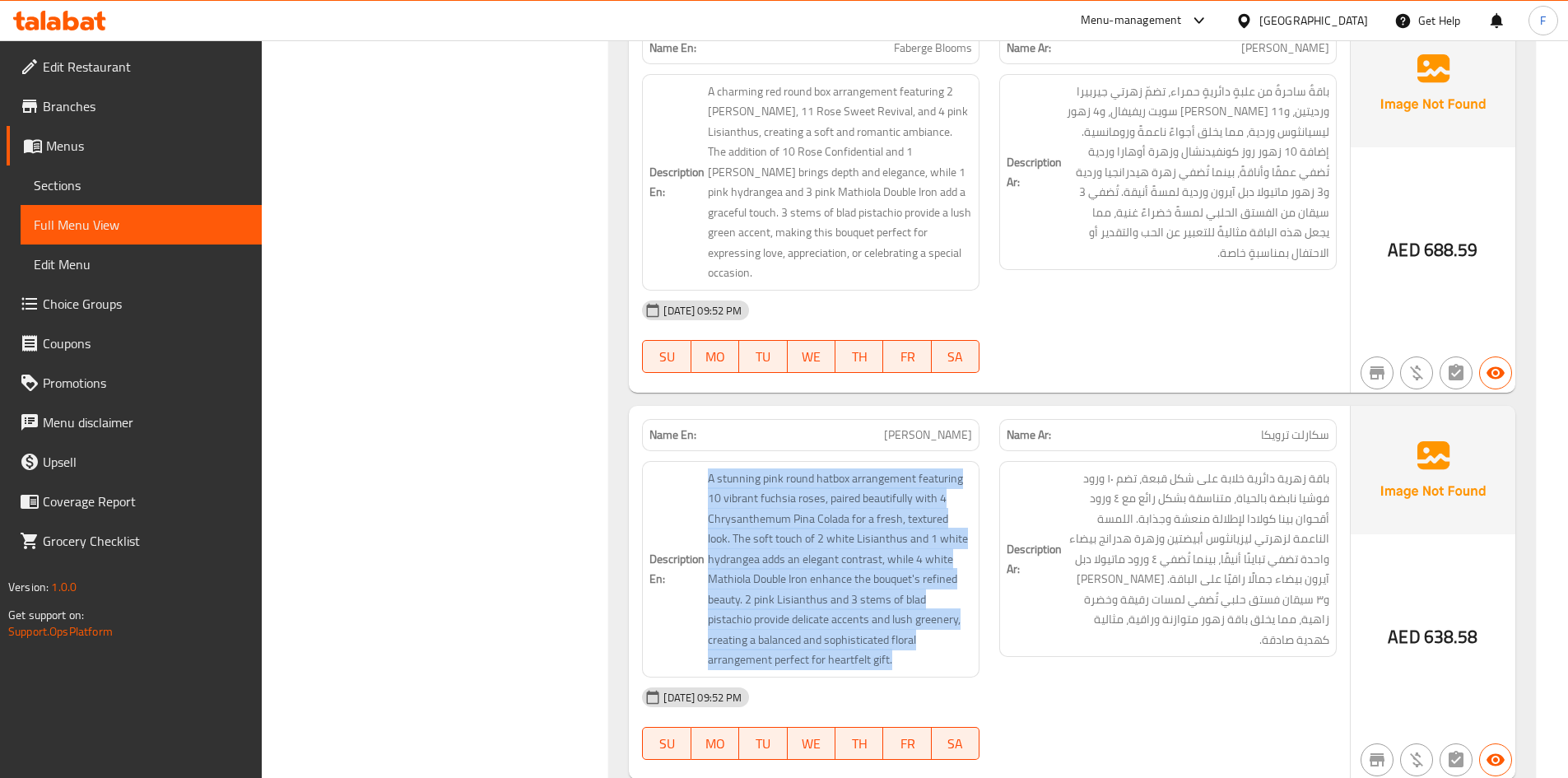
scroll to position [28643, 0]
